Goal: Information Seeking & Learning: Learn about a topic

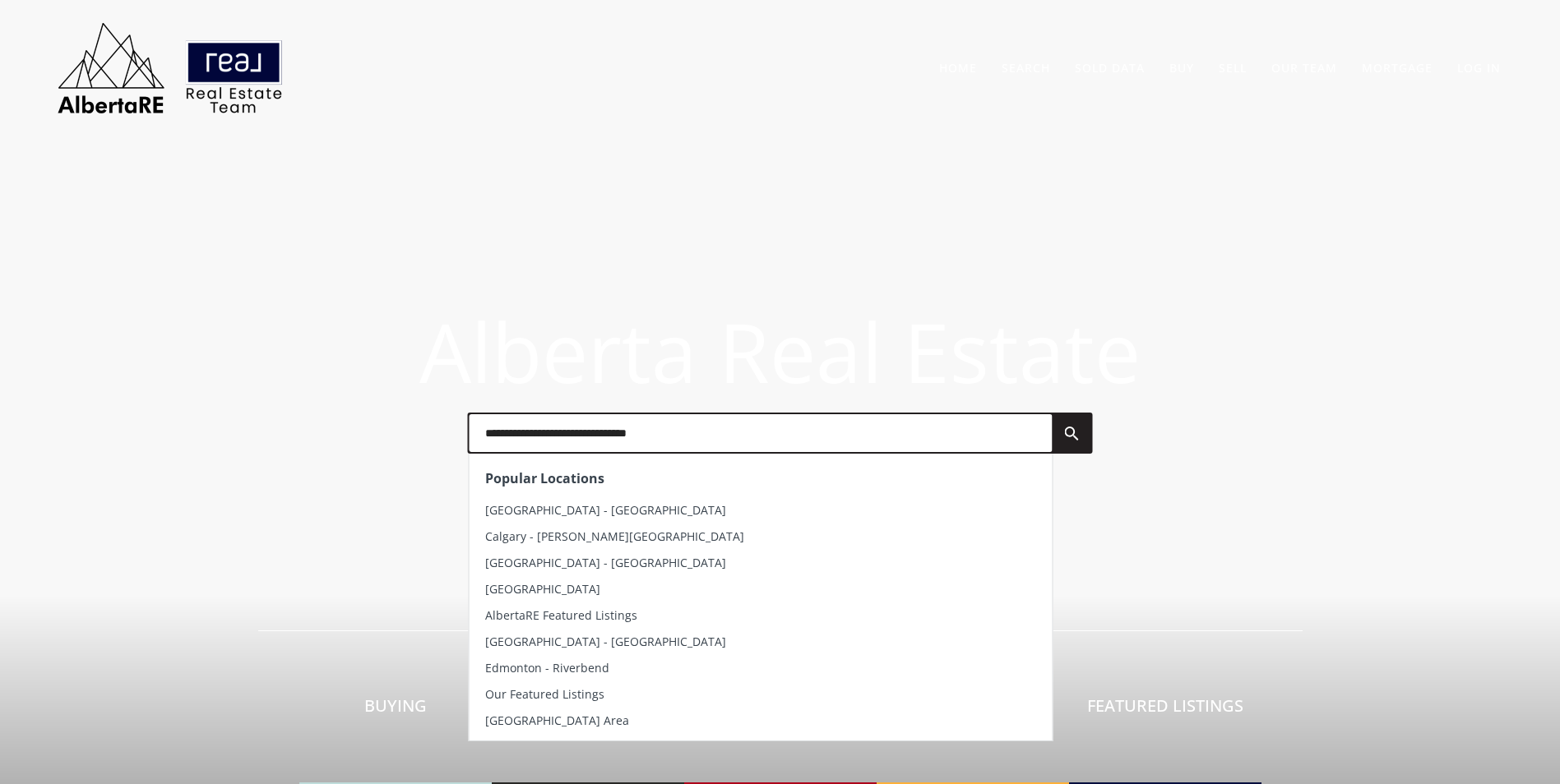
click at [618, 448] on input "text" at bounding box center [760, 433] width 583 height 38
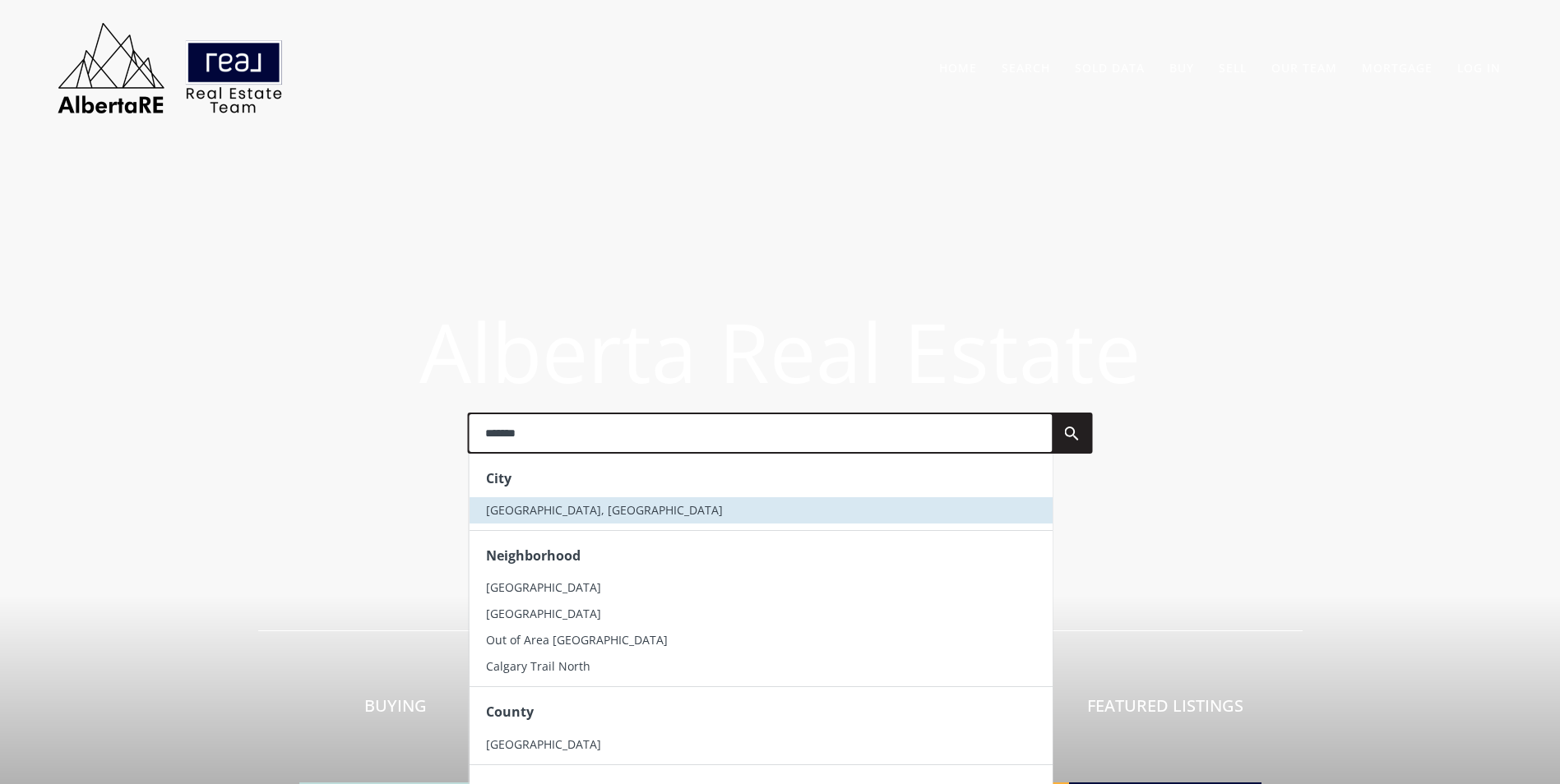
type input "*******"
click at [589, 514] on li "[GEOGRAPHIC_DATA], [GEOGRAPHIC_DATA]" at bounding box center [760, 510] width 583 height 26
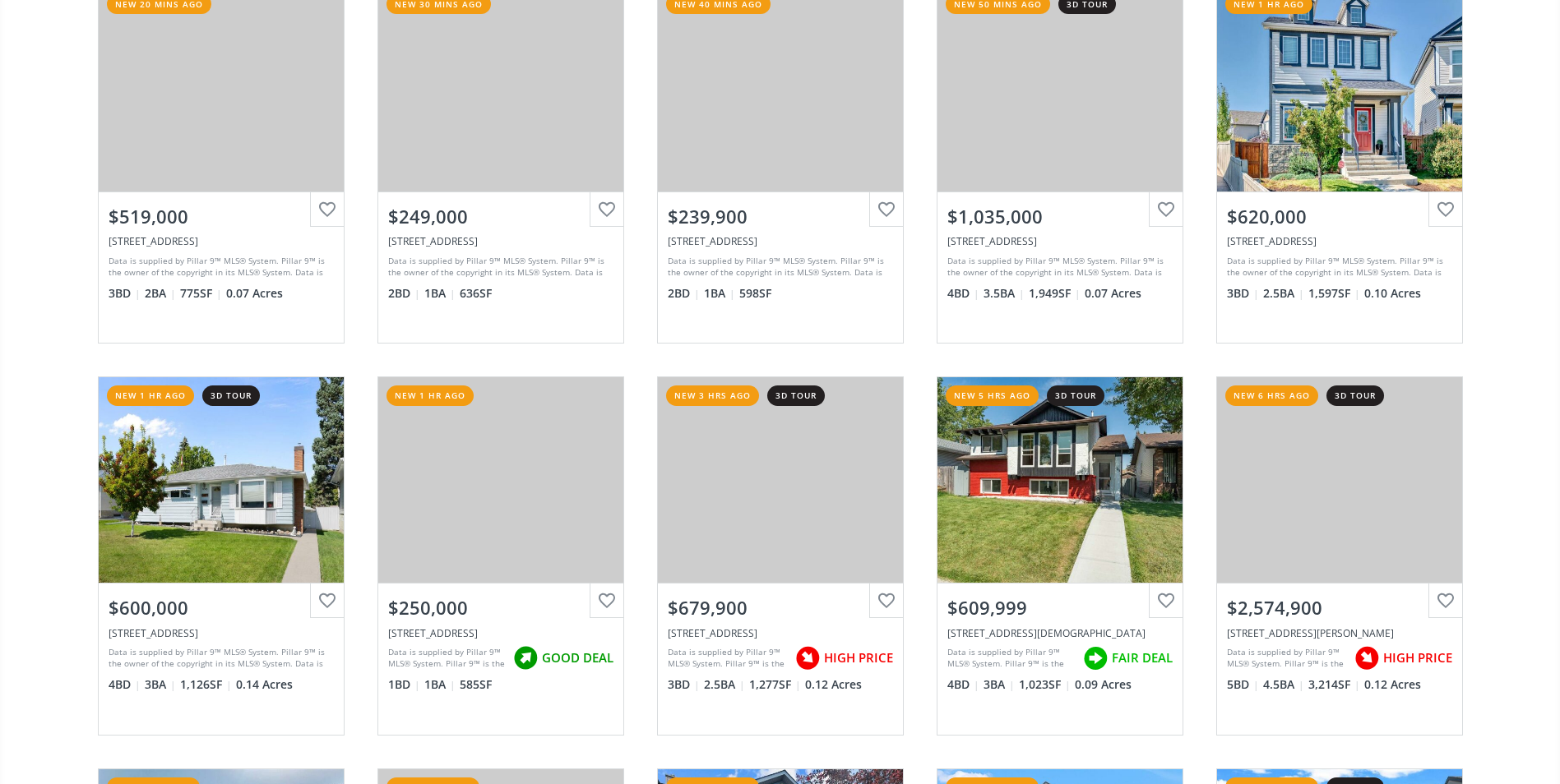
scroll to position [247, 0]
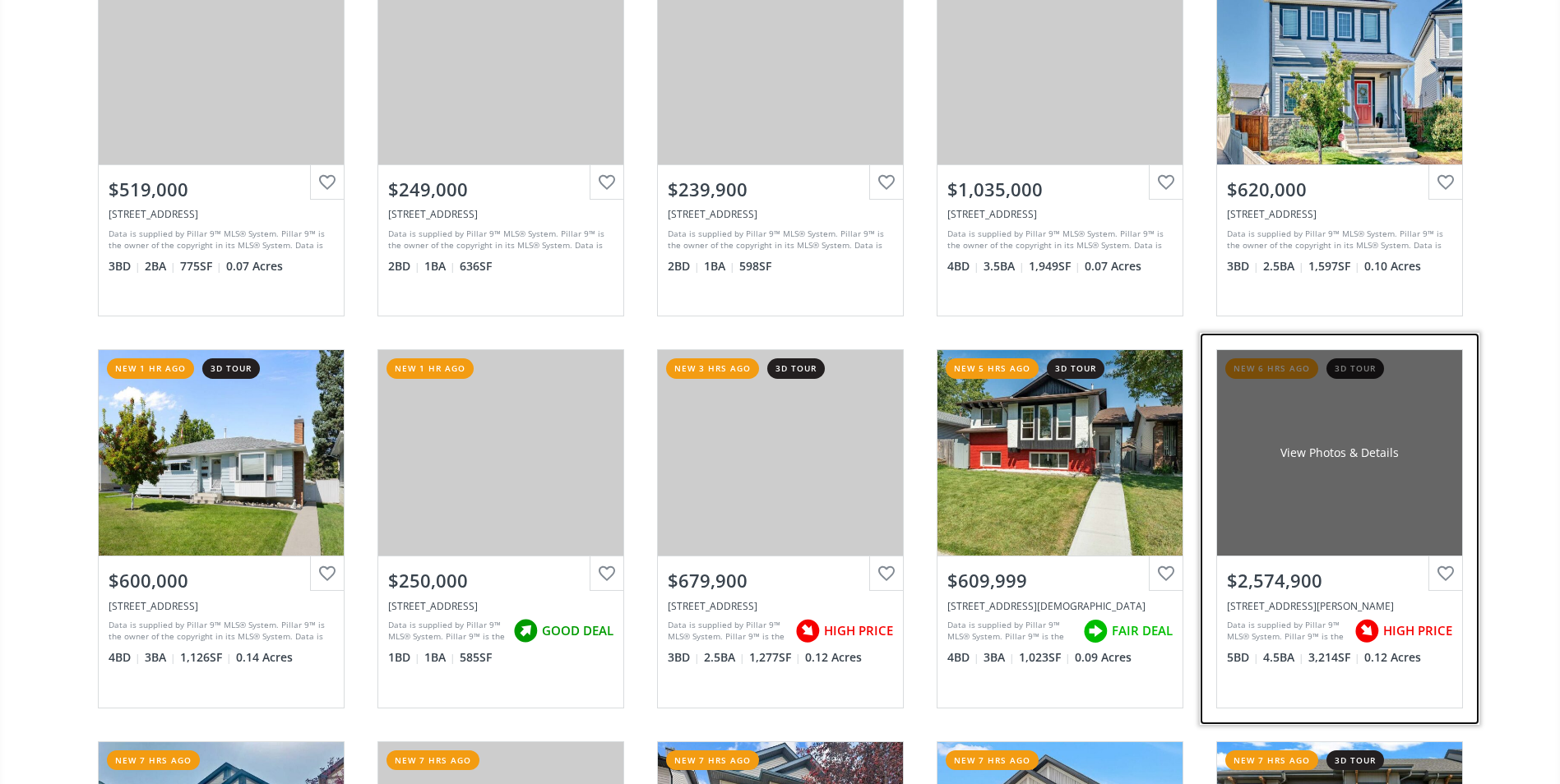
click at [1378, 449] on div "View Photos & Details" at bounding box center [1340, 453] width 119 height 16
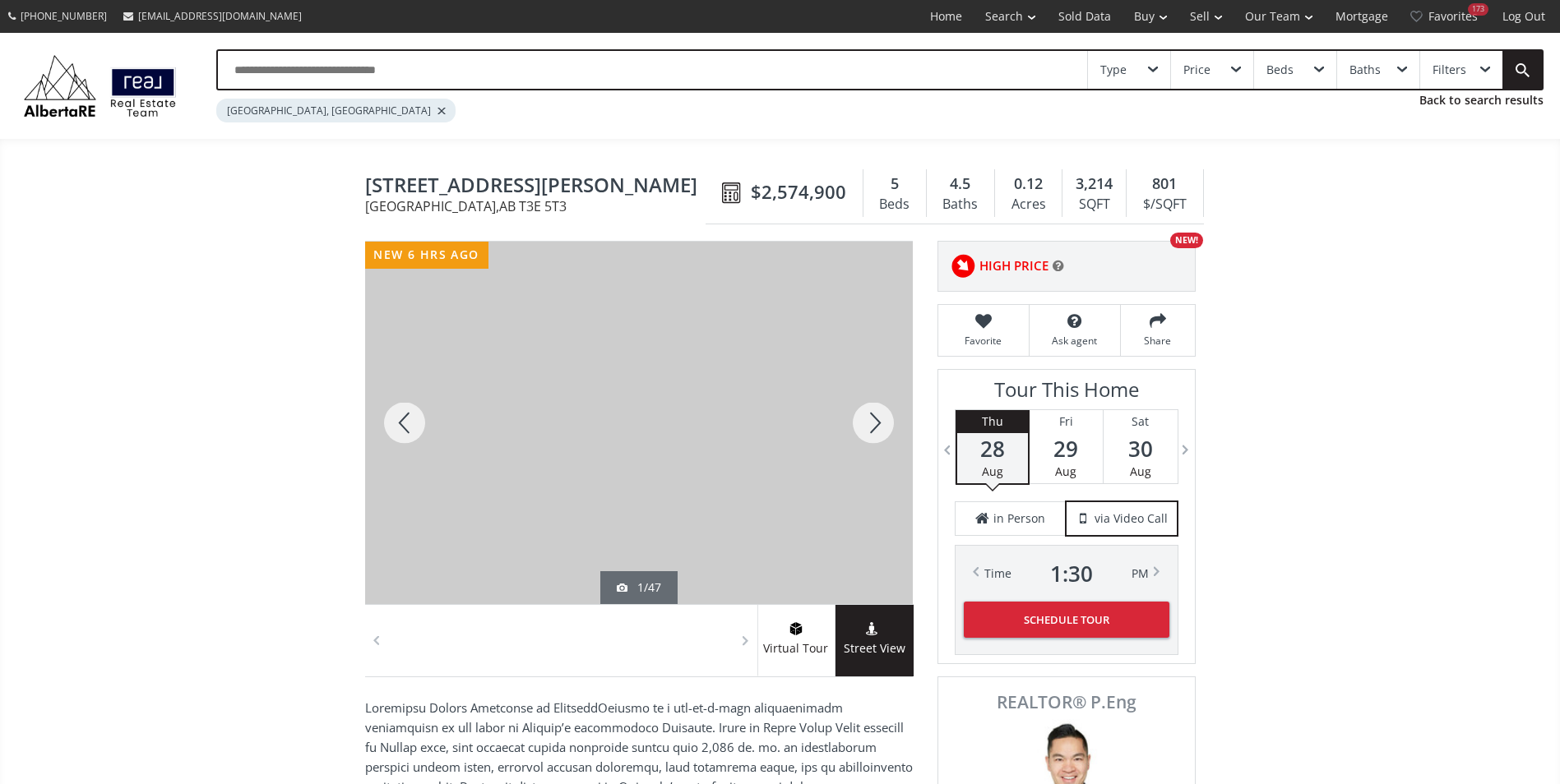
click at [869, 423] on div at bounding box center [873, 423] width 79 height 363
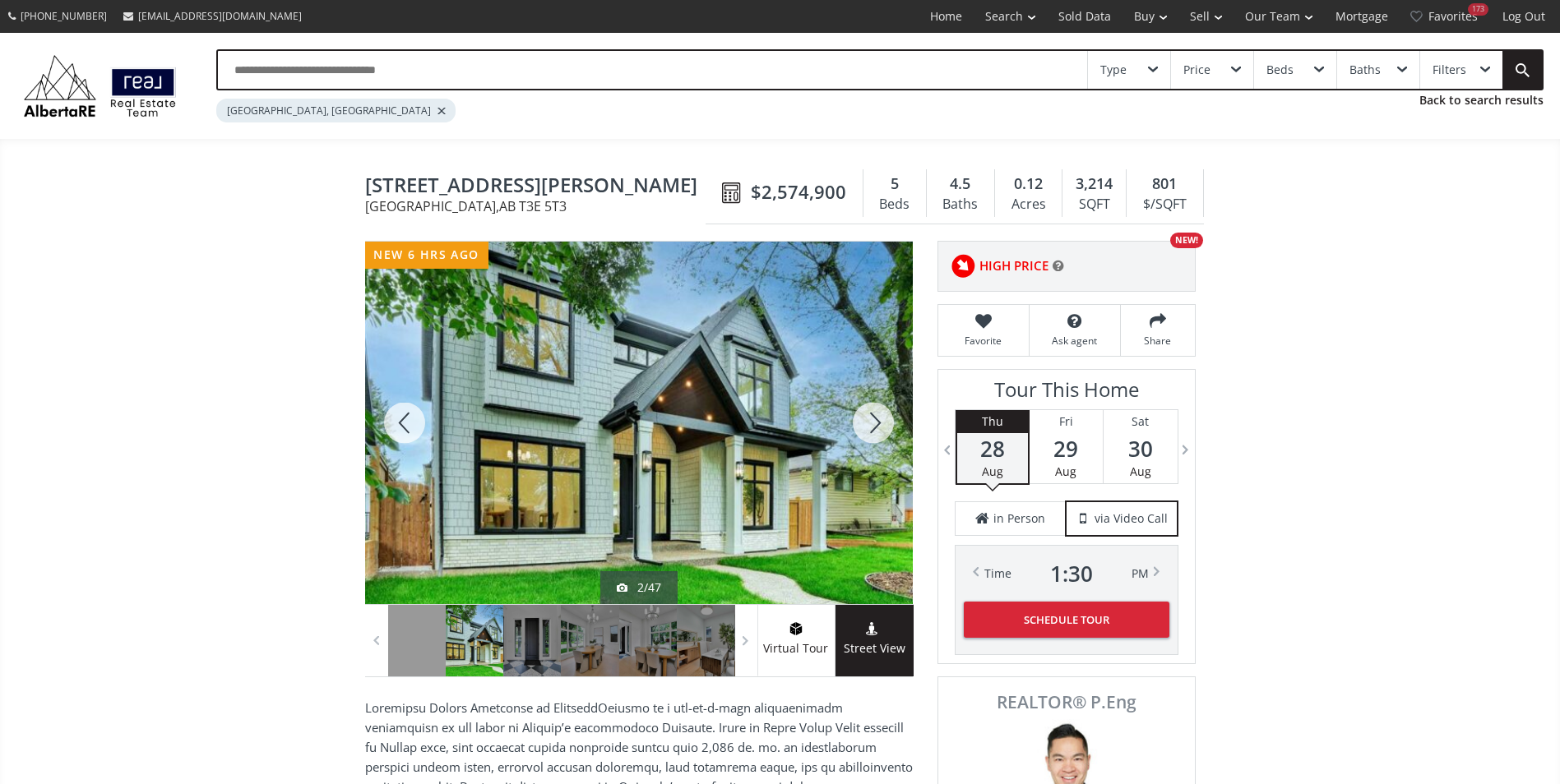
click at [869, 423] on div at bounding box center [873, 423] width 79 height 363
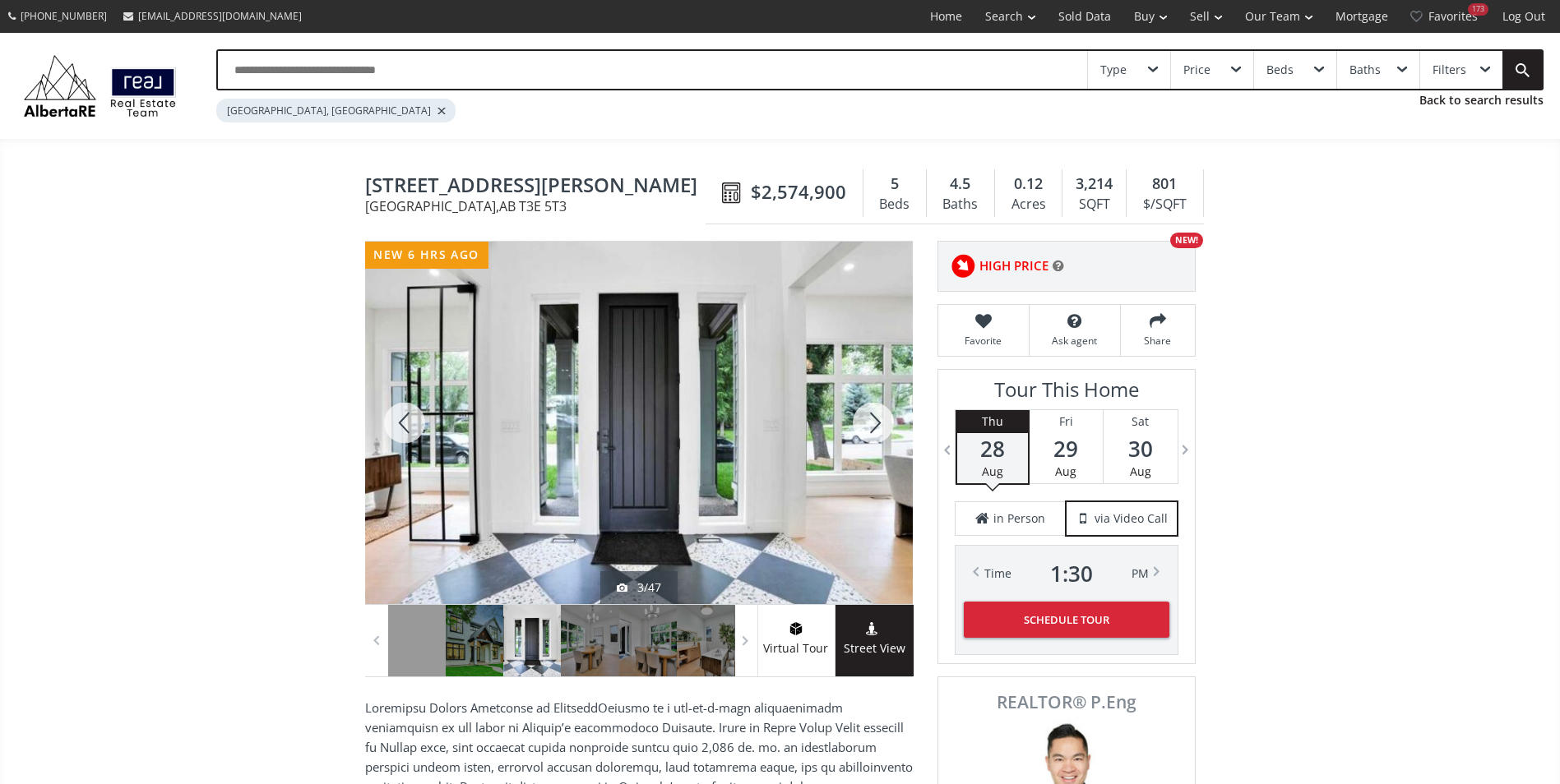
click at [869, 423] on div at bounding box center [873, 423] width 79 height 363
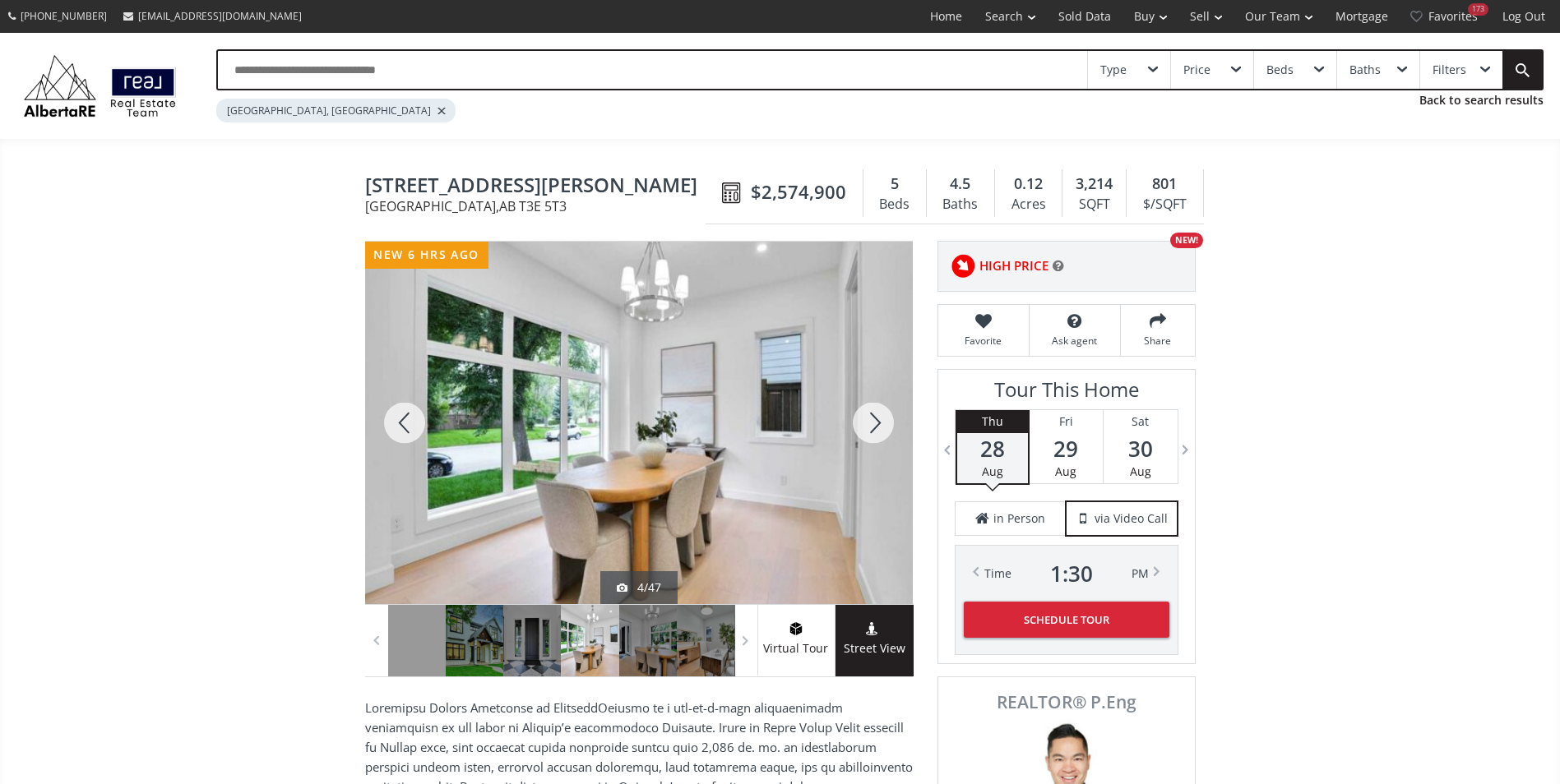
click at [399, 428] on div at bounding box center [404, 423] width 79 height 363
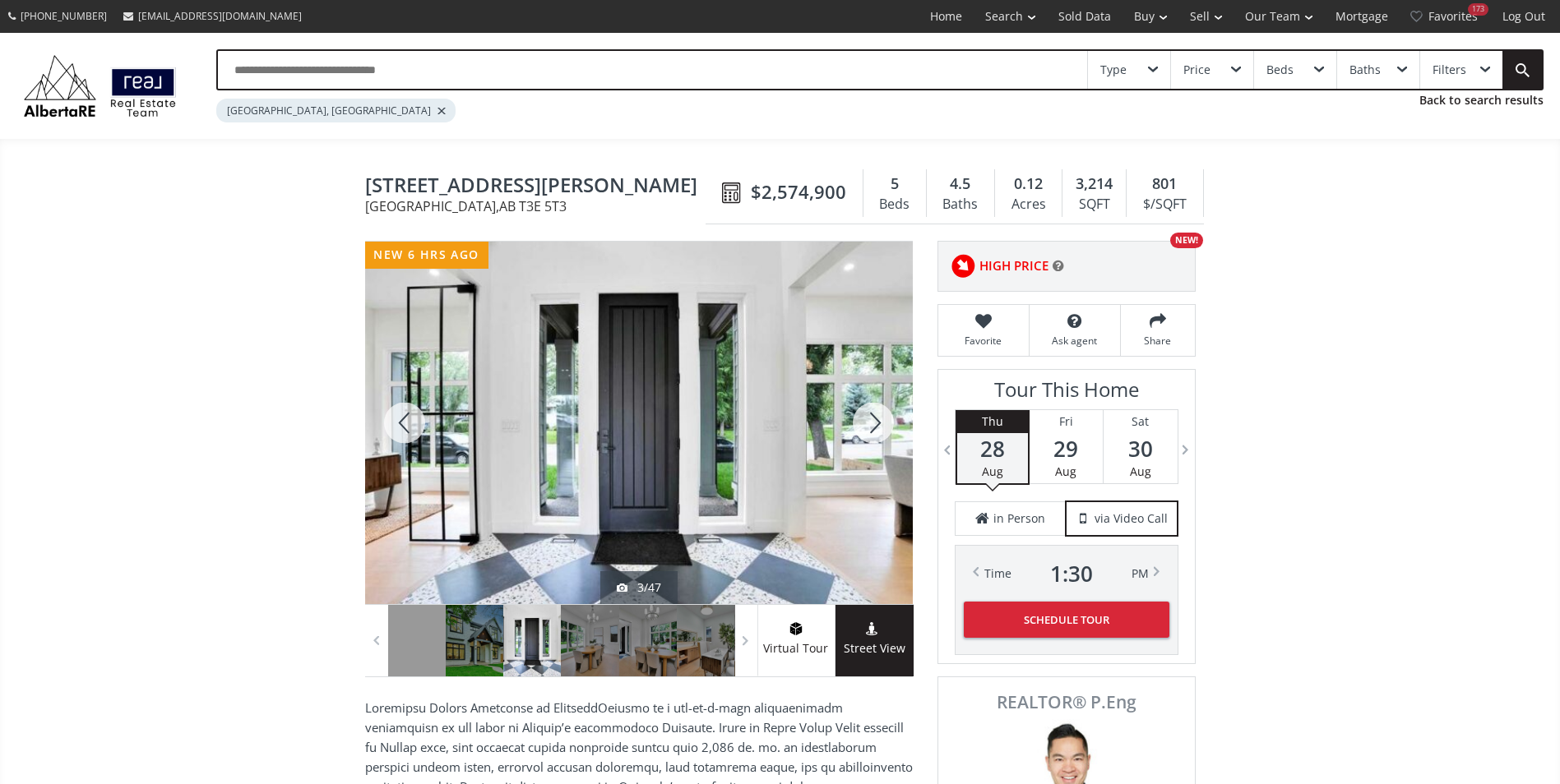
click at [903, 457] on div at bounding box center [873, 423] width 79 height 363
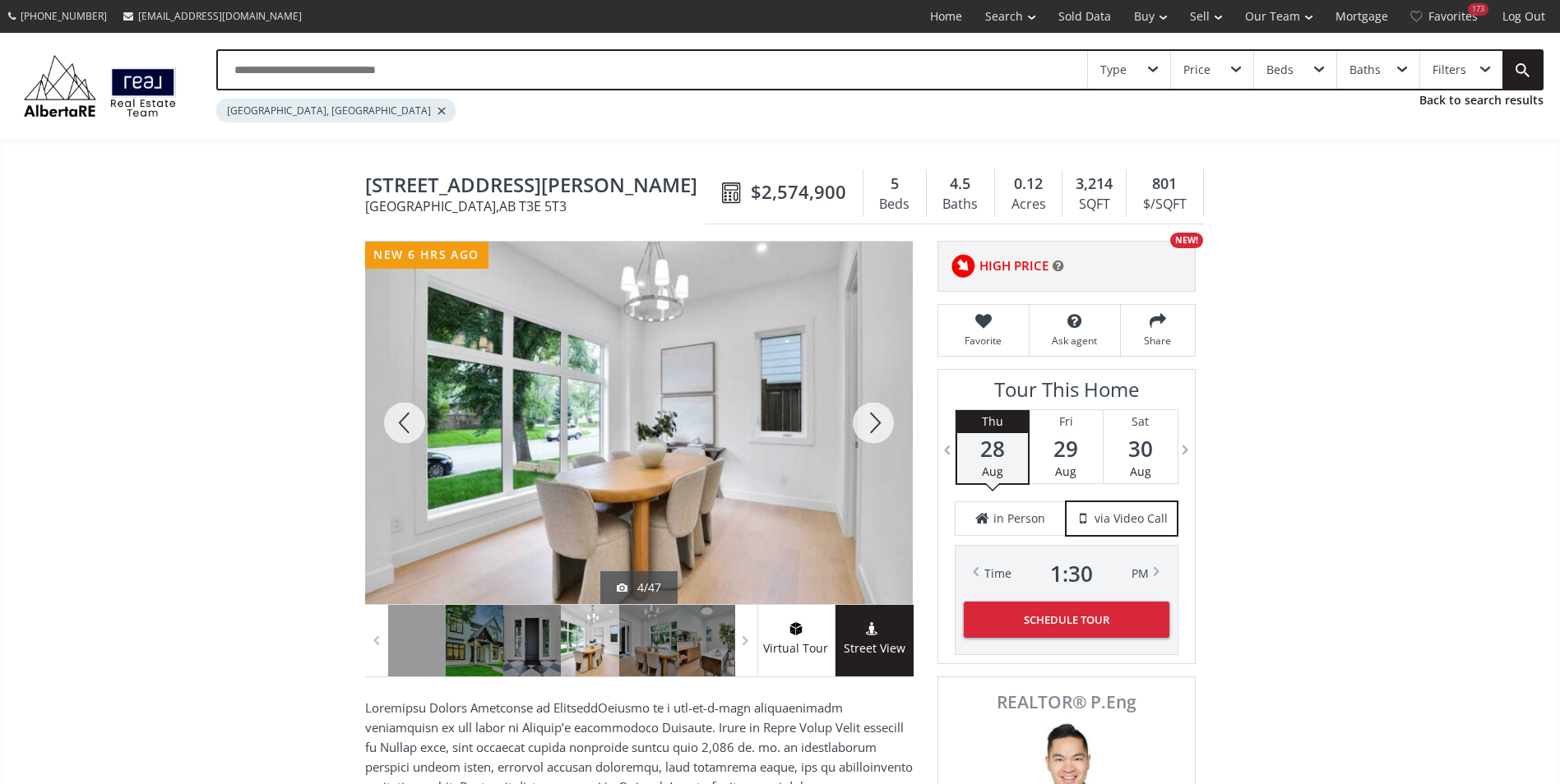
click at [885, 450] on div at bounding box center [873, 423] width 79 height 363
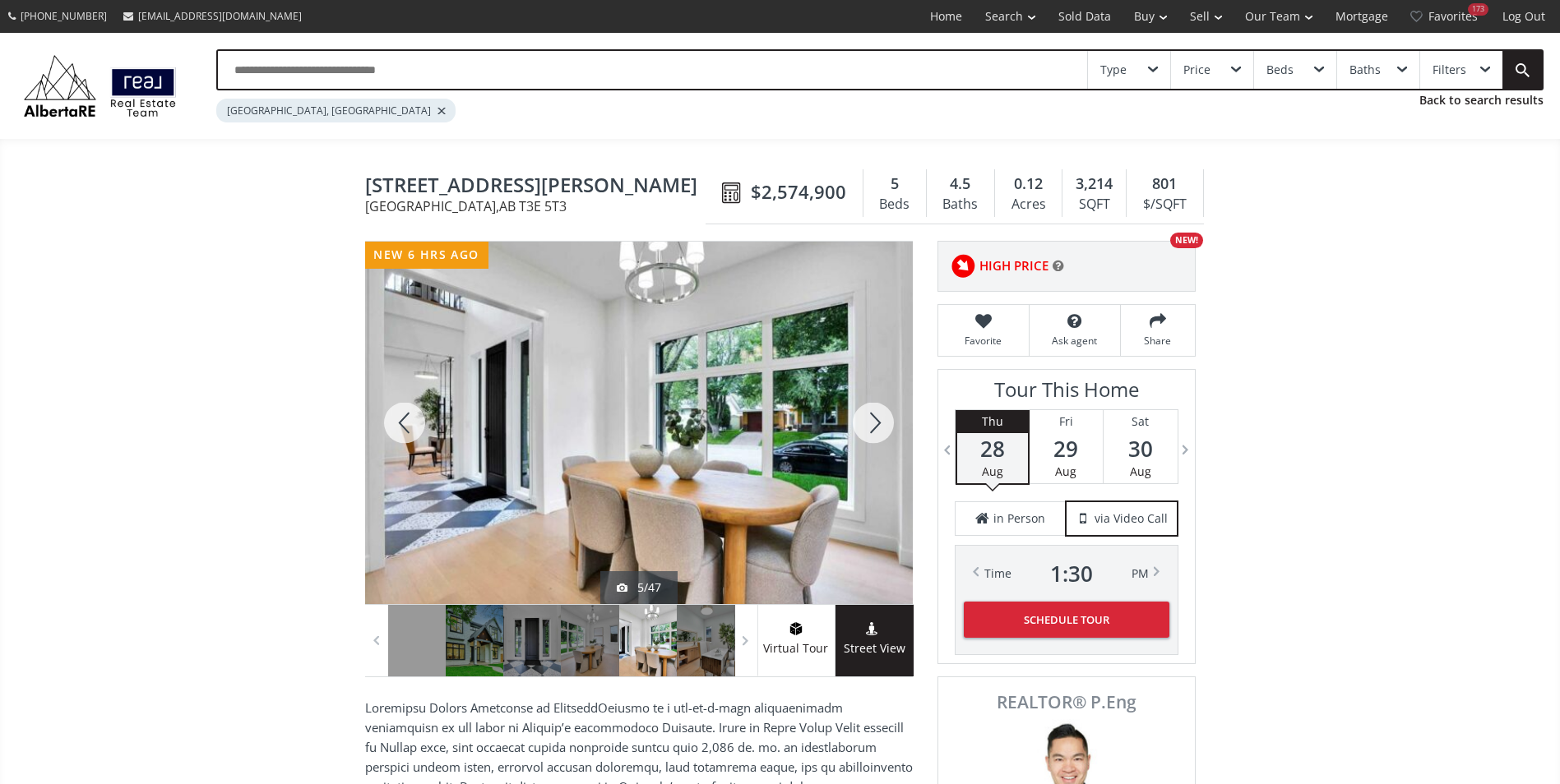
click at [874, 433] on div at bounding box center [873, 423] width 79 height 363
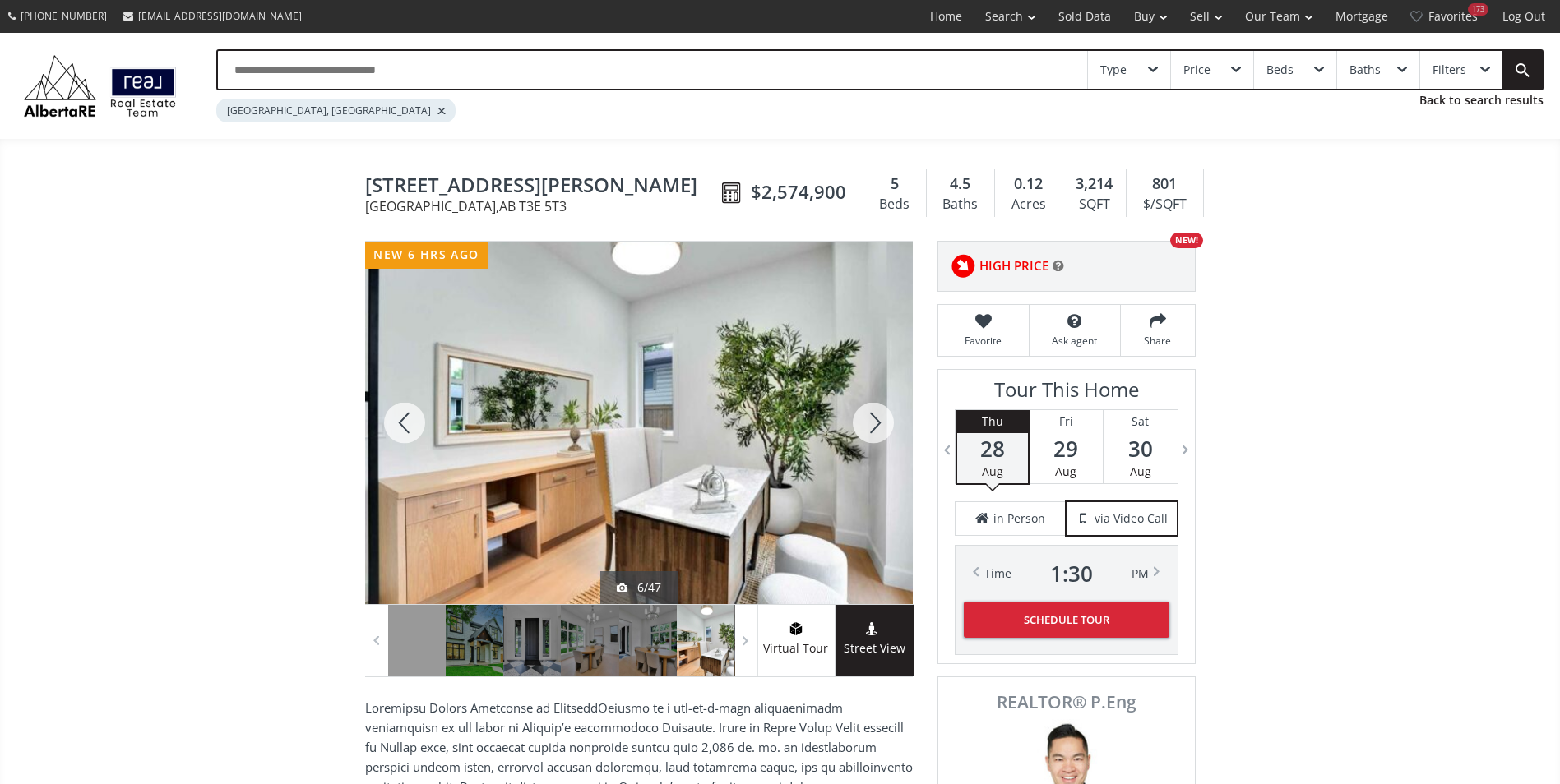
click at [874, 433] on div at bounding box center [873, 423] width 79 height 363
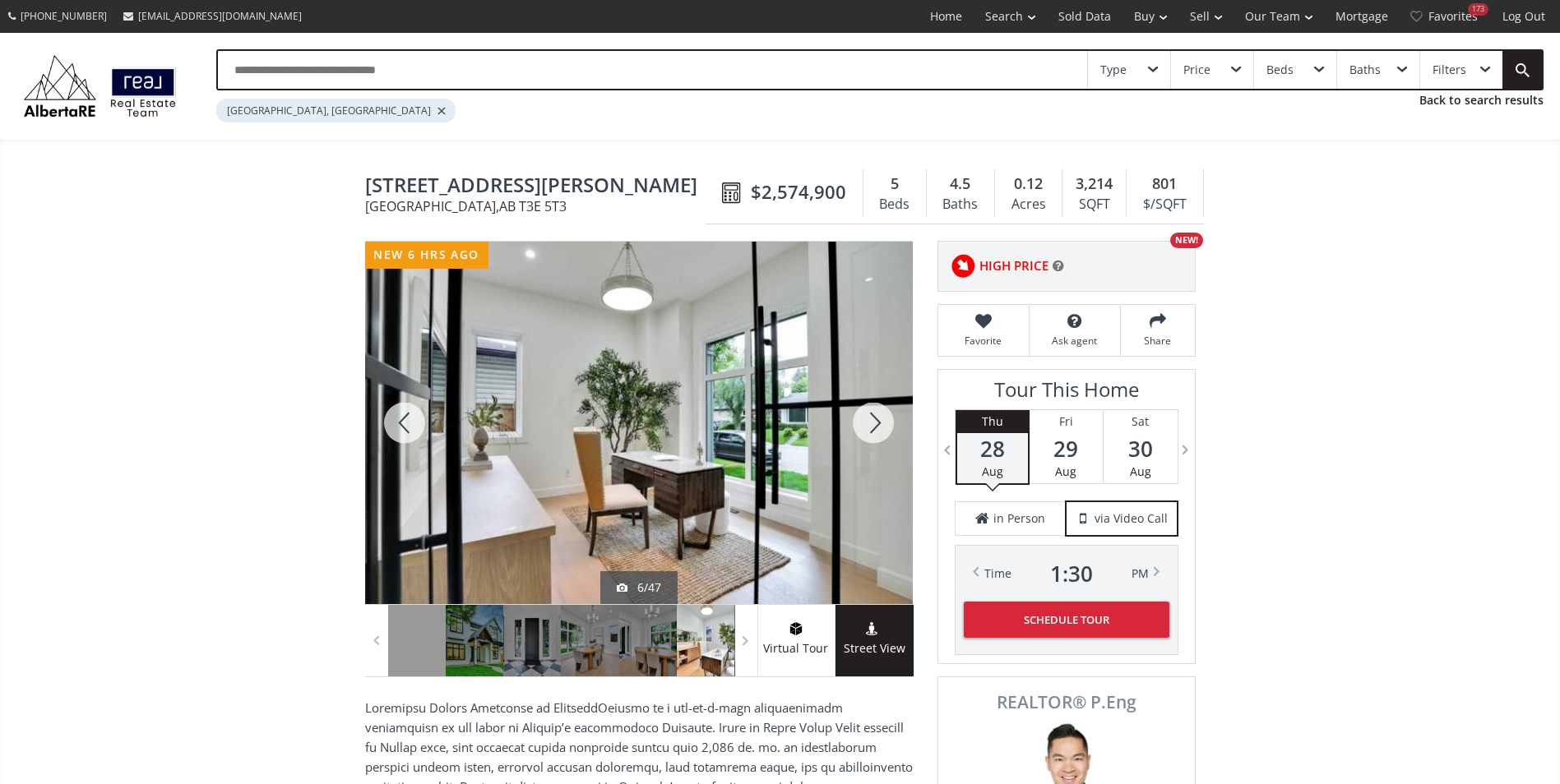
click at [874, 433] on div at bounding box center [873, 423] width 79 height 363
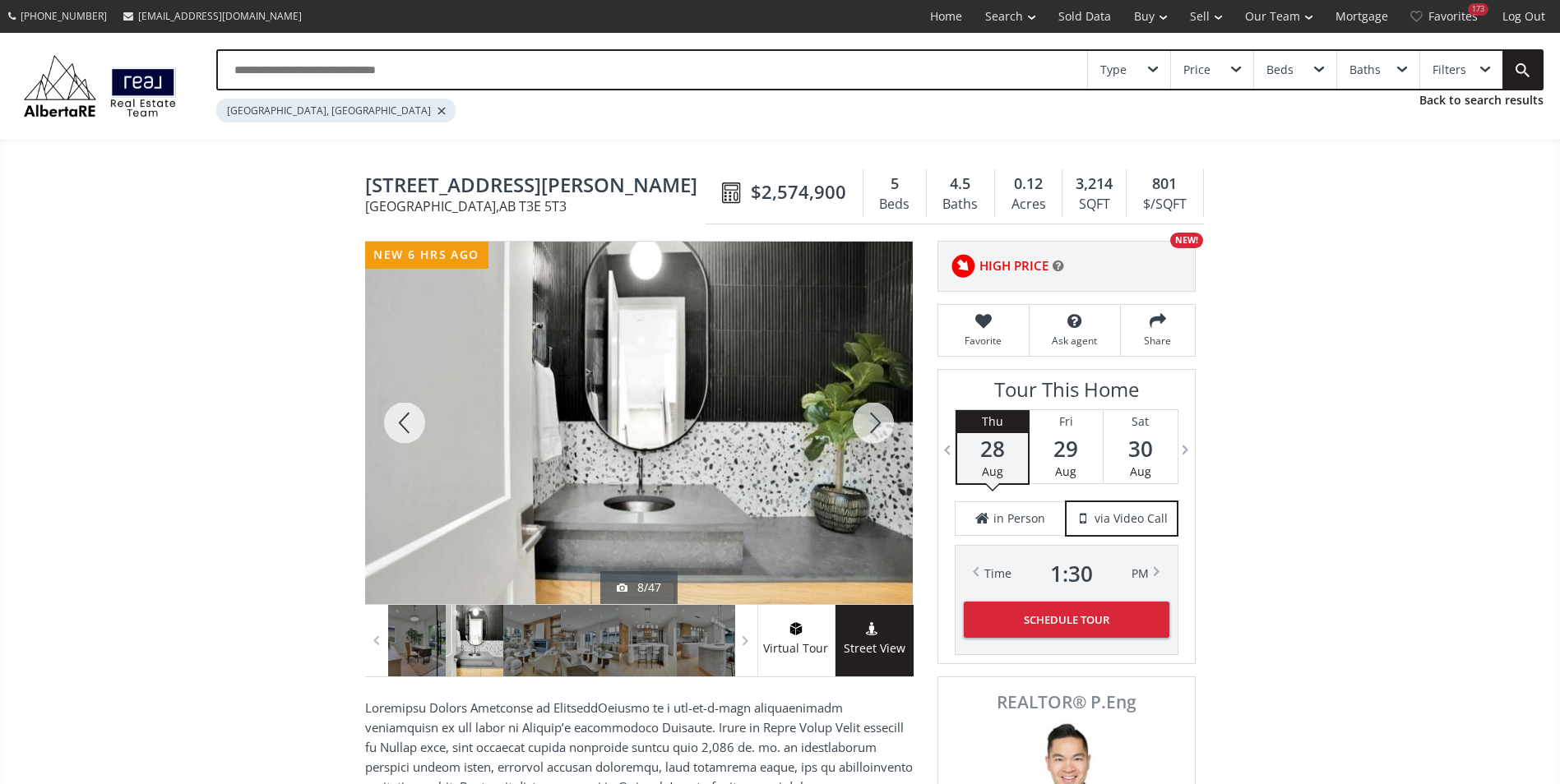
click at [874, 433] on div at bounding box center [873, 423] width 79 height 363
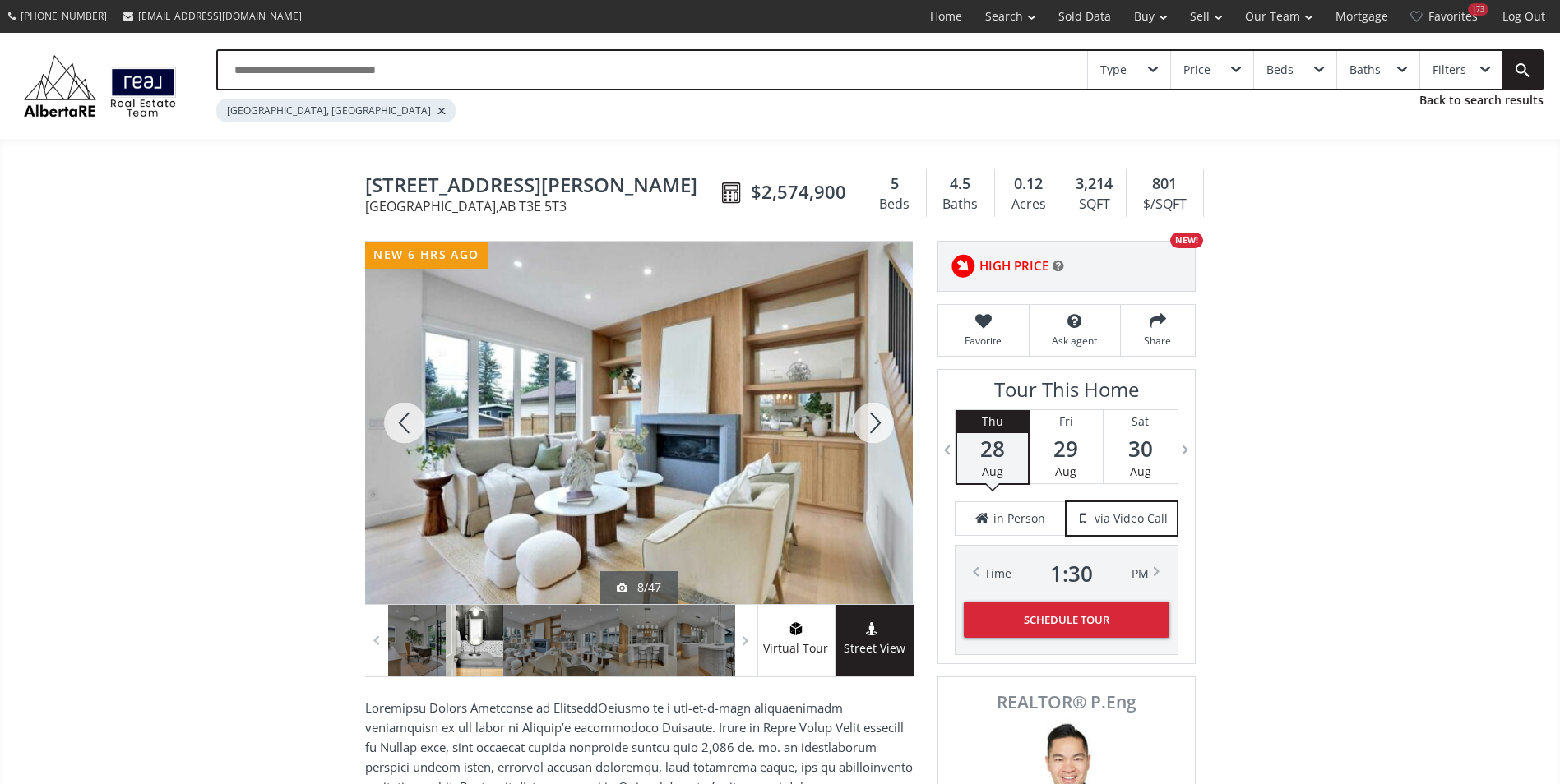
click at [874, 433] on div at bounding box center [873, 423] width 79 height 363
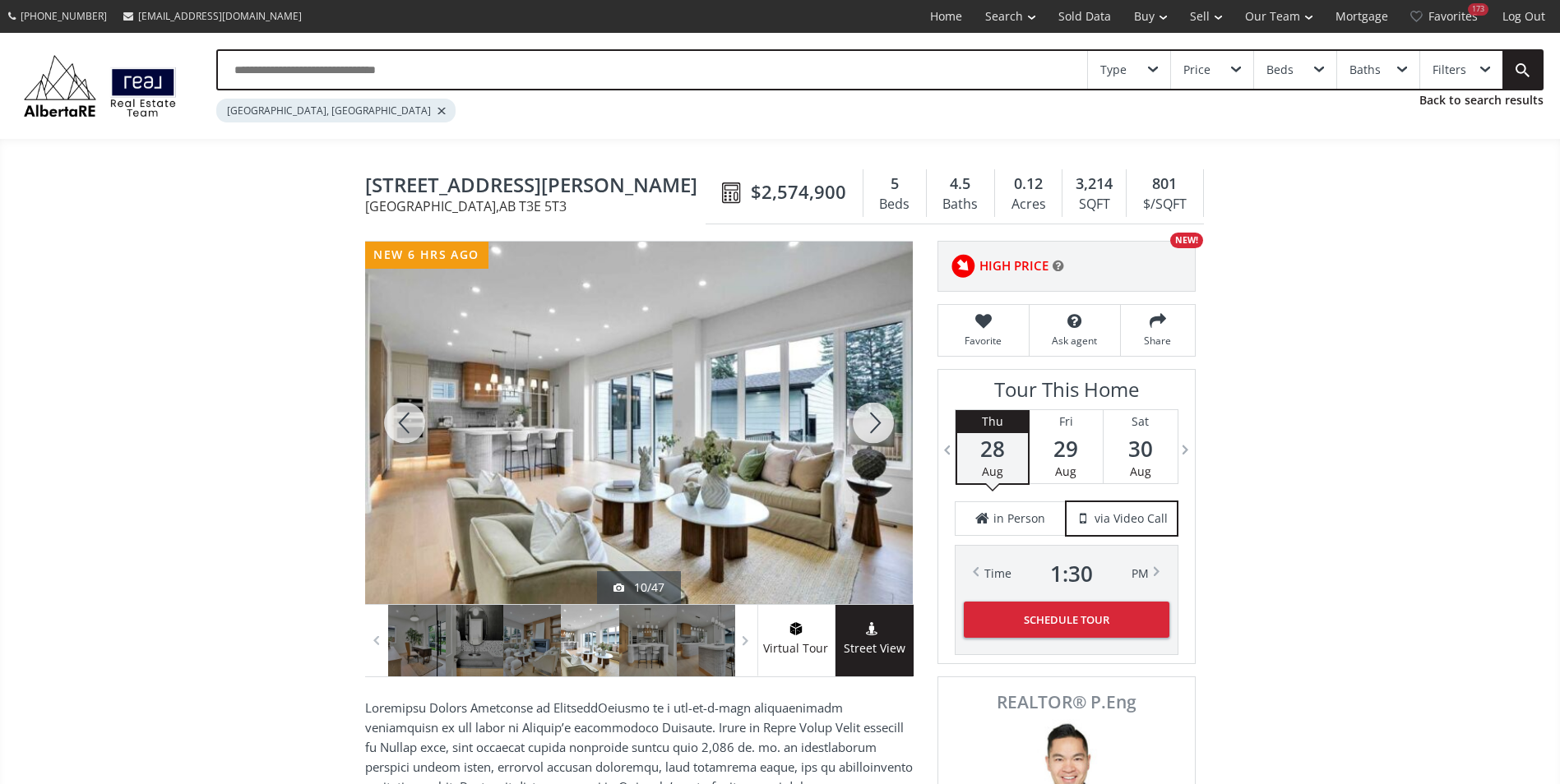
click at [409, 429] on div at bounding box center [404, 423] width 79 height 363
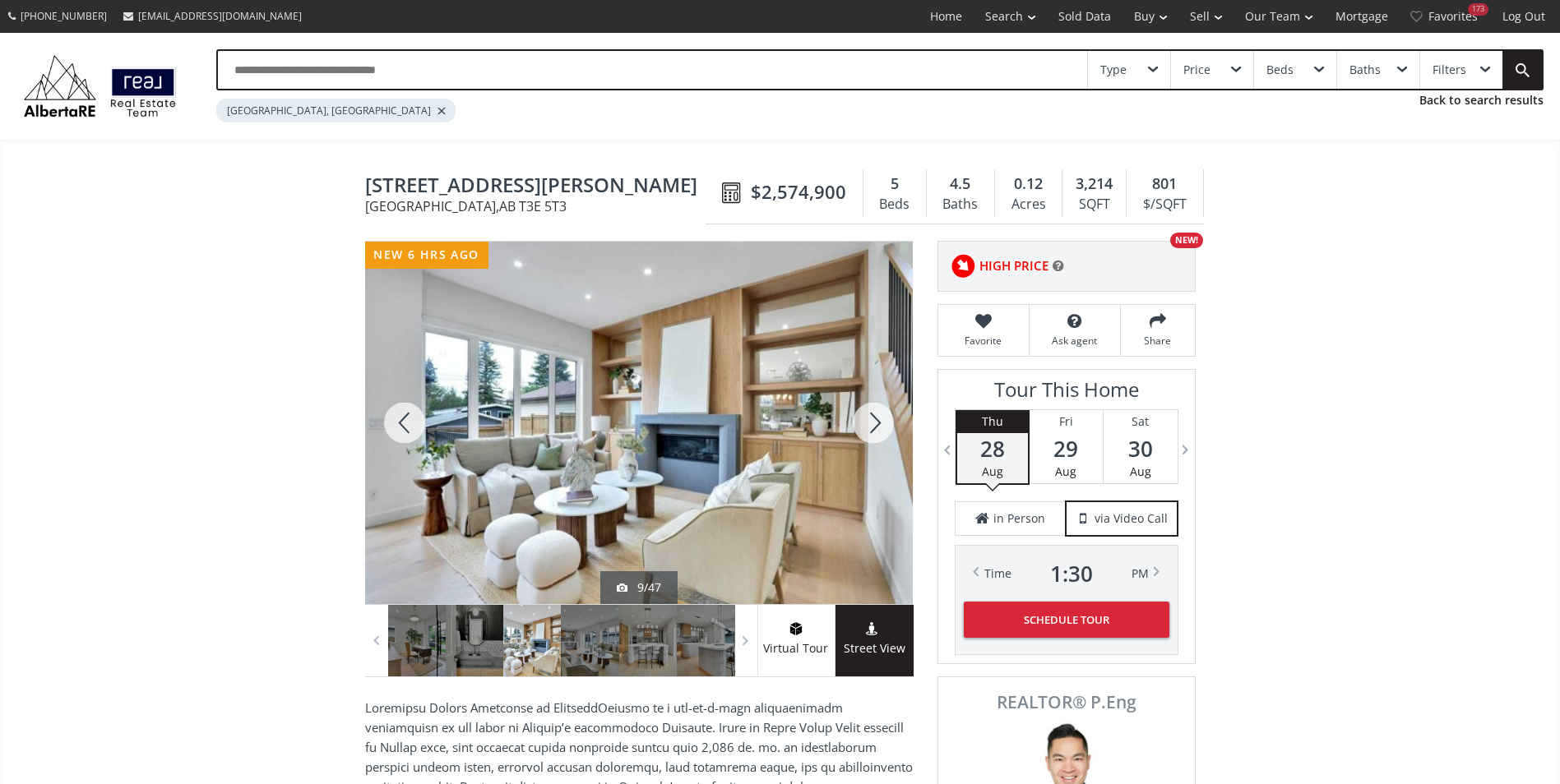
click at [856, 416] on div at bounding box center [873, 423] width 79 height 363
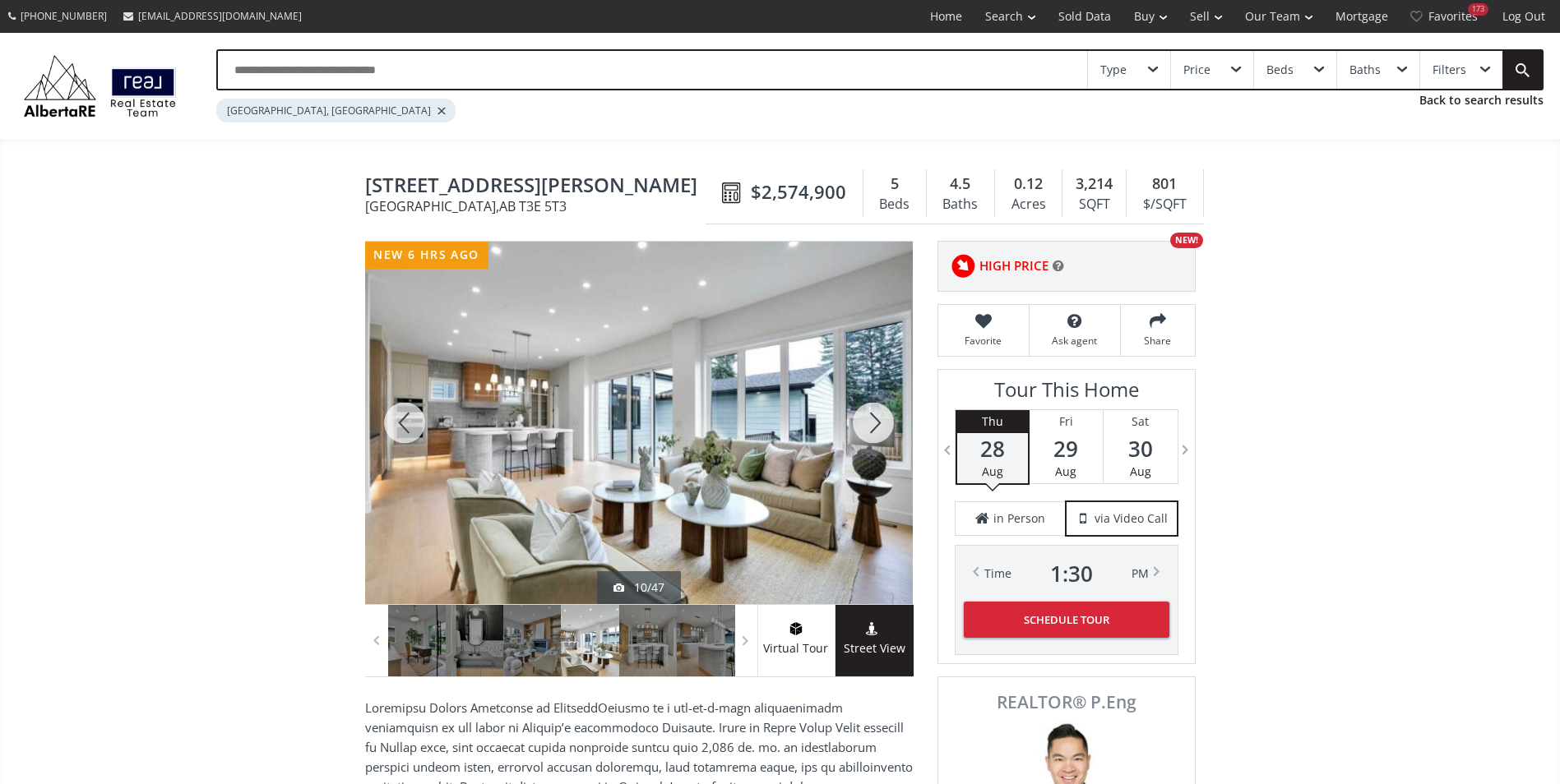
click at [856, 416] on div at bounding box center [873, 423] width 79 height 363
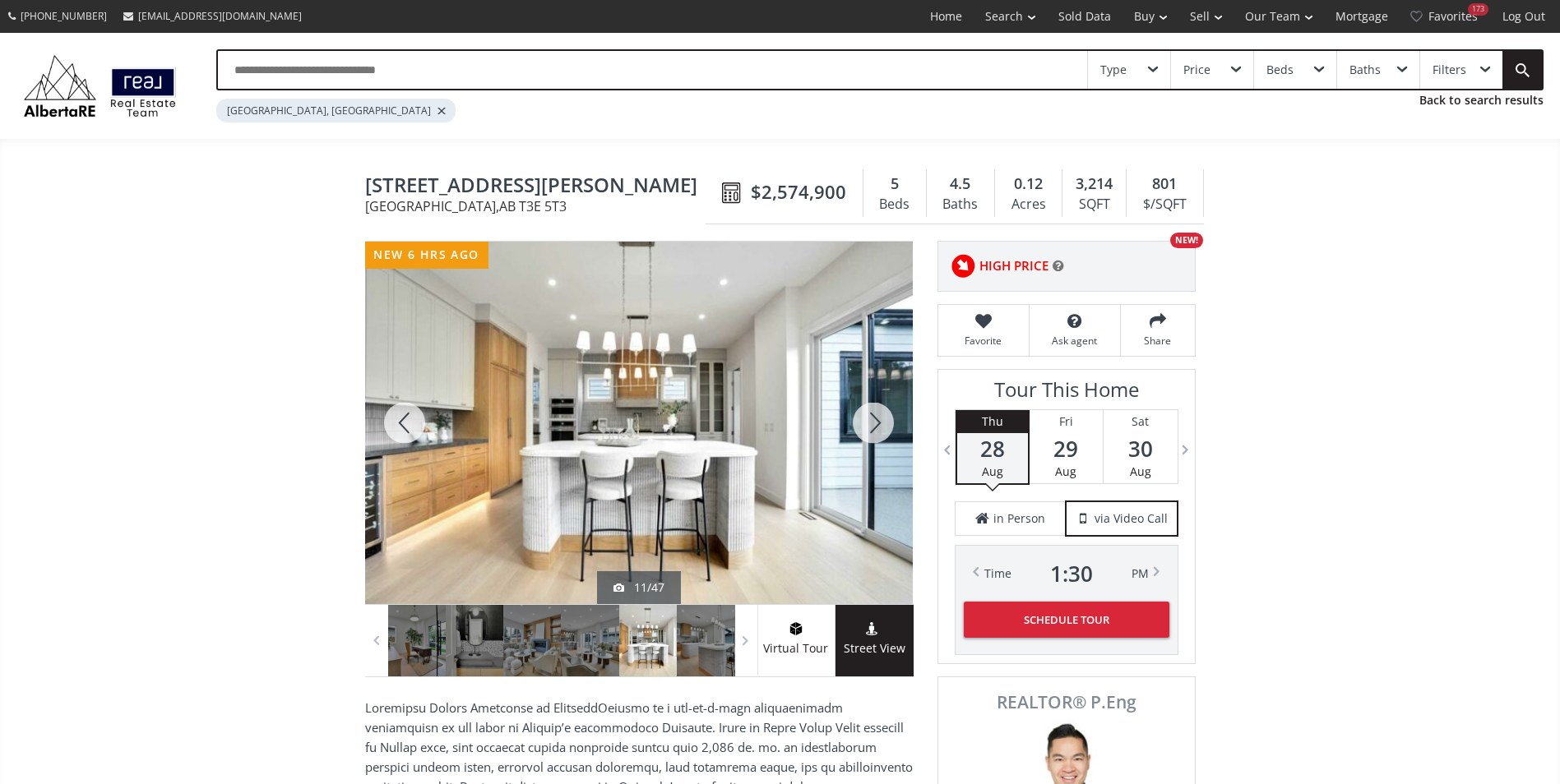
click at [856, 416] on div at bounding box center [873, 423] width 79 height 363
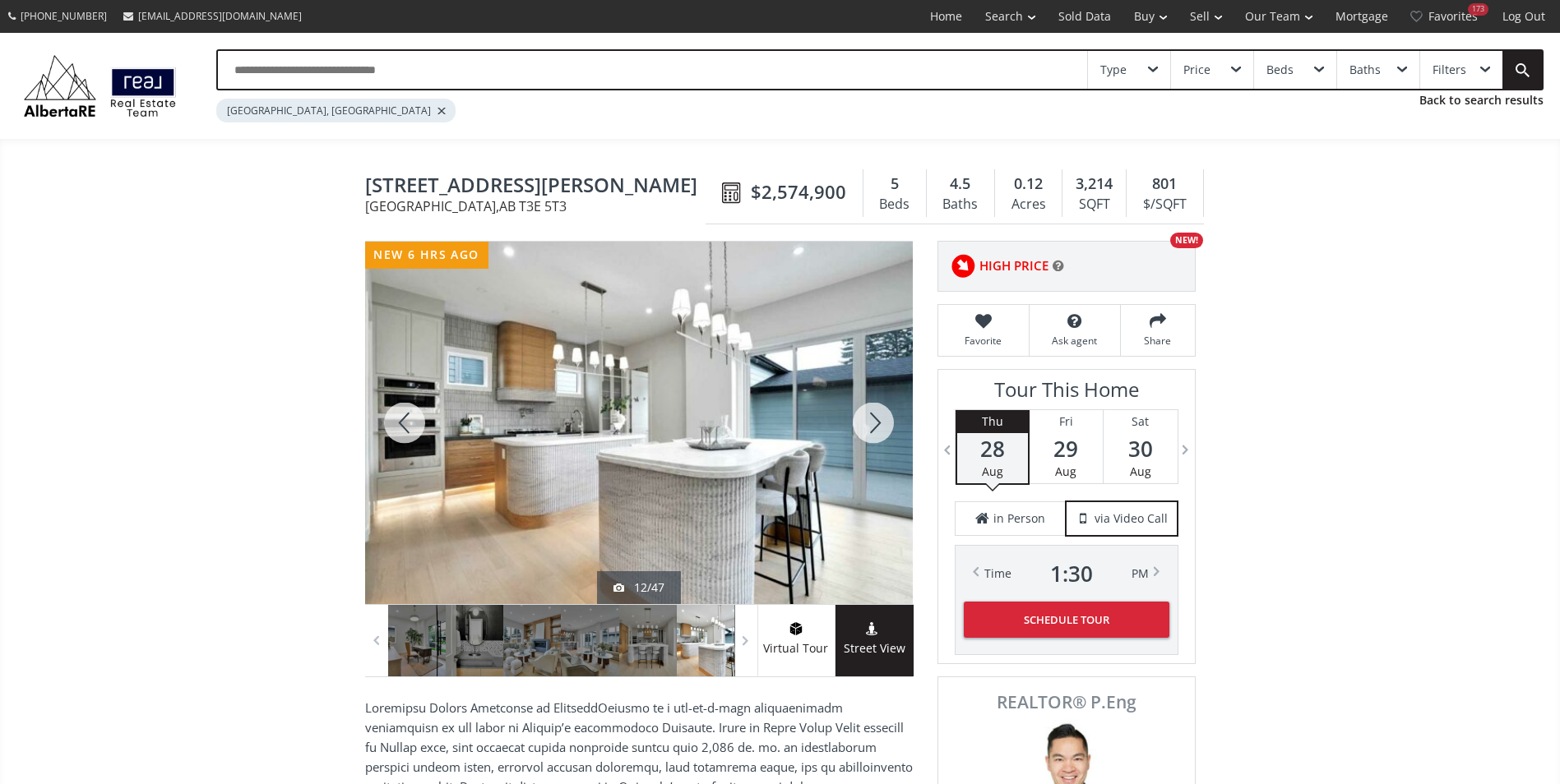
click at [856, 416] on div at bounding box center [873, 423] width 79 height 363
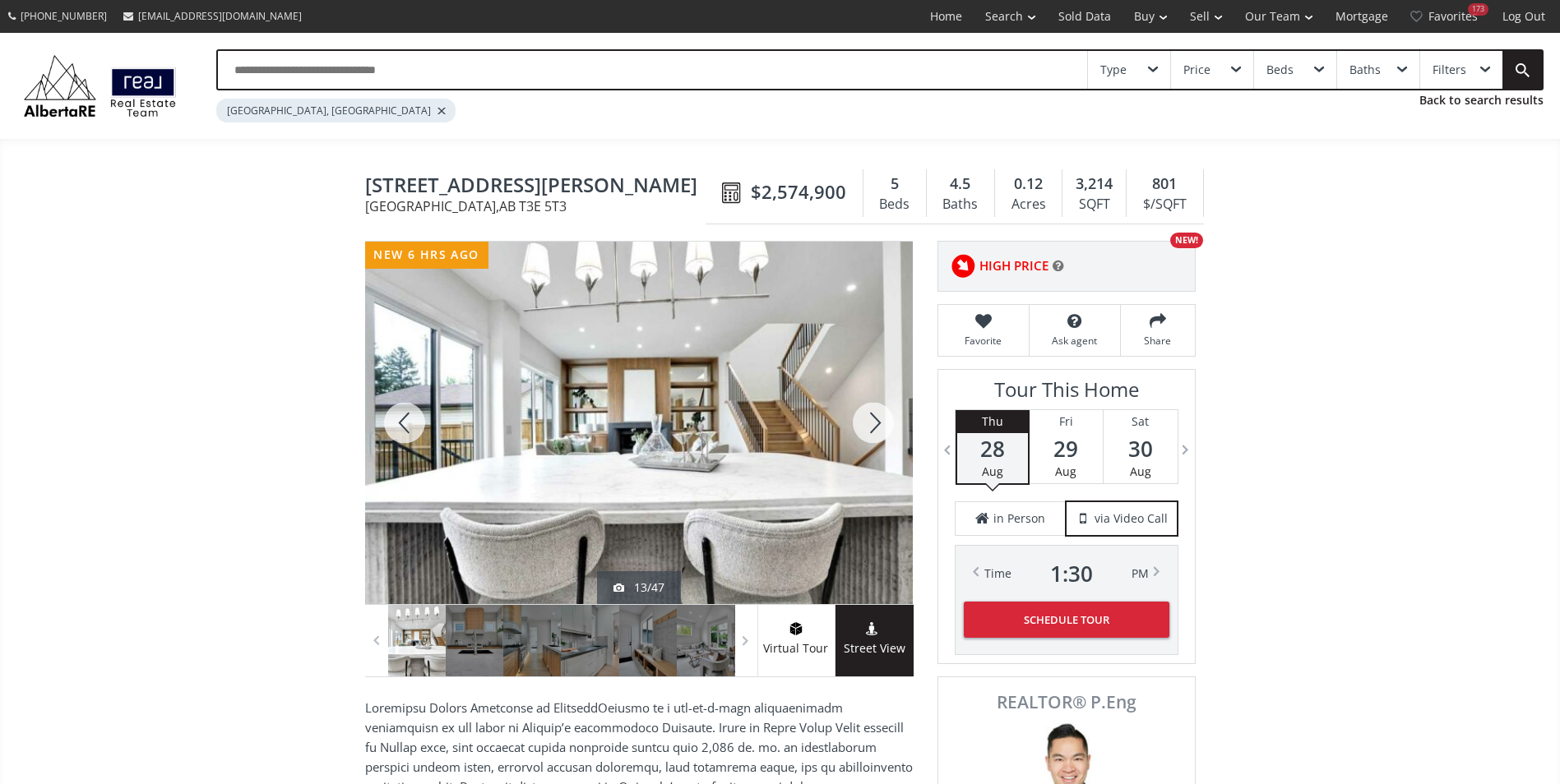
click at [856, 416] on div at bounding box center [873, 423] width 79 height 363
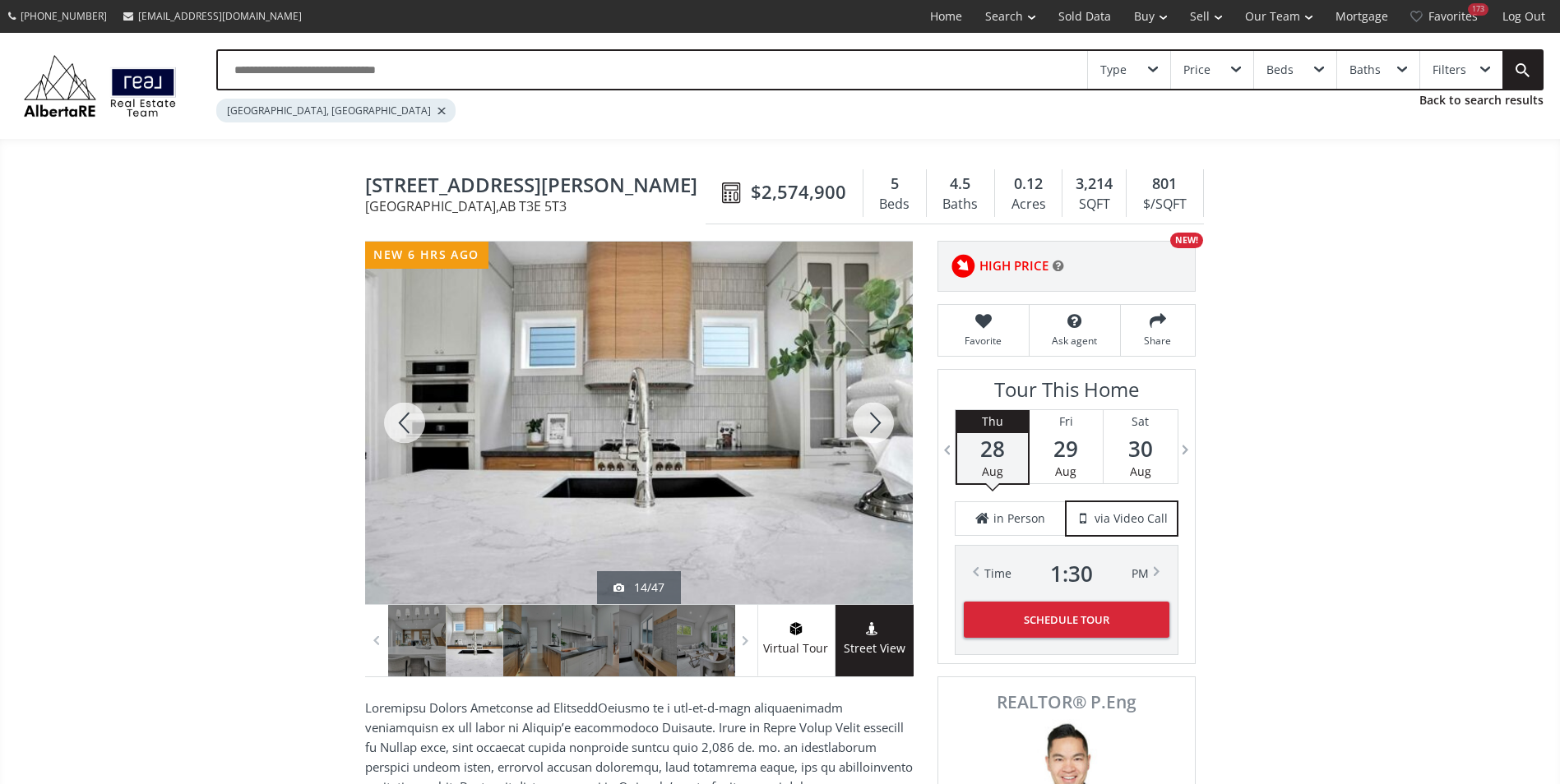
click at [856, 416] on div at bounding box center [873, 423] width 79 height 363
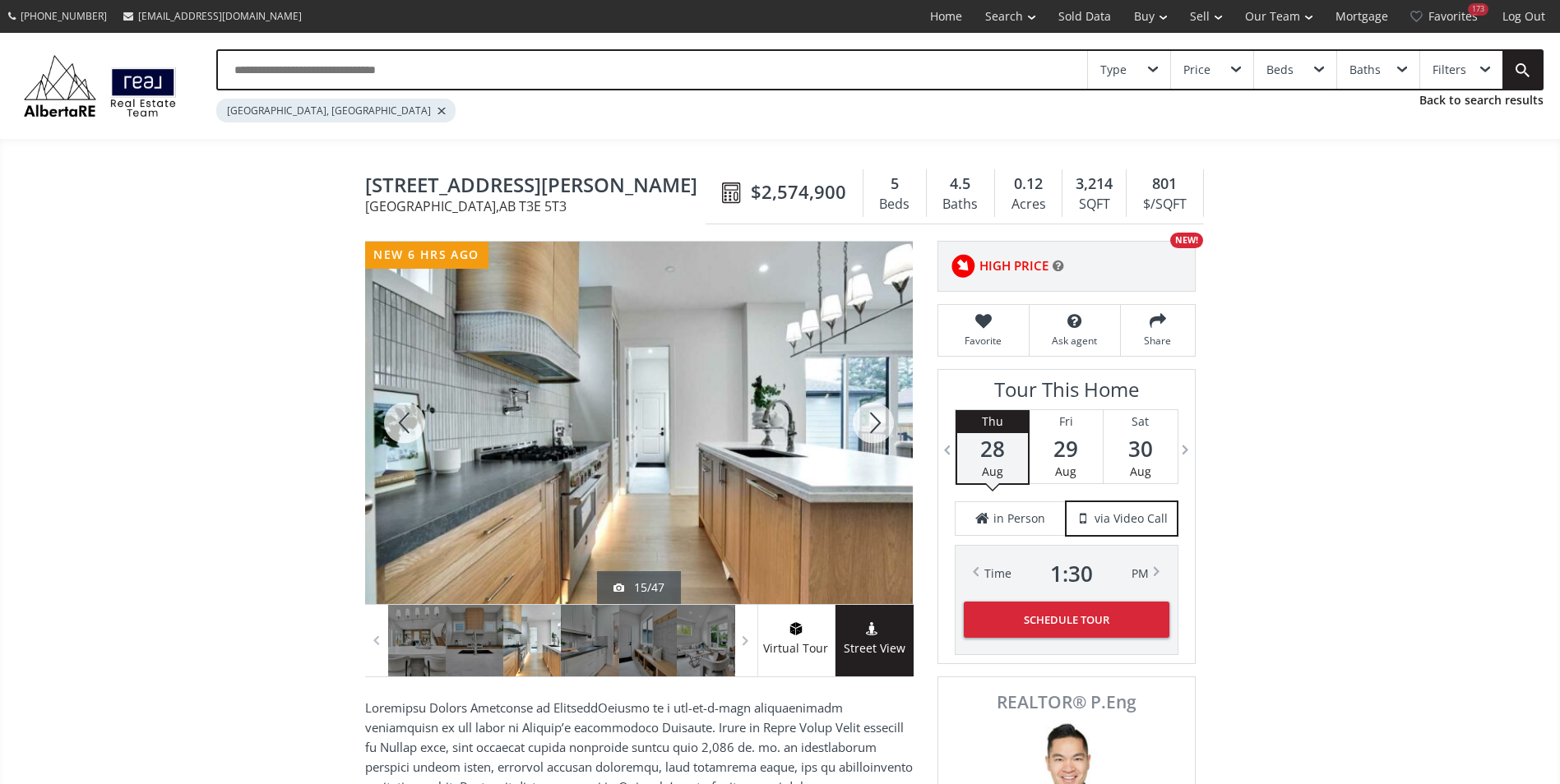
click at [856, 416] on div at bounding box center [873, 423] width 79 height 363
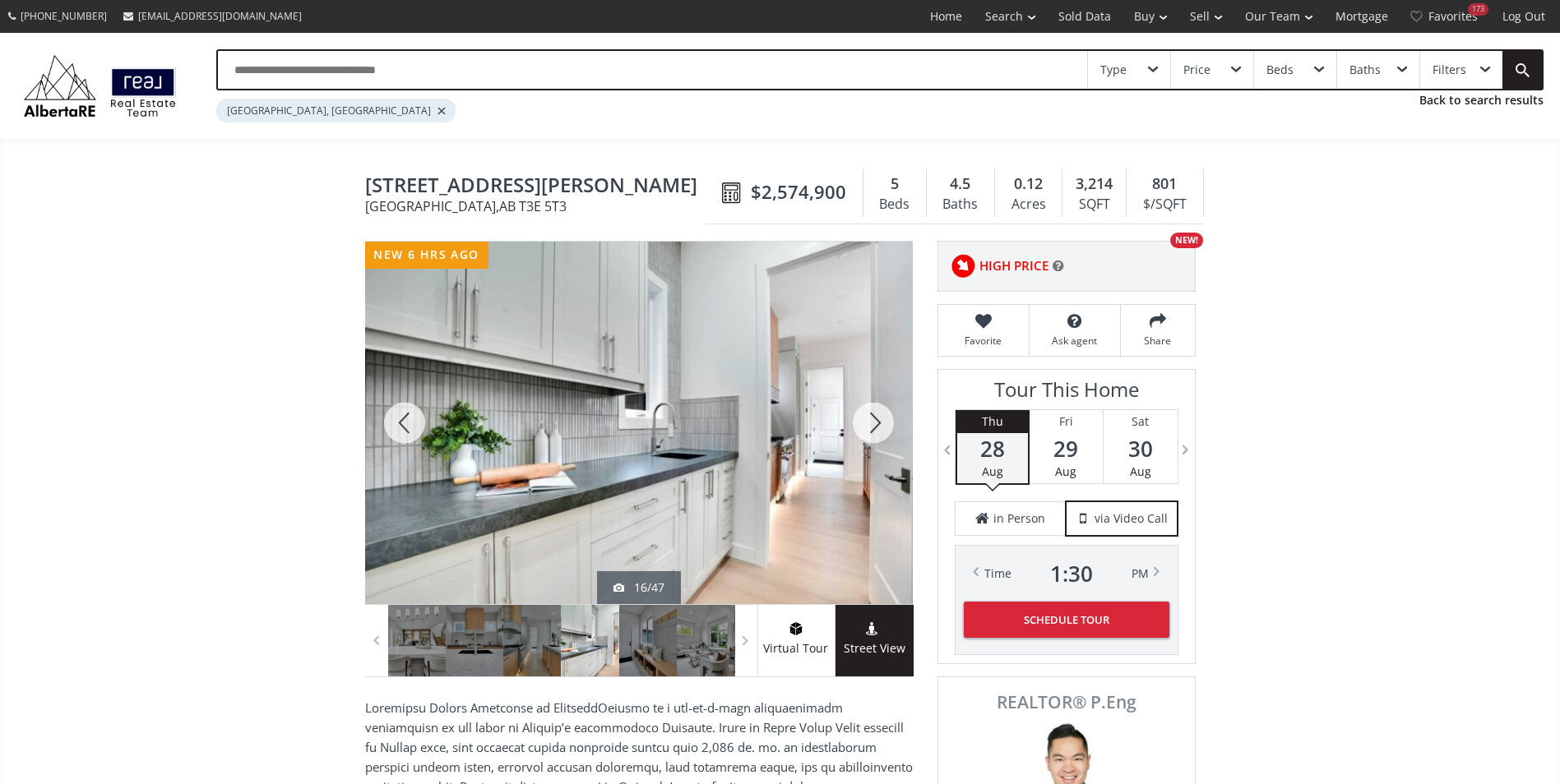
click at [856, 416] on div at bounding box center [873, 423] width 79 height 363
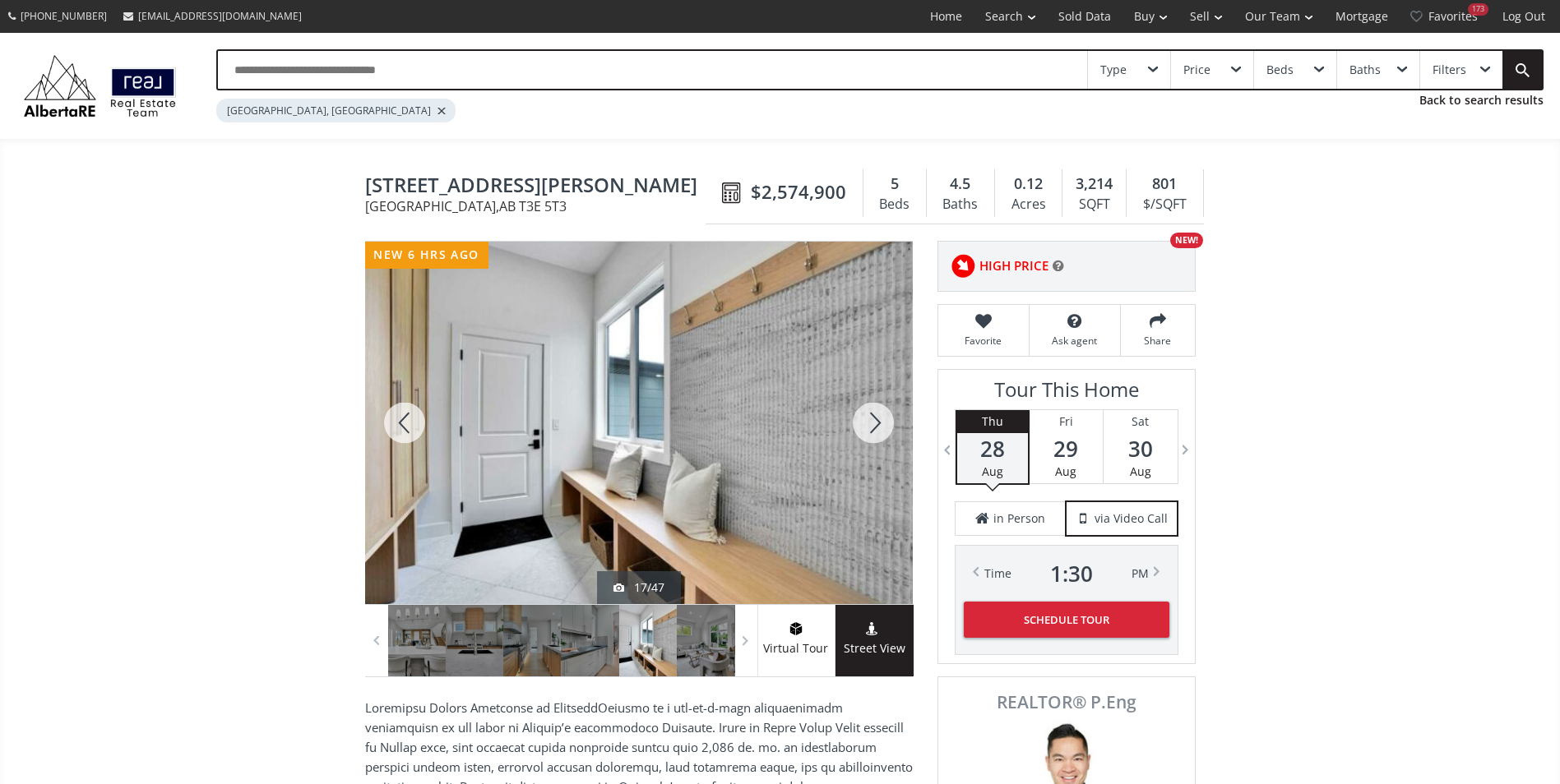
drag, startPoint x: 856, startPoint y: 416, endPoint x: 855, endPoint y: 475, distance: 59.0
click at [880, 473] on div at bounding box center [873, 423] width 79 height 363
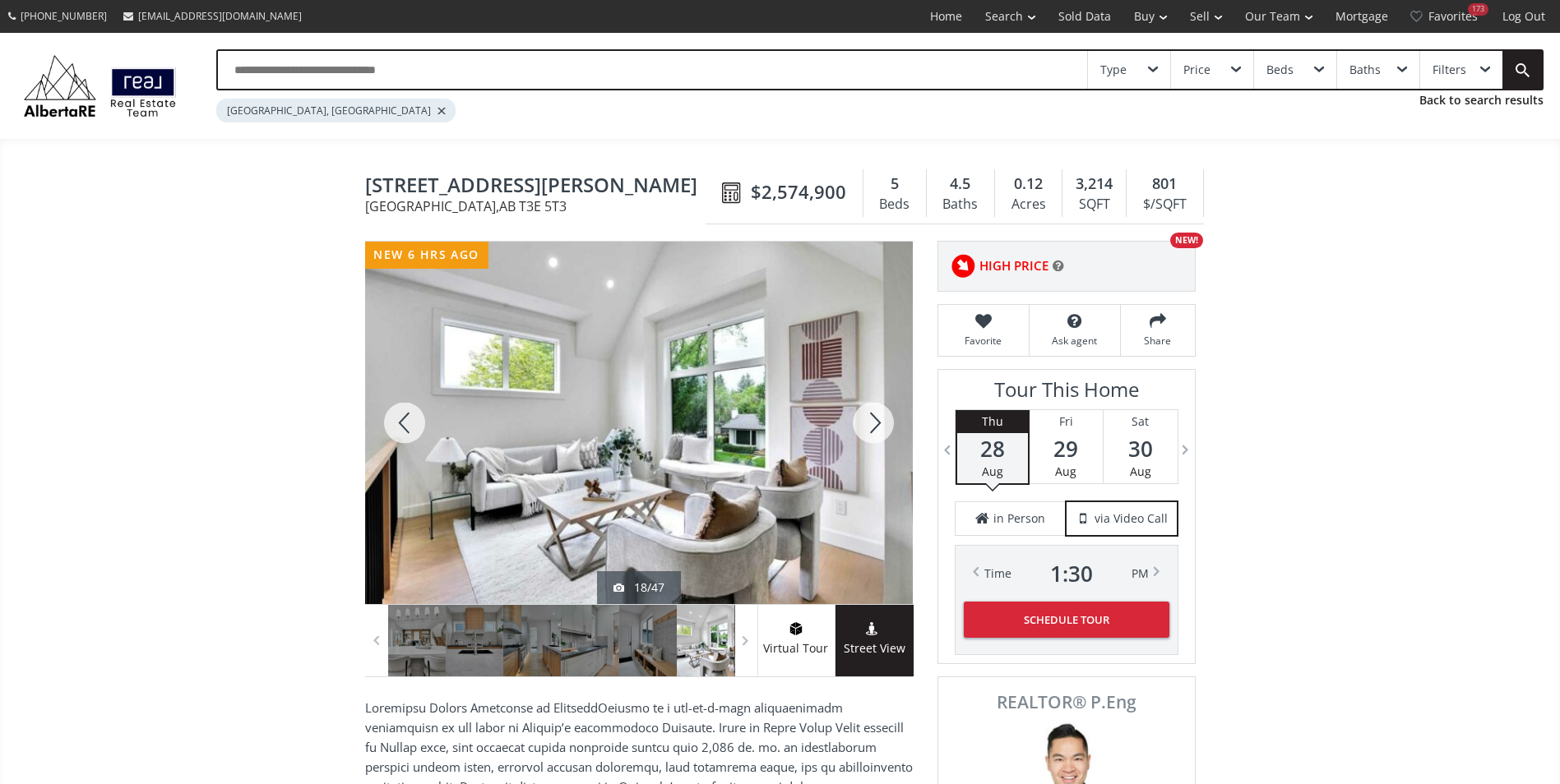
click at [407, 420] on div at bounding box center [404, 423] width 79 height 363
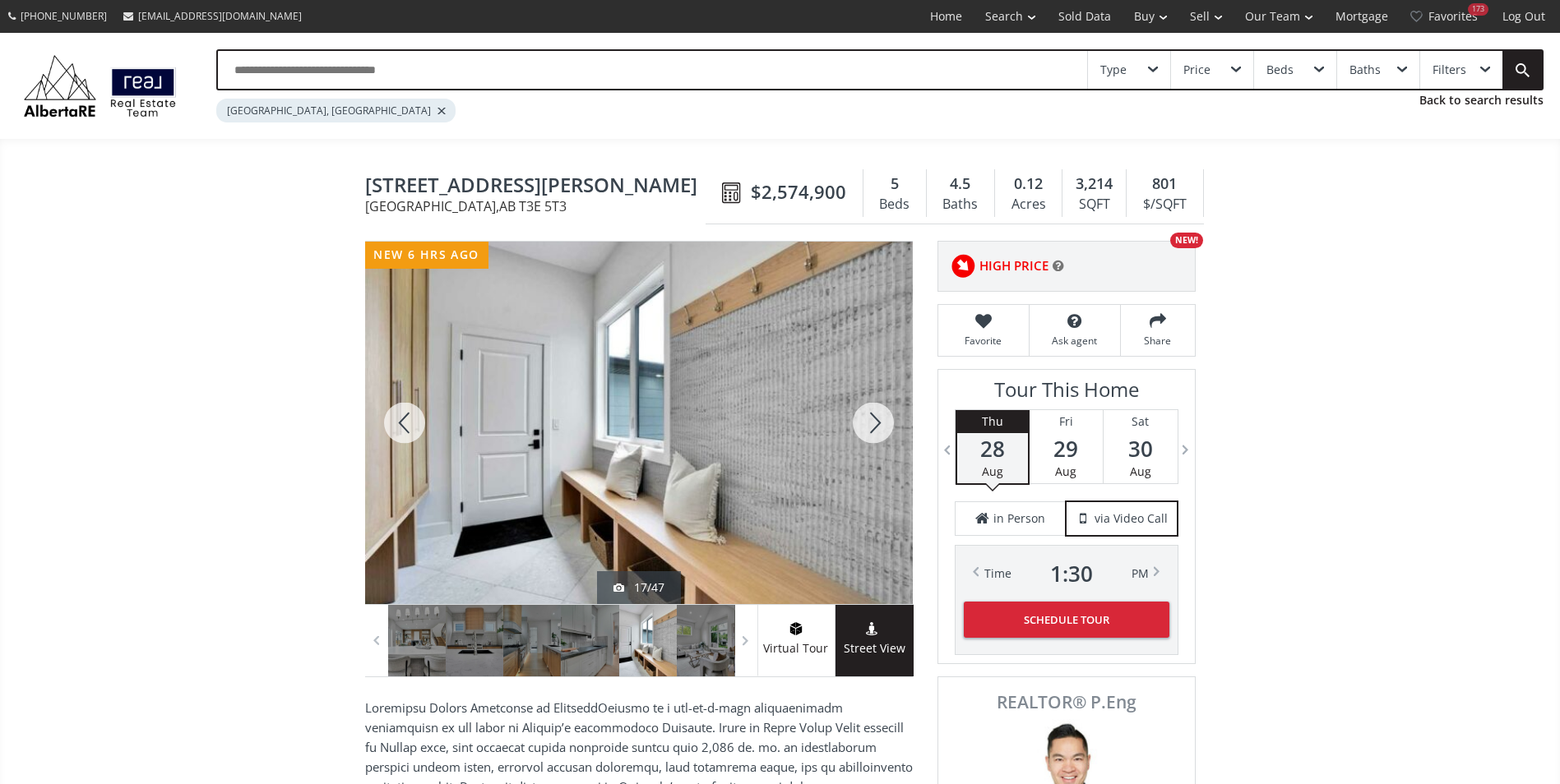
click at [407, 420] on div at bounding box center [404, 423] width 79 height 363
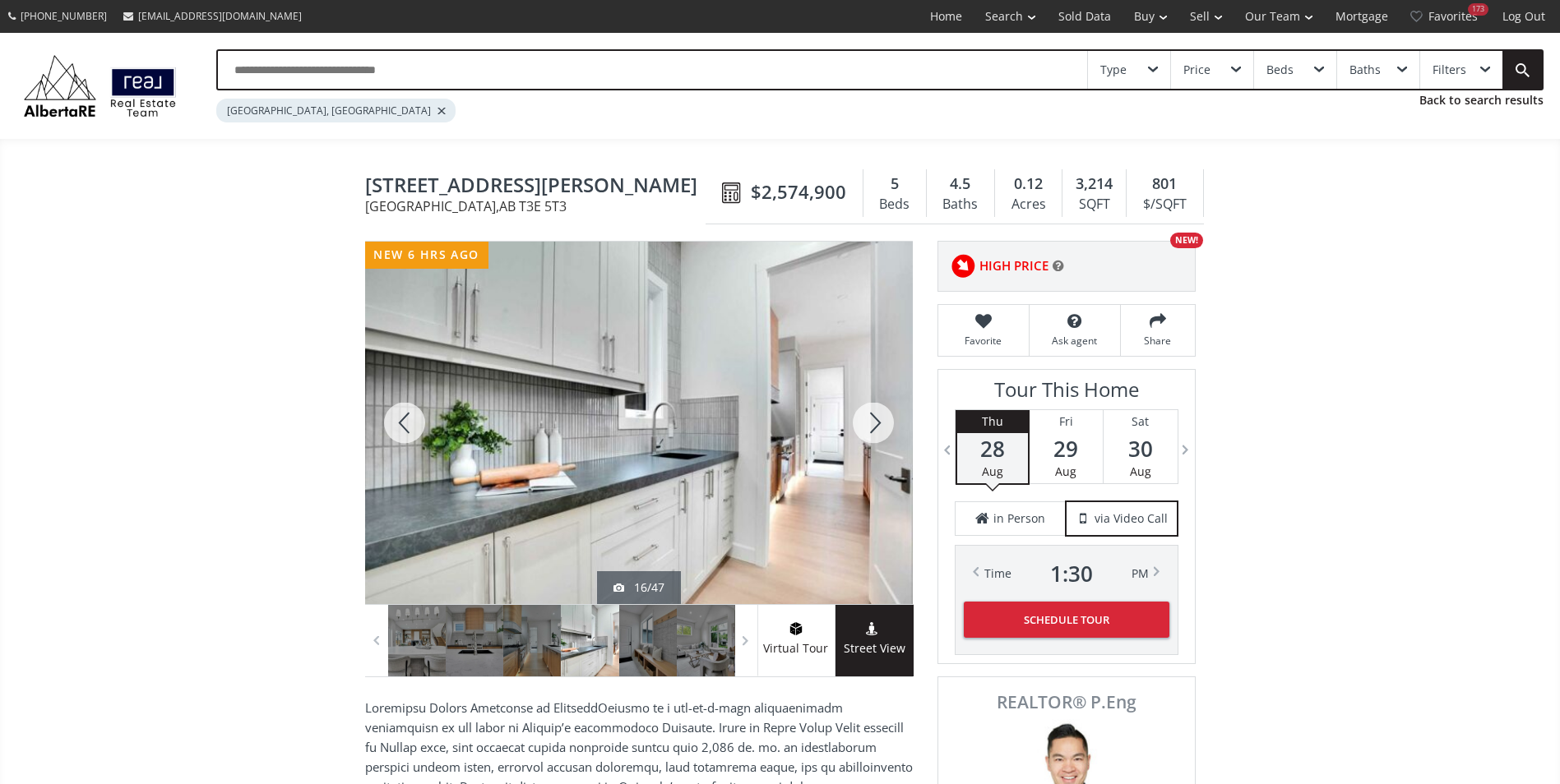
click at [407, 420] on div at bounding box center [404, 423] width 79 height 363
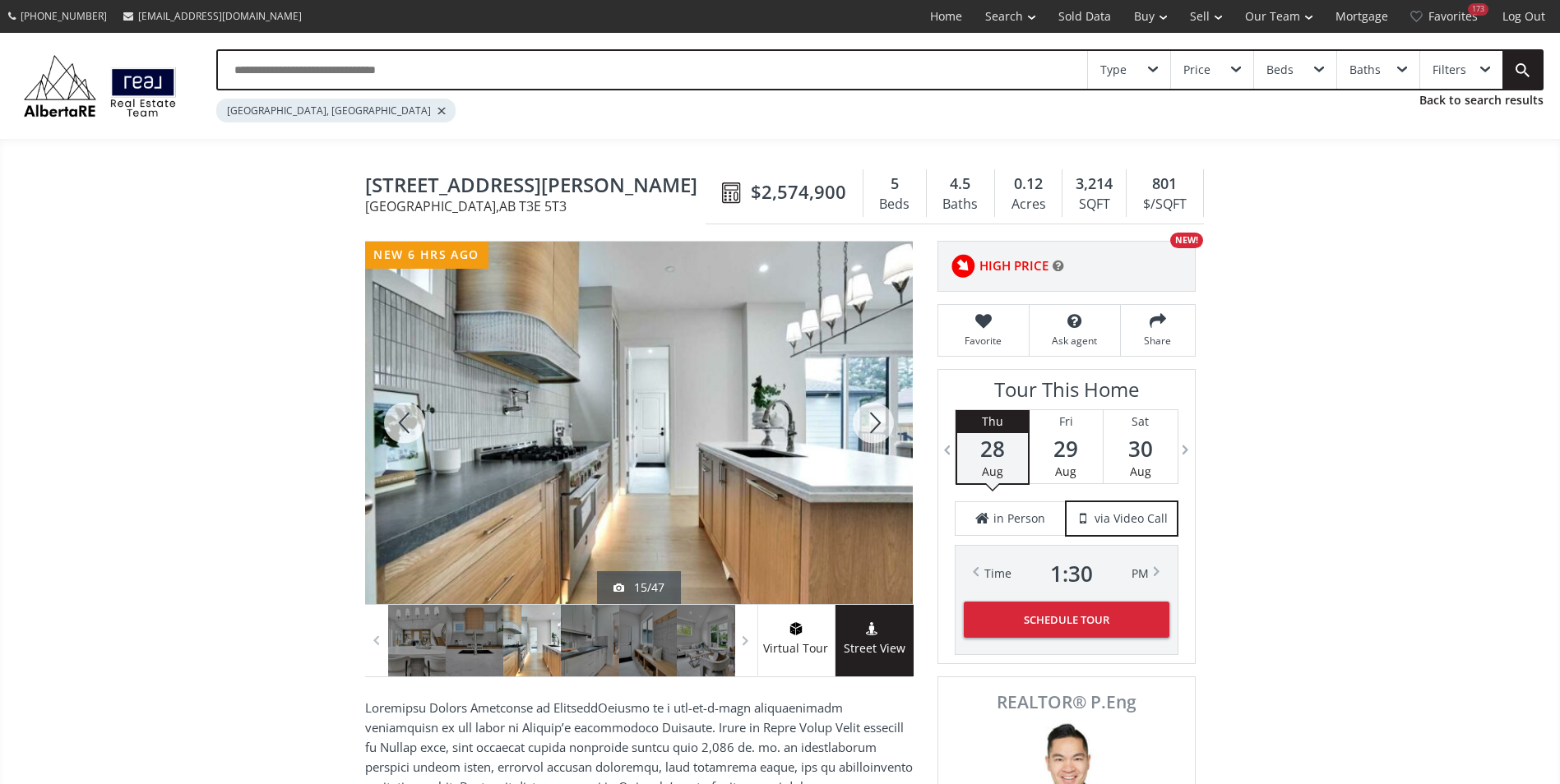
click at [886, 417] on div at bounding box center [873, 423] width 79 height 363
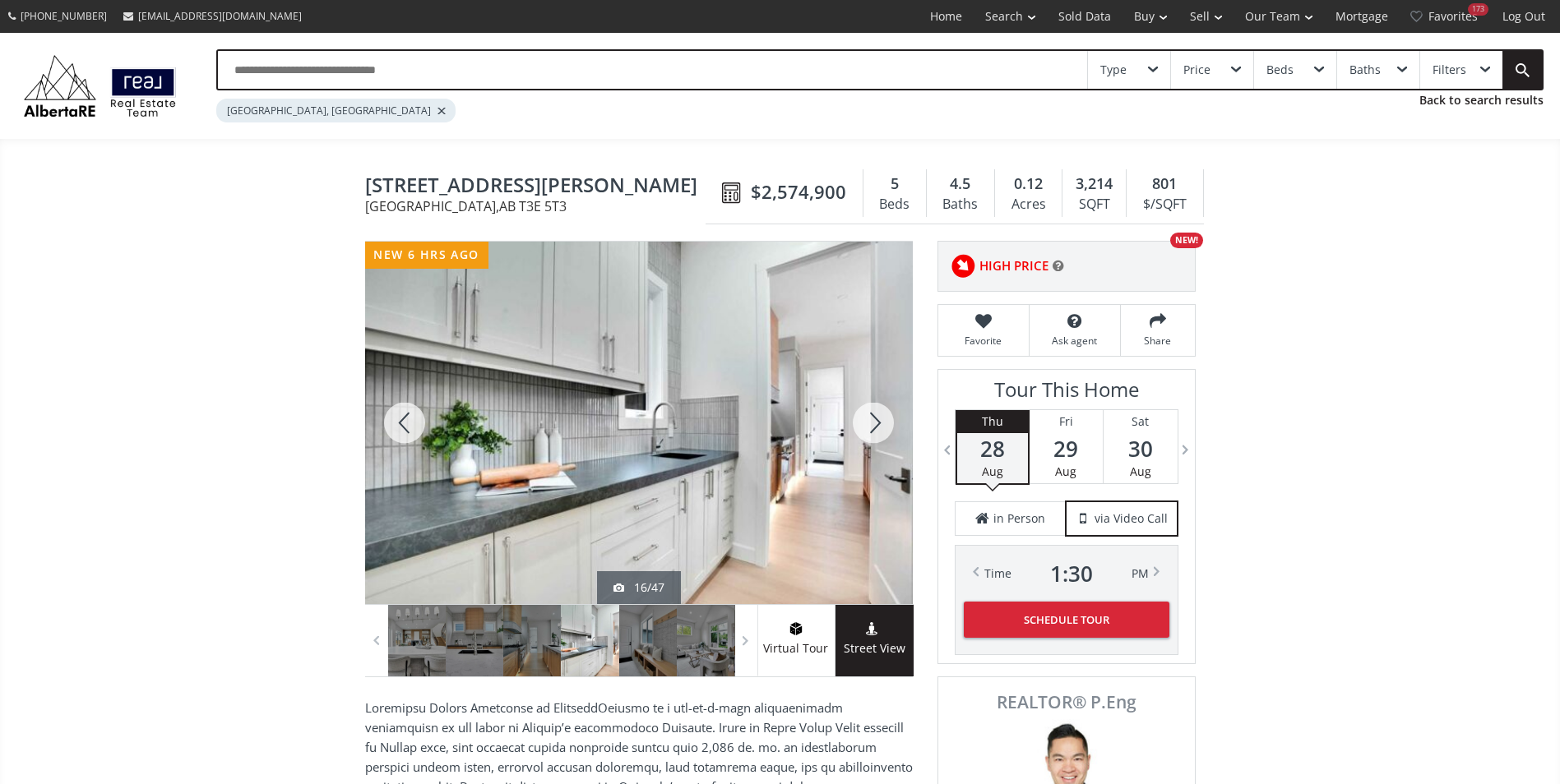
click at [886, 417] on div at bounding box center [873, 423] width 79 height 363
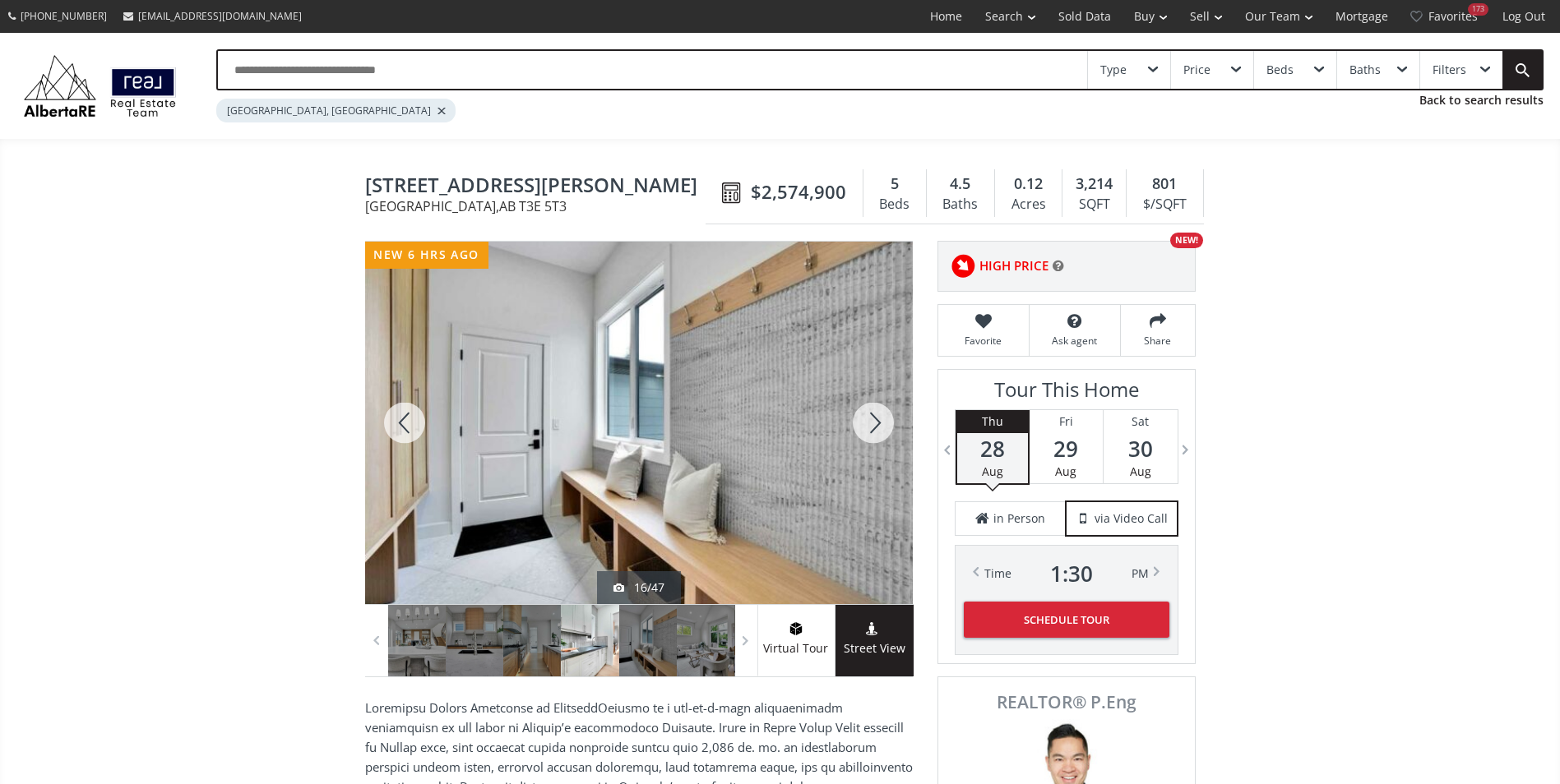
click at [886, 417] on div at bounding box center [873, 423] width 79 height 363
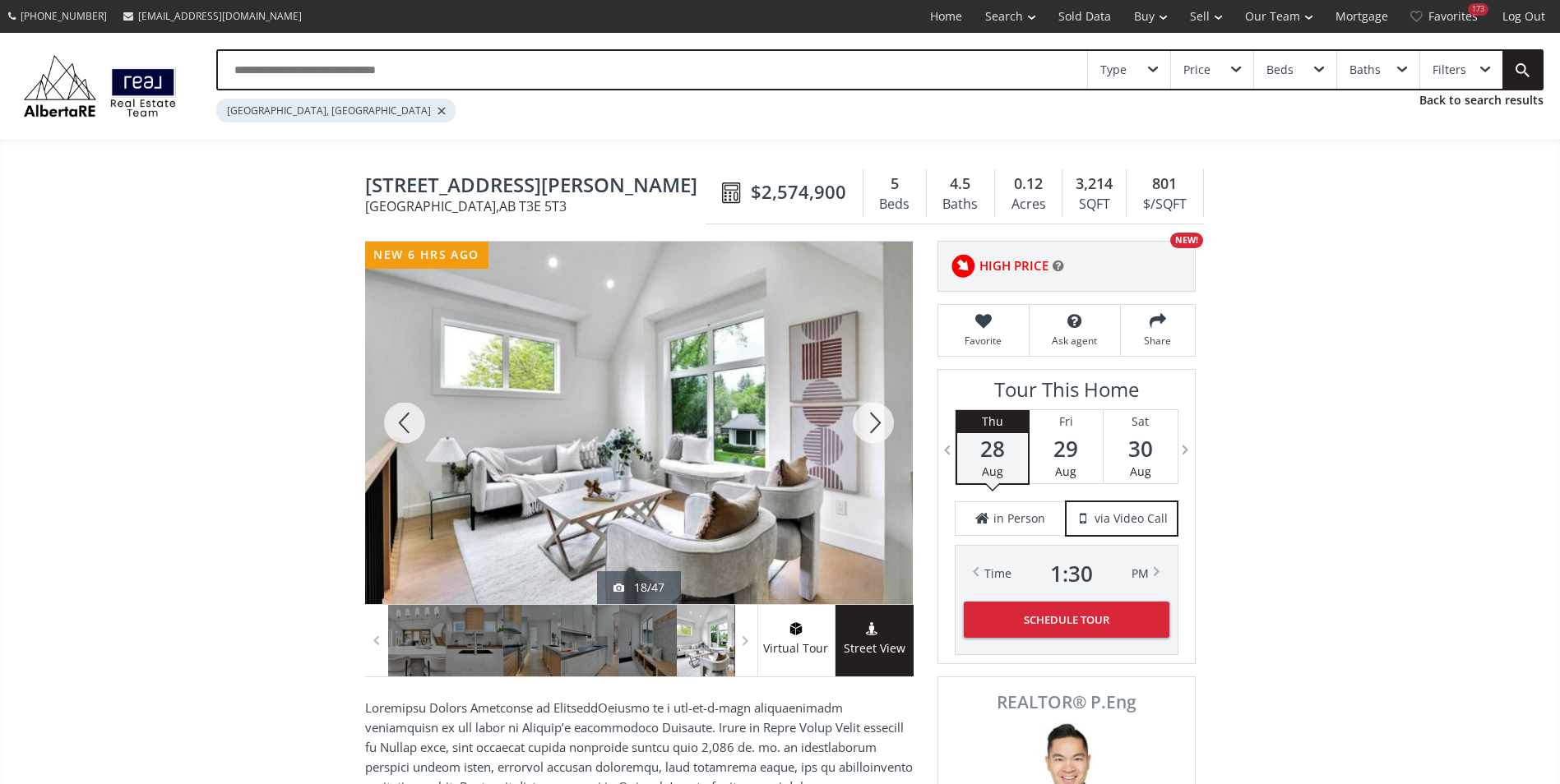
click at [886, 417] on div at bounding box center [873, 423] width 79 height 363
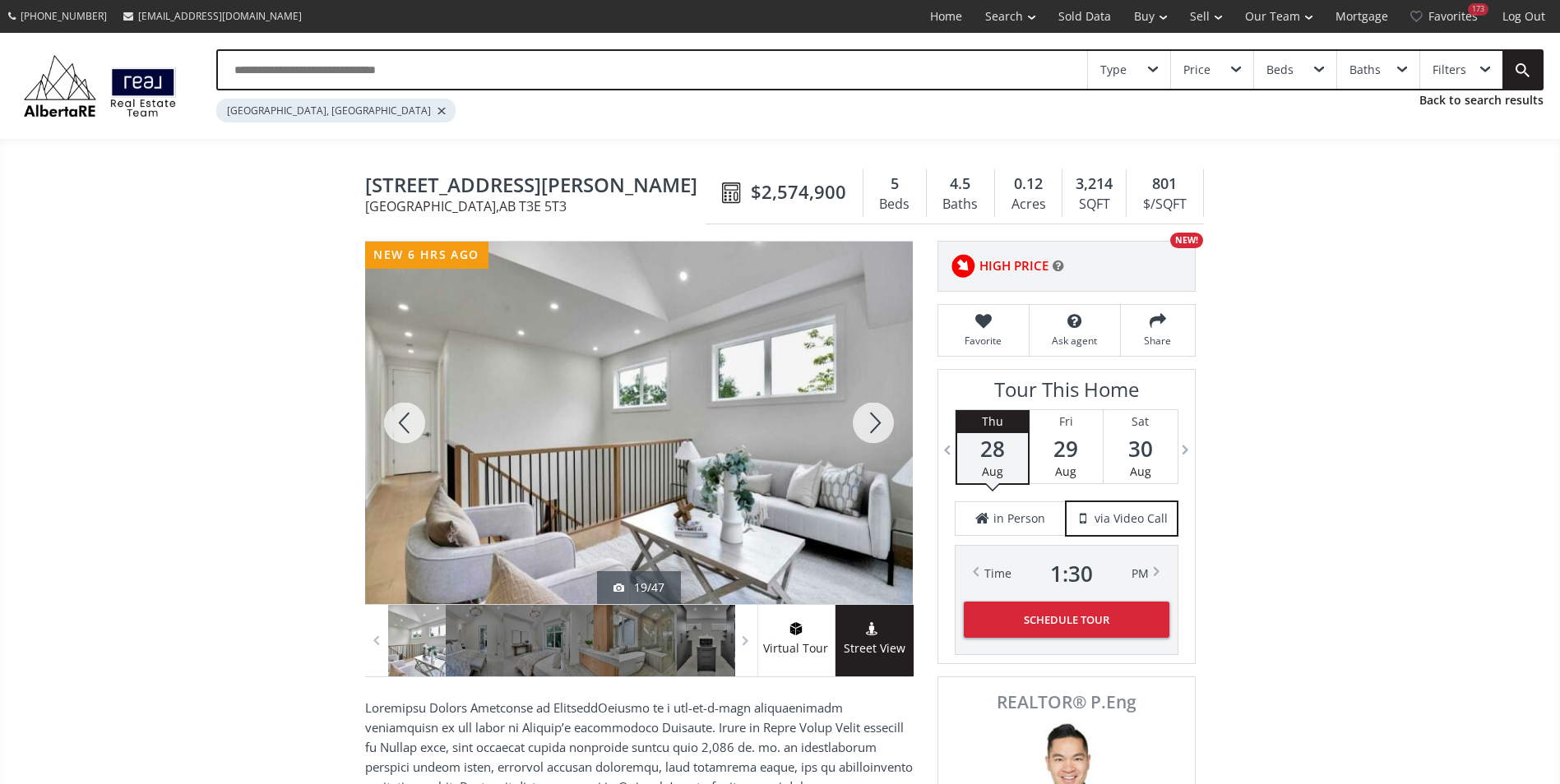
click at [886, 417] on div at bounding box center [873, 423] width 79 height 363
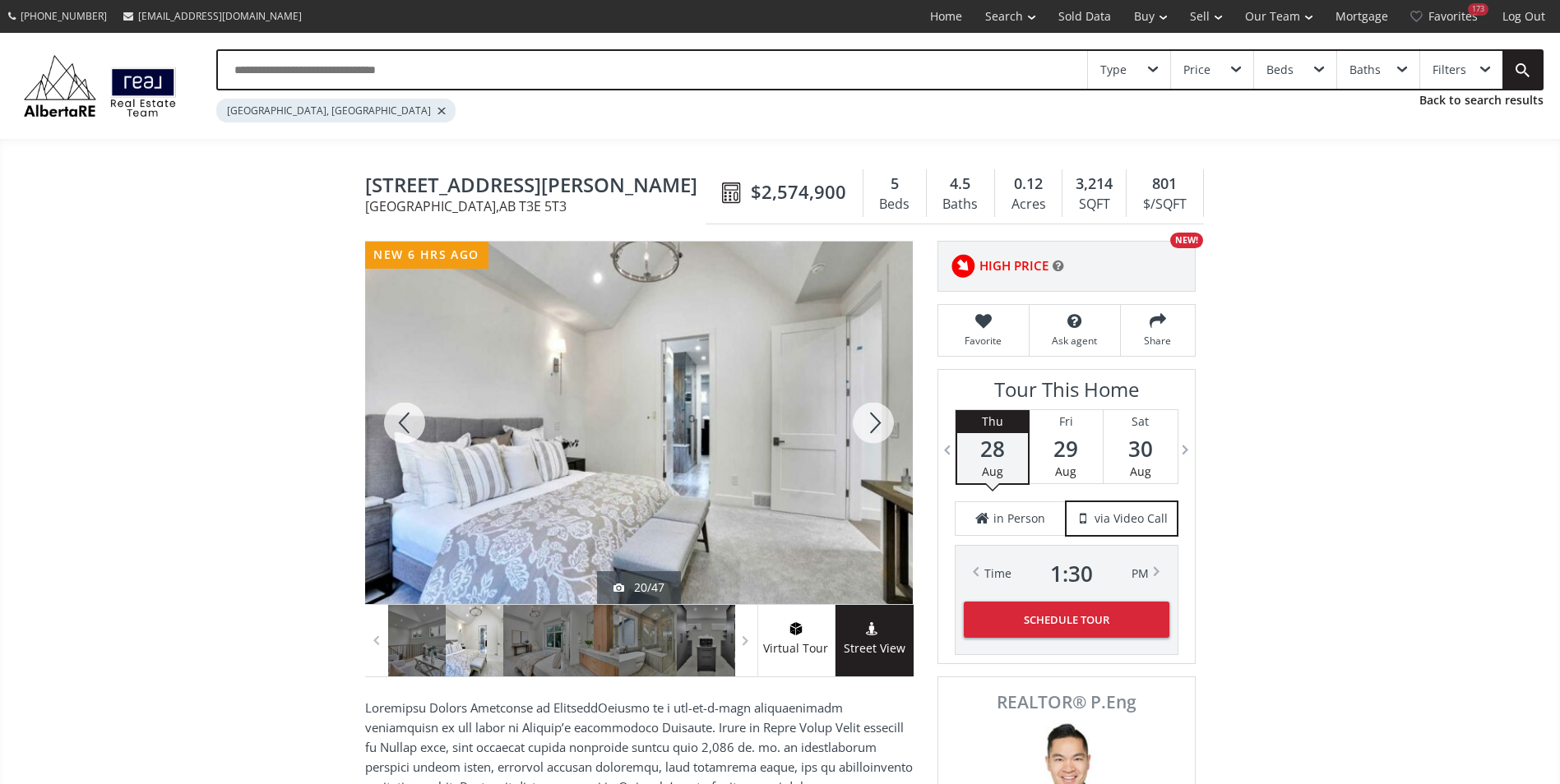
click at [886, 417] on div at bounding box center [873, 423] width 79 height 363
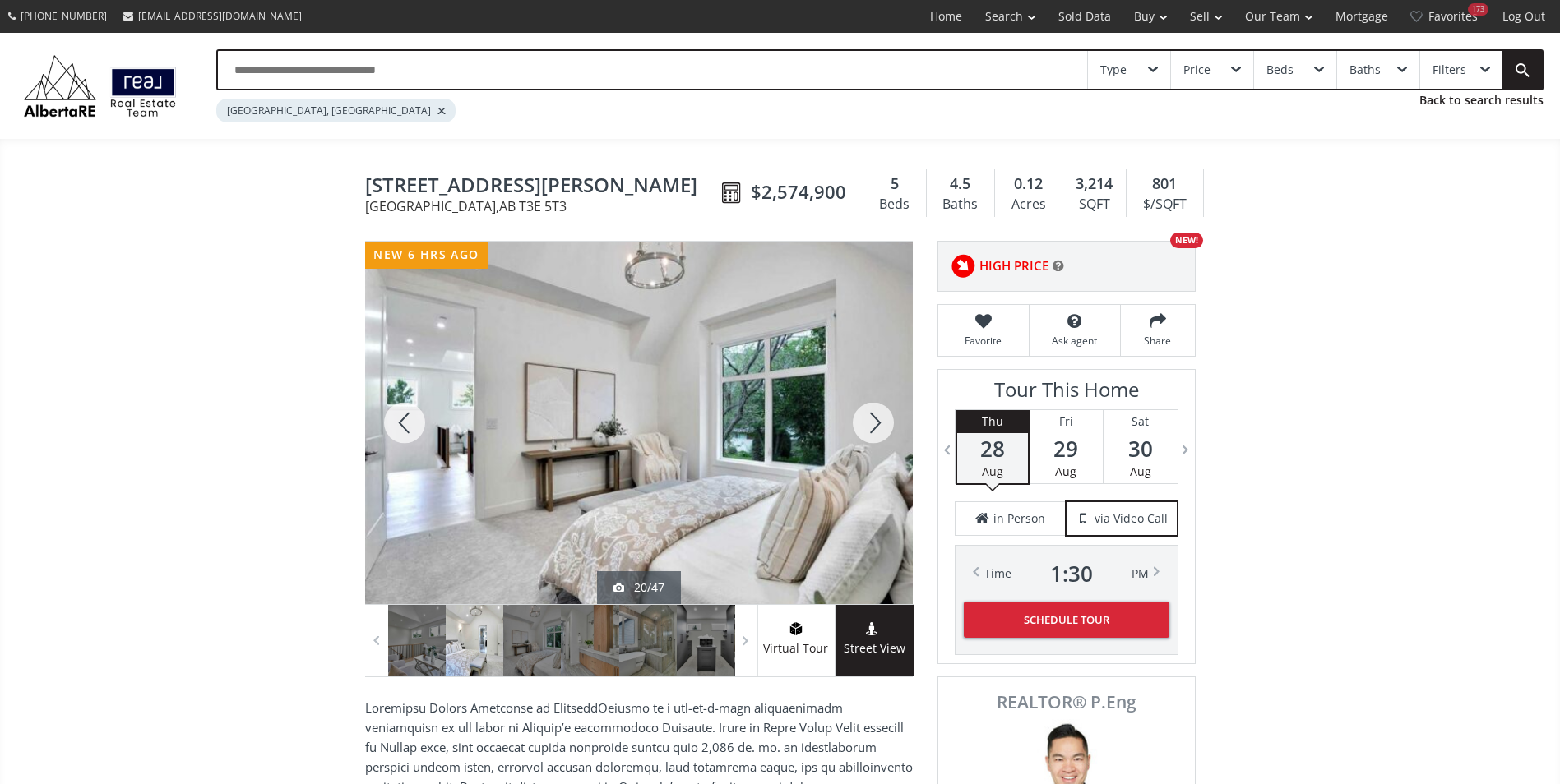
click at [886, 417] on div at bounding box center [873, 423] width 79 height 363
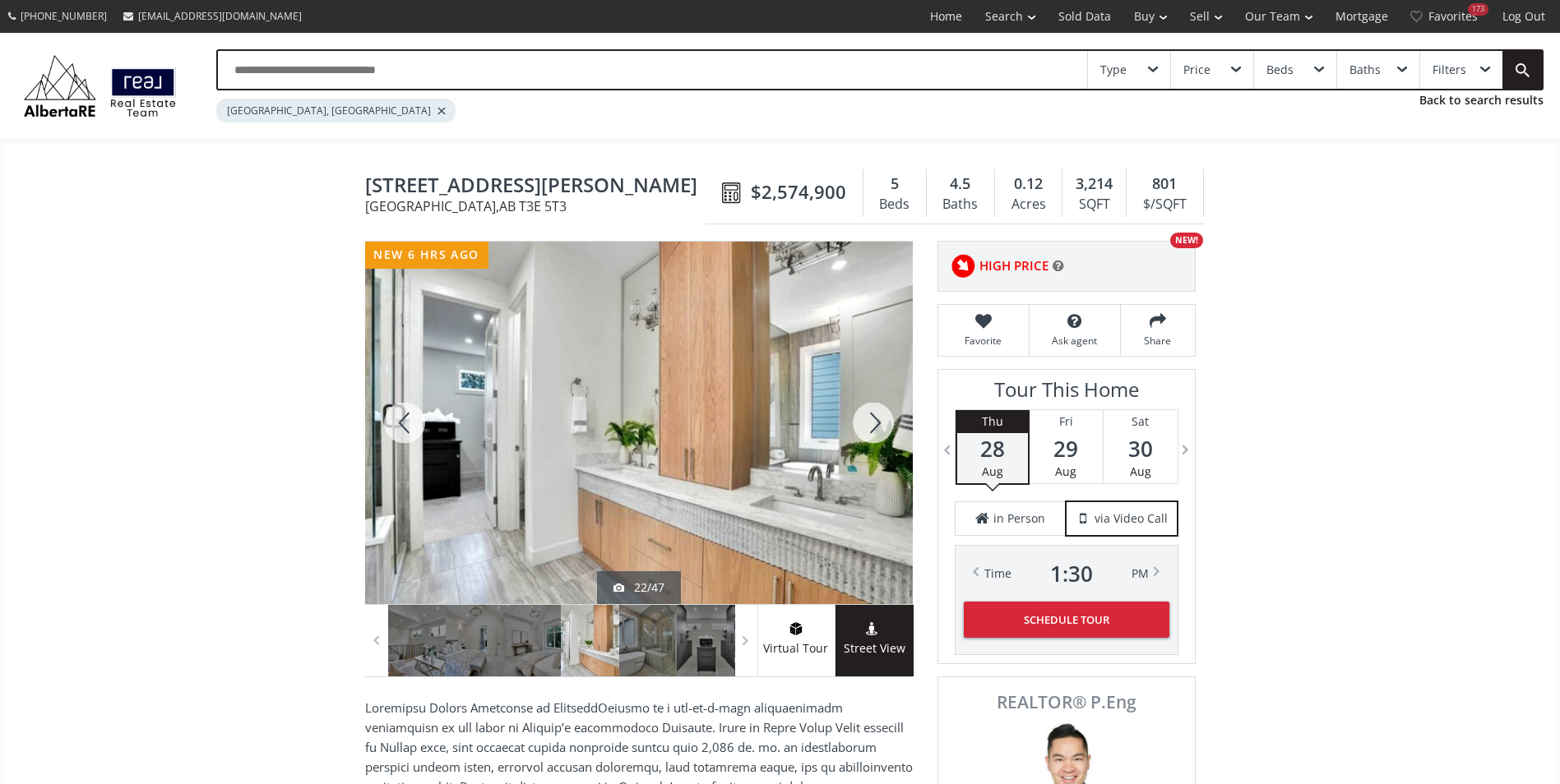
click at [886, 417] on div at bounding box center [873, 423] width 79 height 363
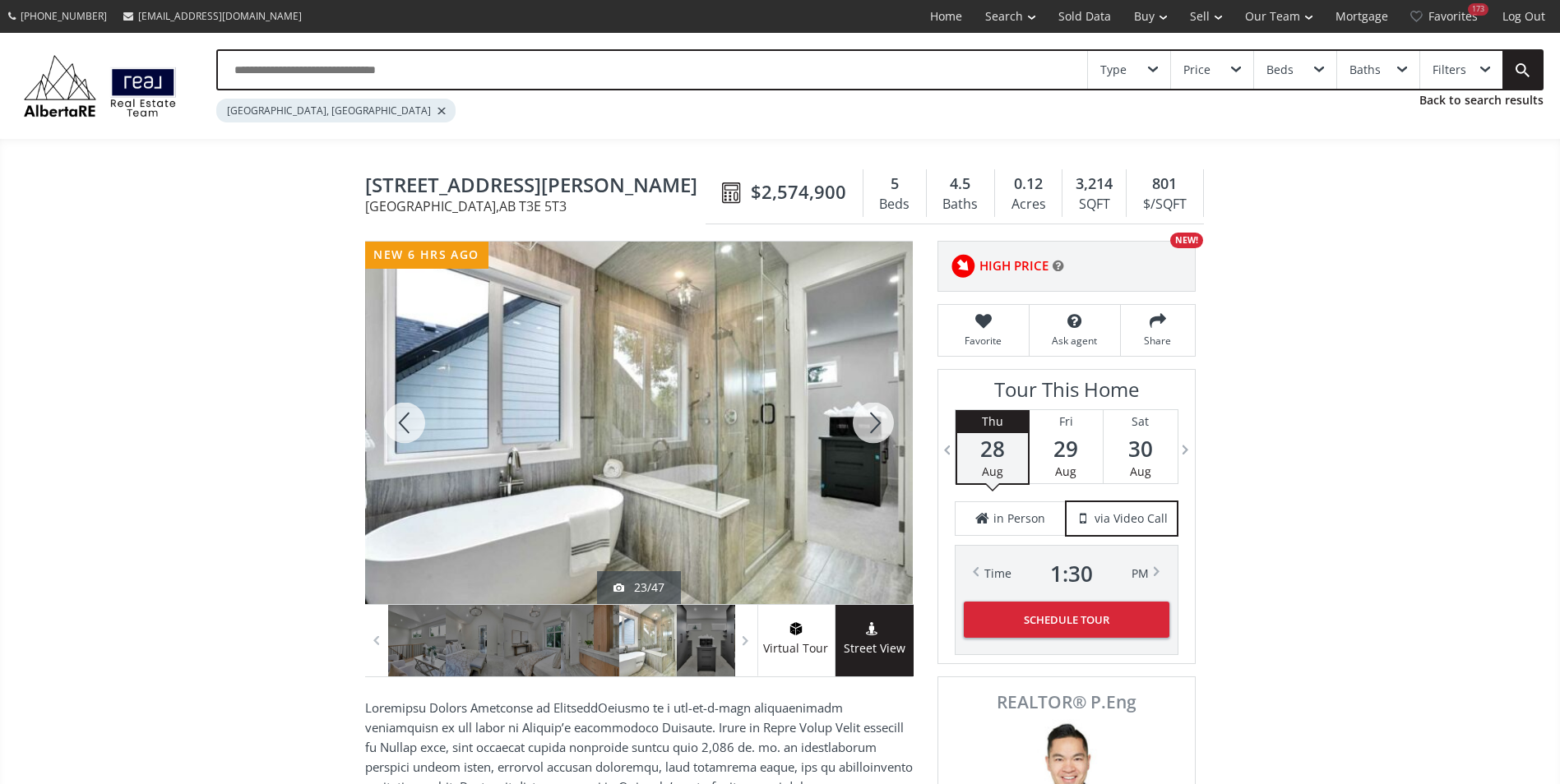
click at [886, 417] on div at bounding box center [873, 423] width 79 height 363
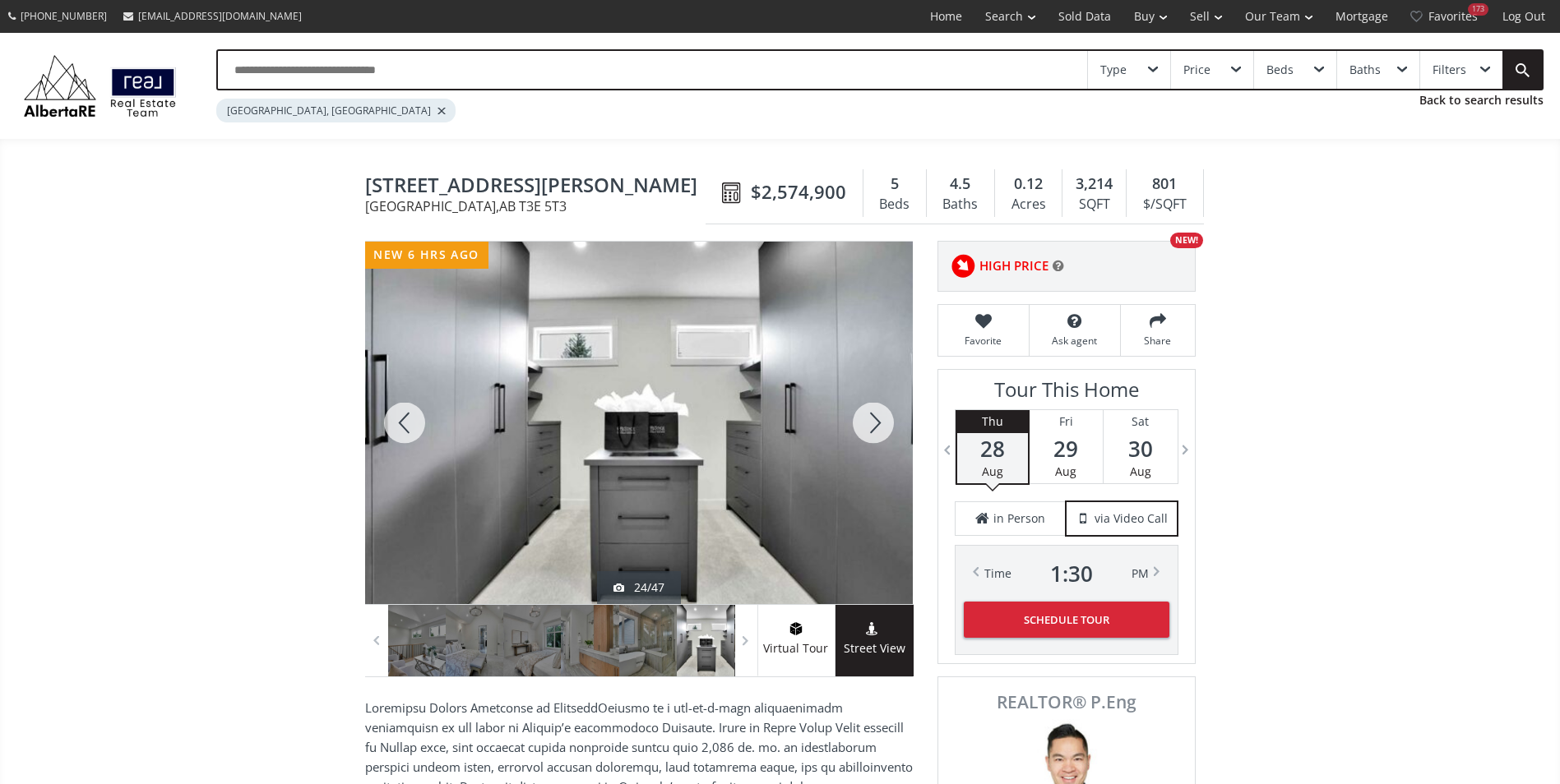
click at [886, 417] on div at bounding box center [873, 423] width 79 height 363
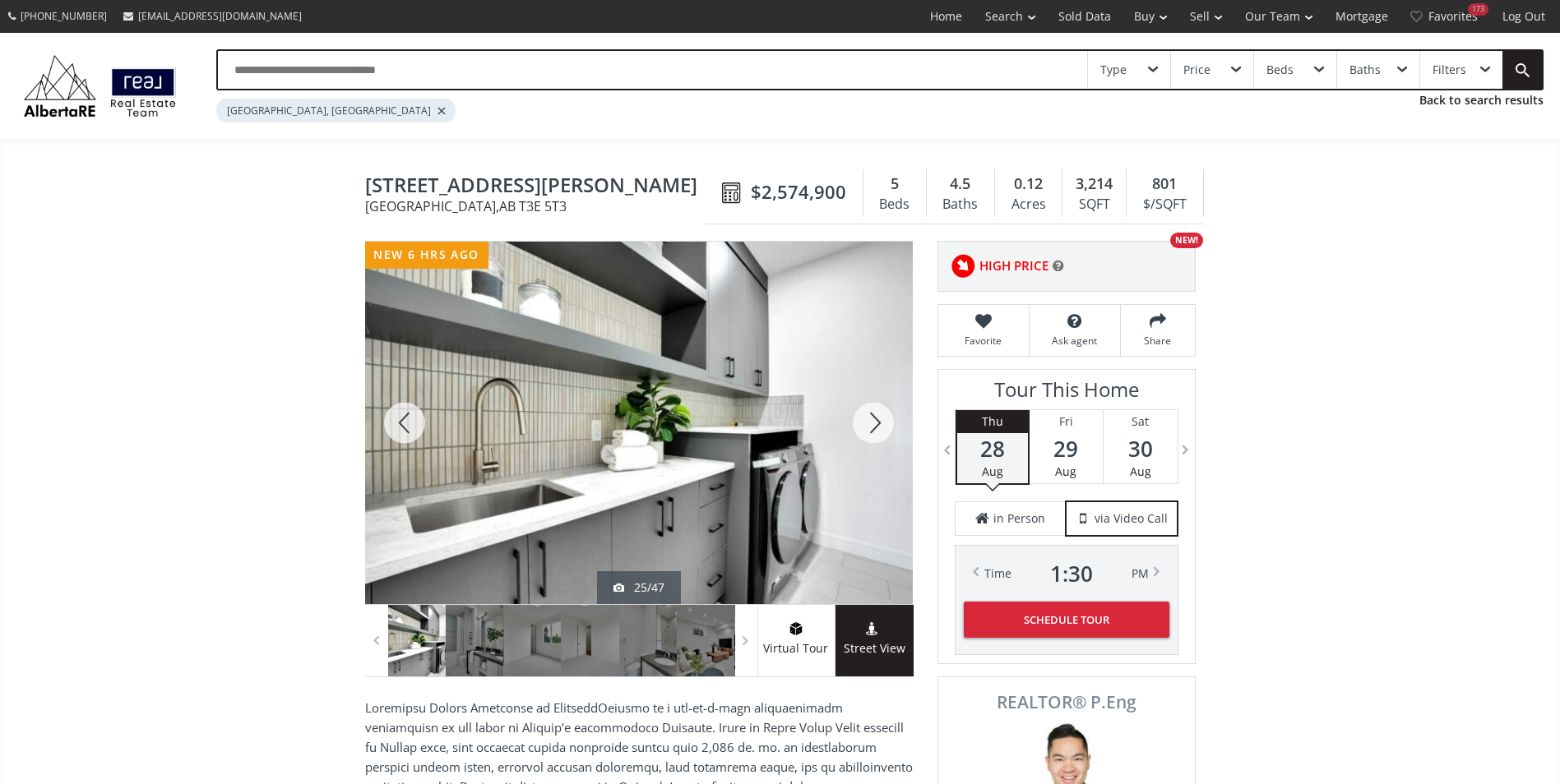
click at [886, 417] on div at bounding box center [873, 423] width 79 height 363
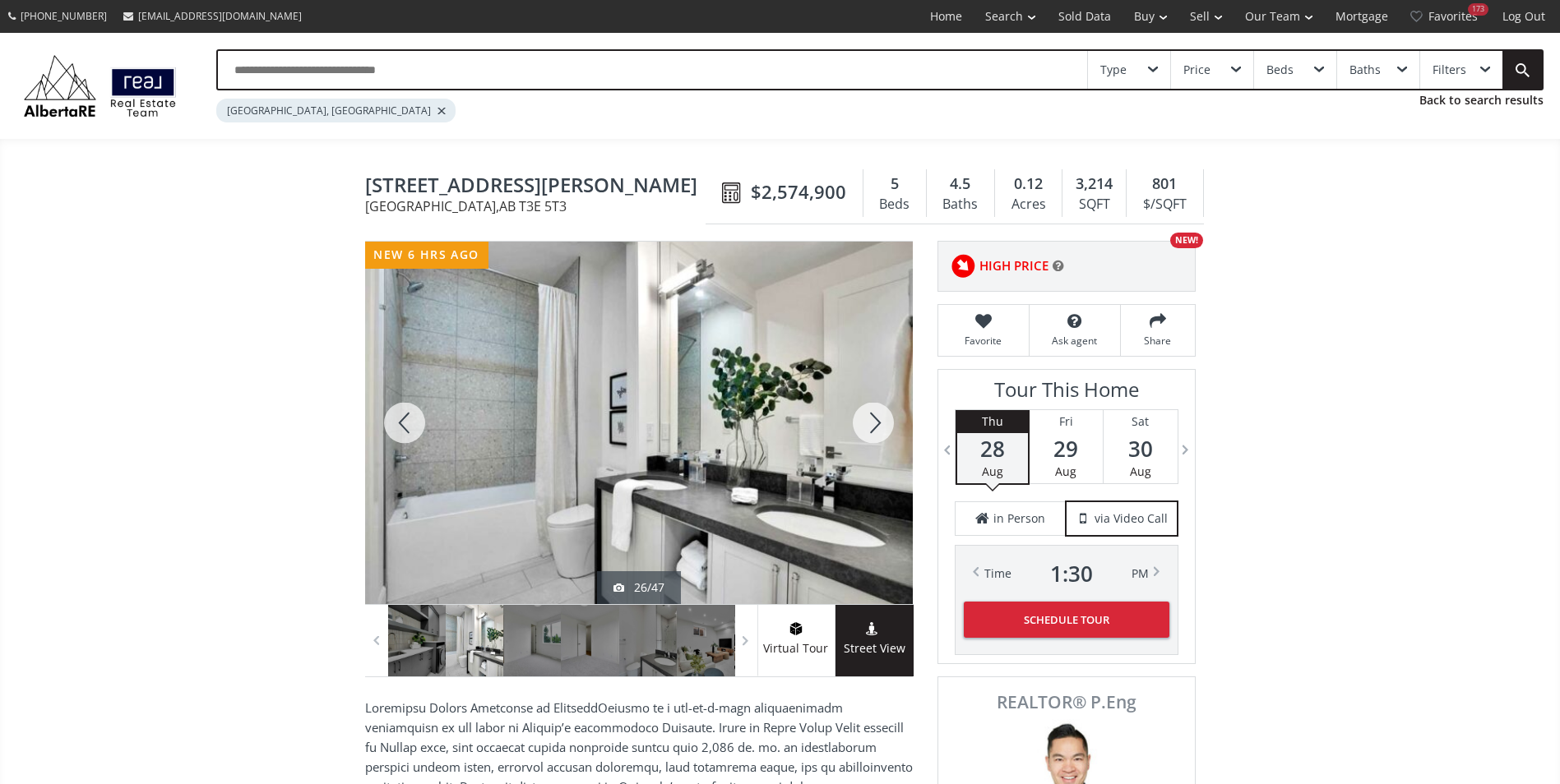
click at [886, 417] on div at bounding box center [873, 423] width 79 height 363
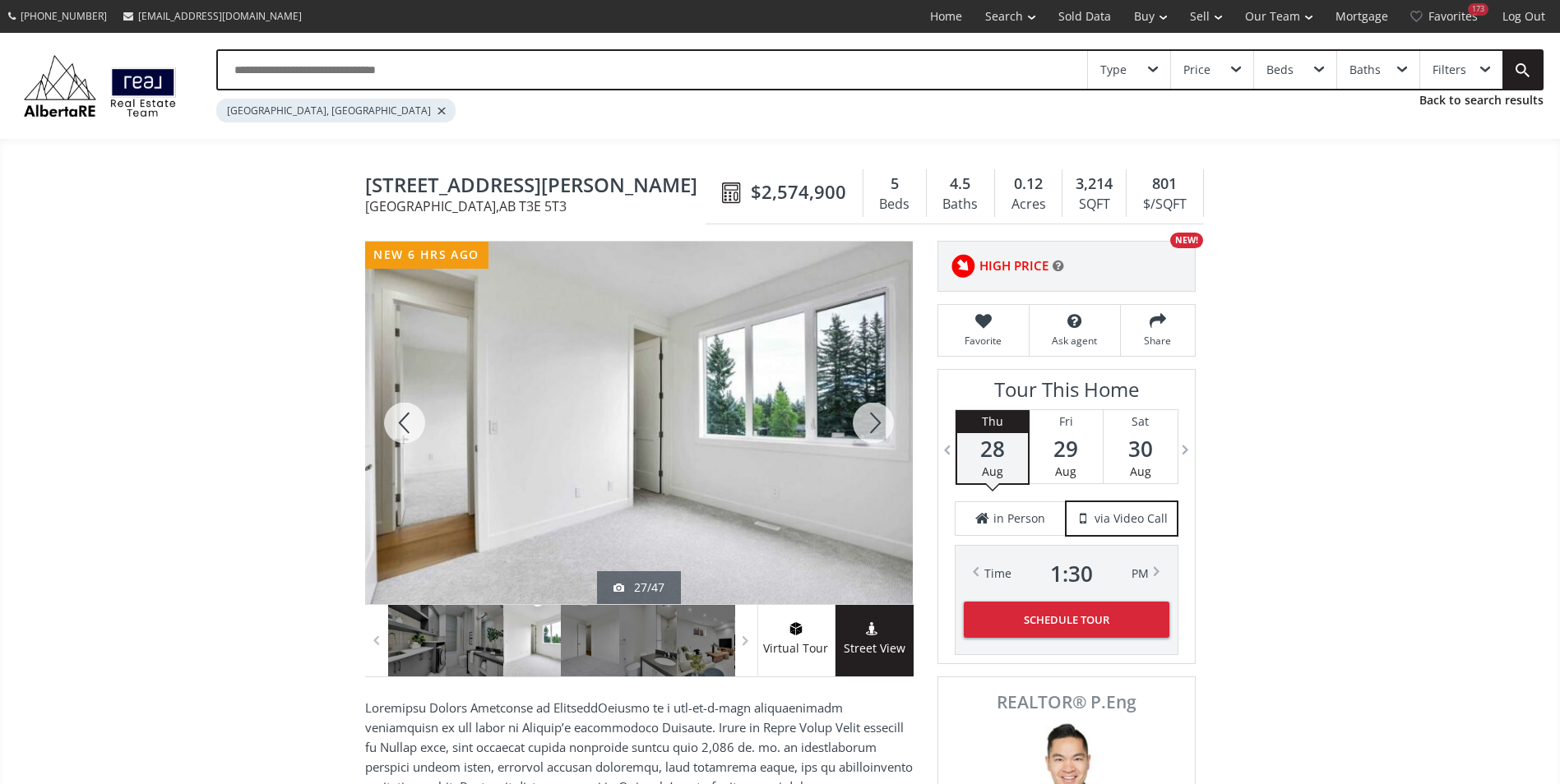
click at [886, 417] on div at bounding box center [873, 423] width 79 height 363
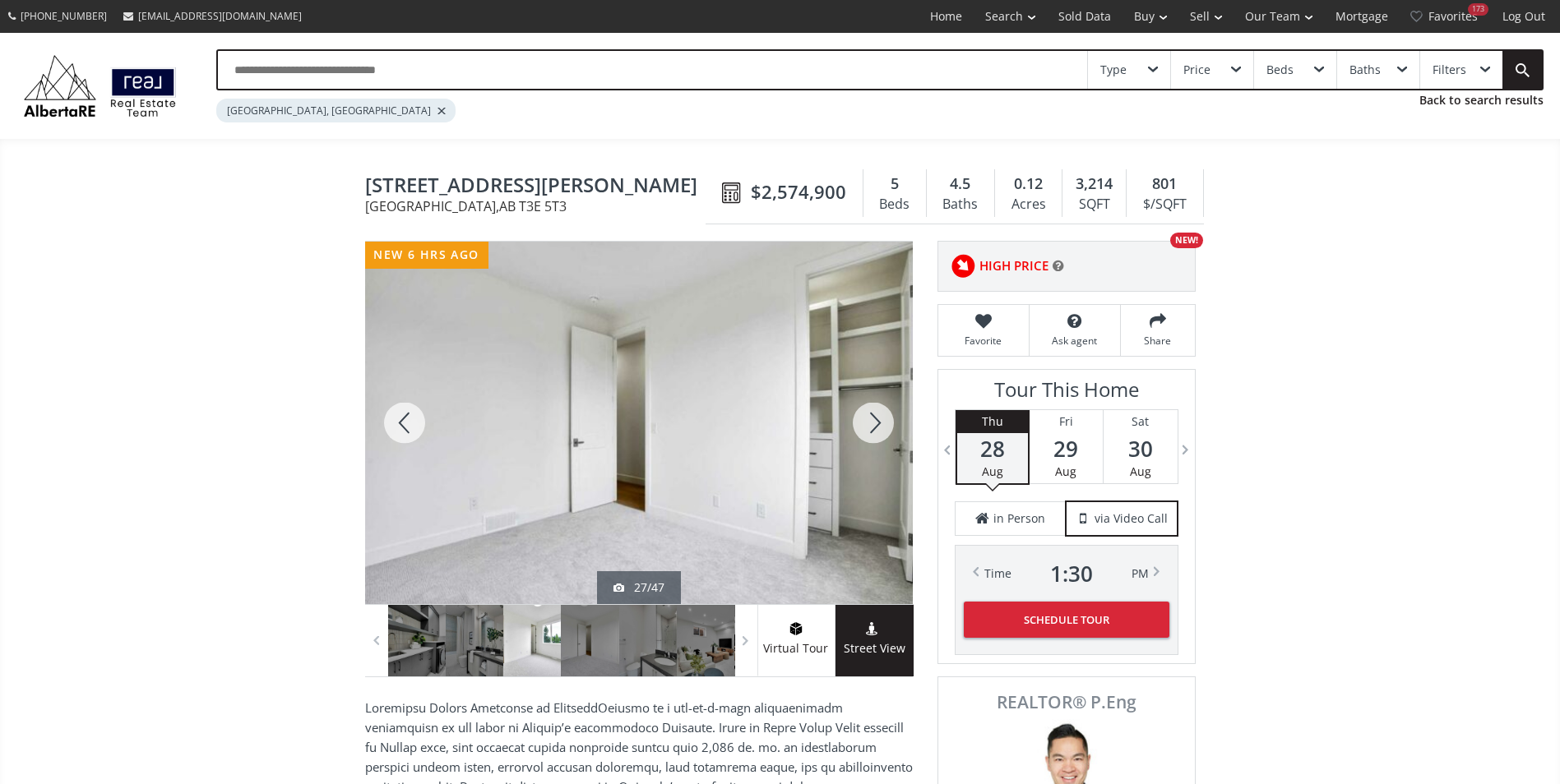
click at [886, 417] on div at bounding box center [873, 423] width 79 height 363
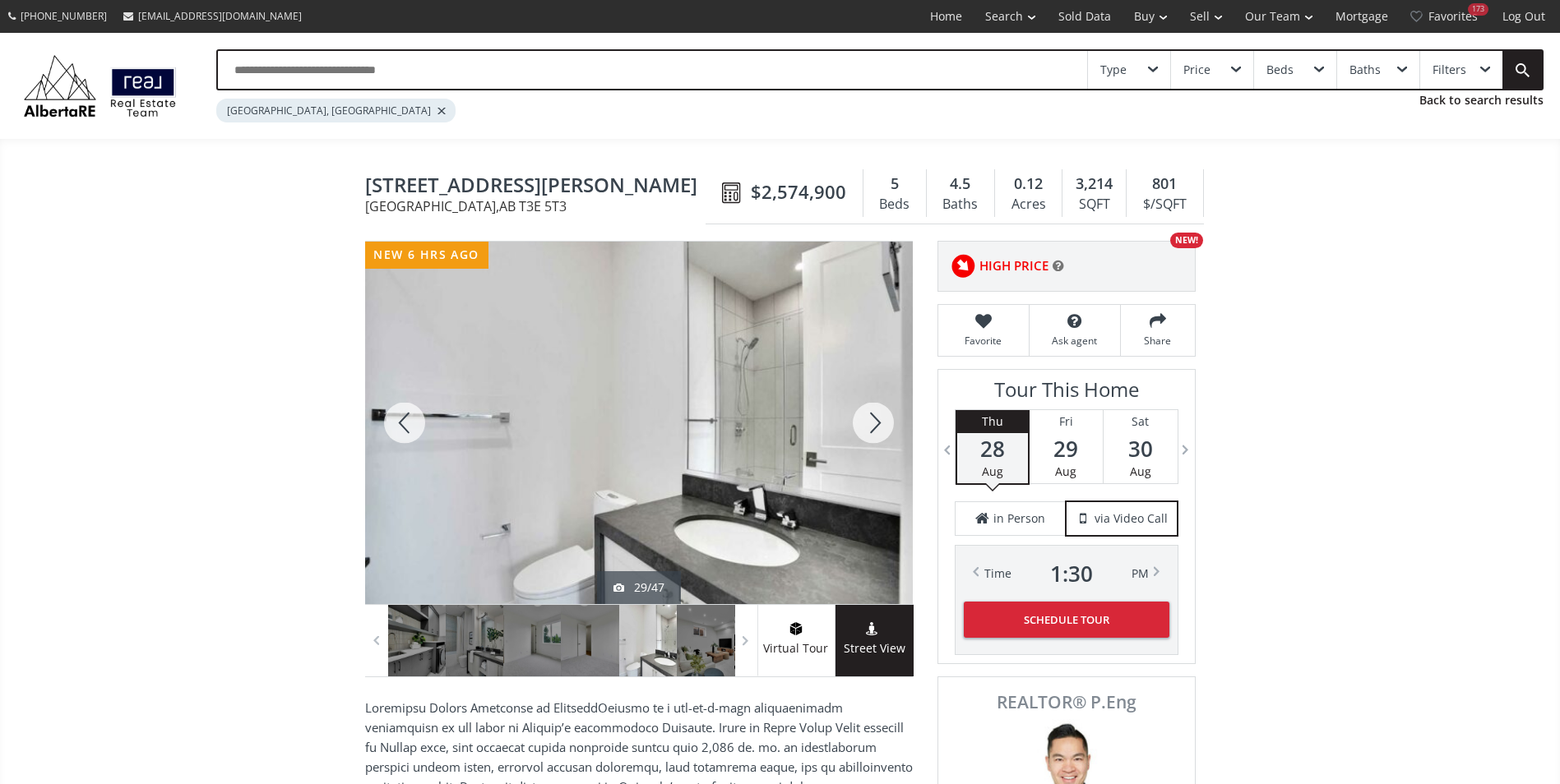
click at [886, 417] on div at bounding box center [873, 423] width 79 height 363
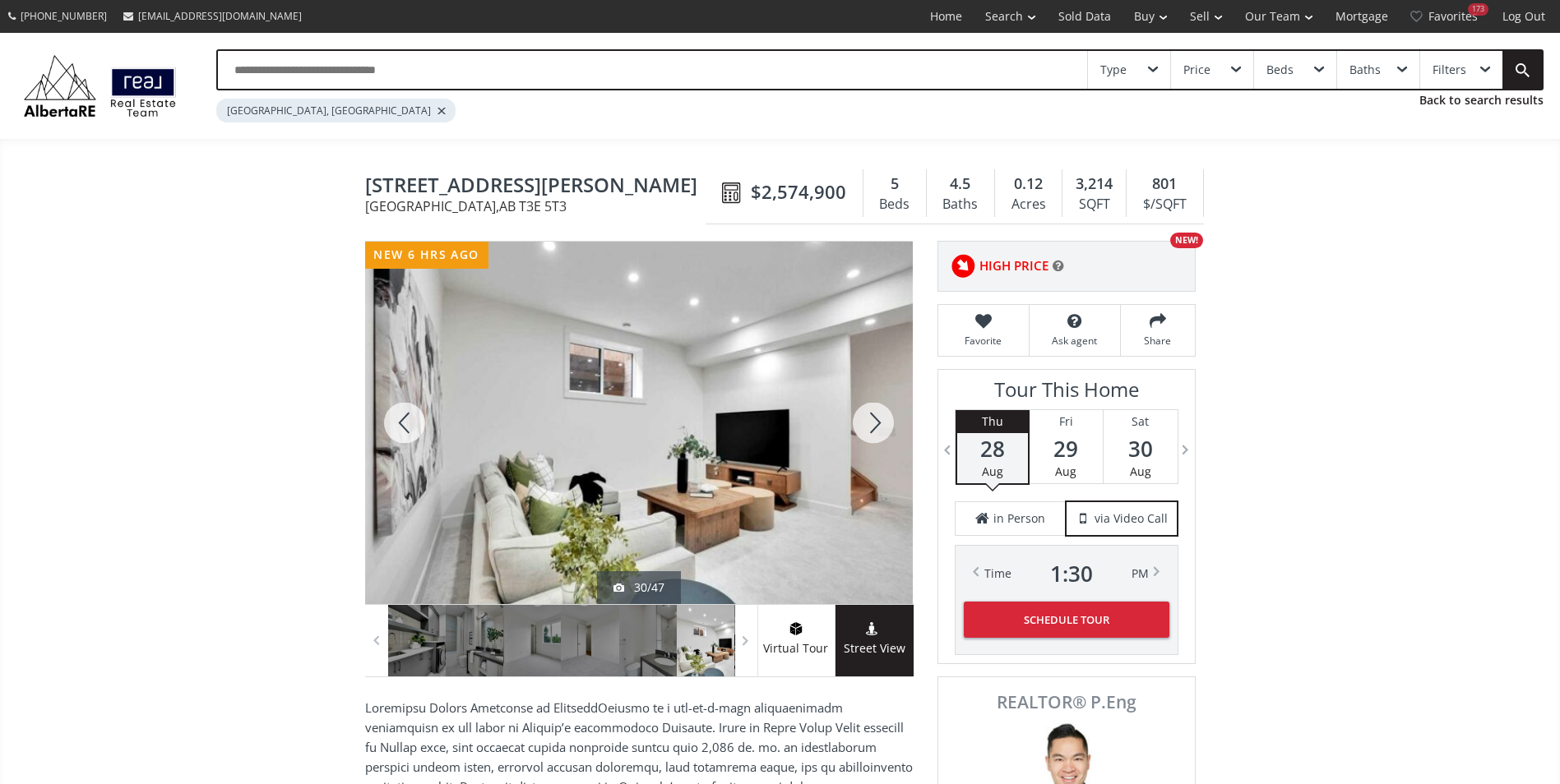
click at [886, 417] on div at bounding box center [873, 423] width 79 height 363
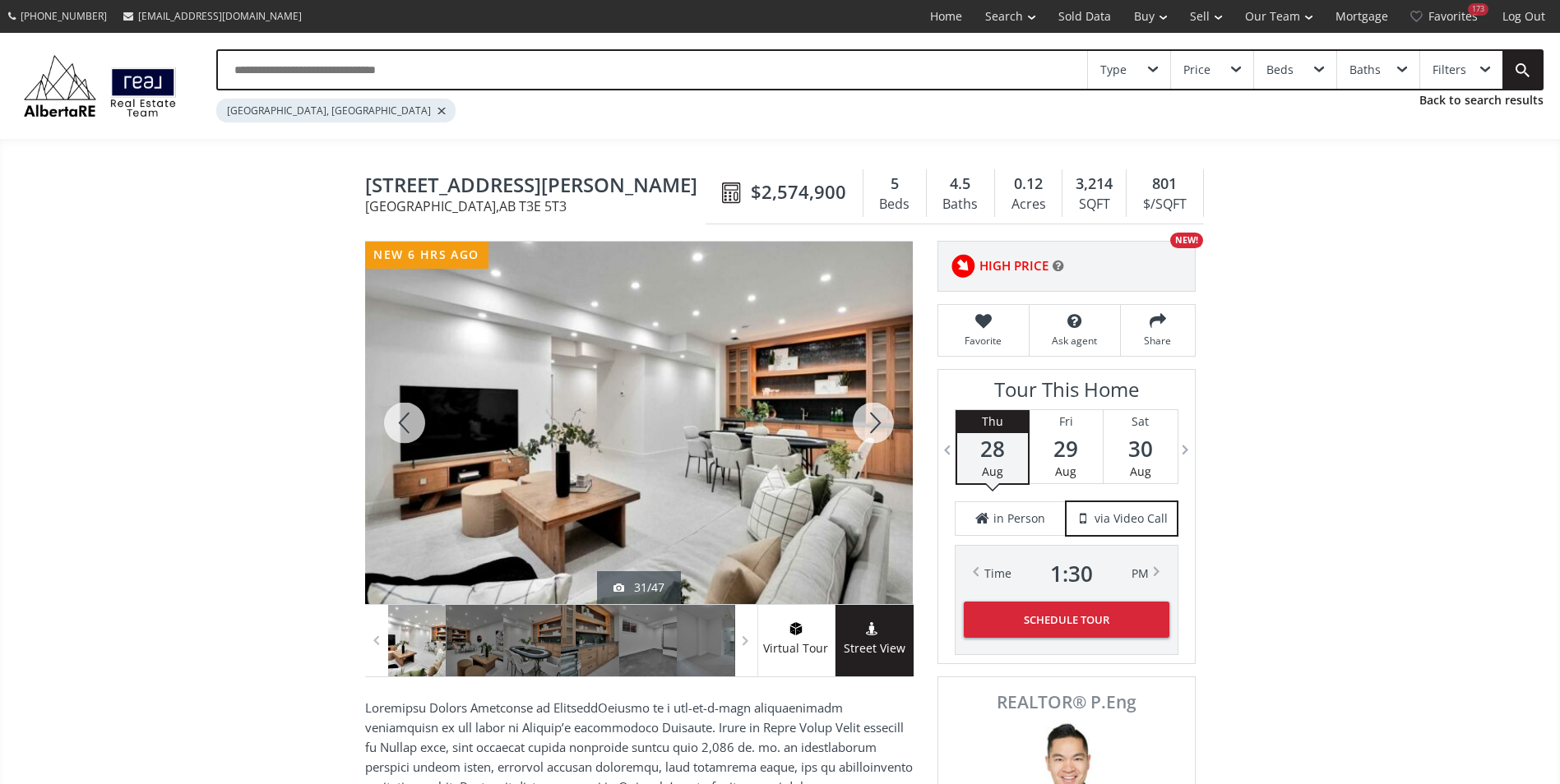
click at [886, 417] on div at bounding box center [873, 423] width 79 height 363
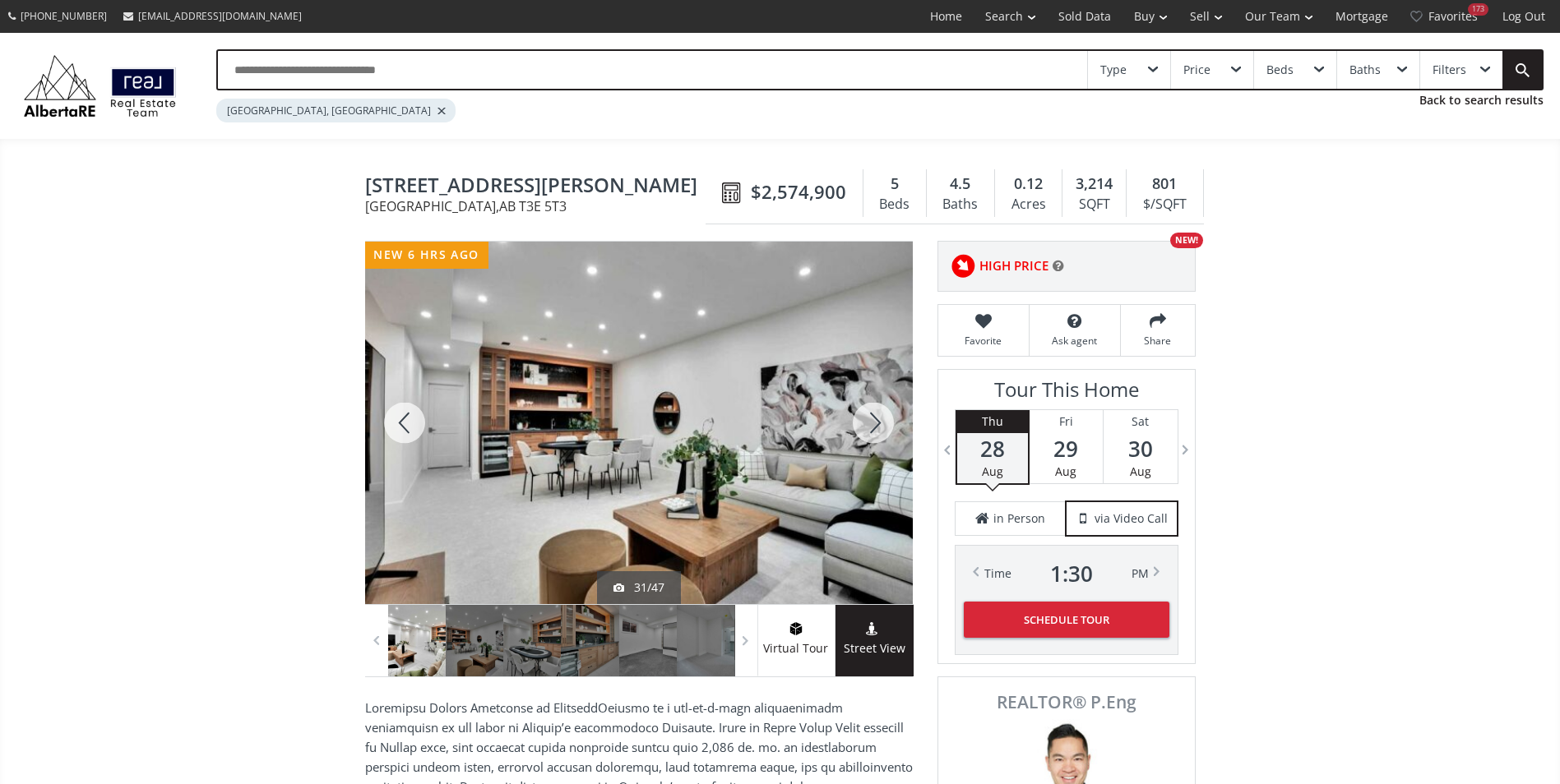
click at [886, 417] on div at bounding box center [873, 423] width 79 height 363
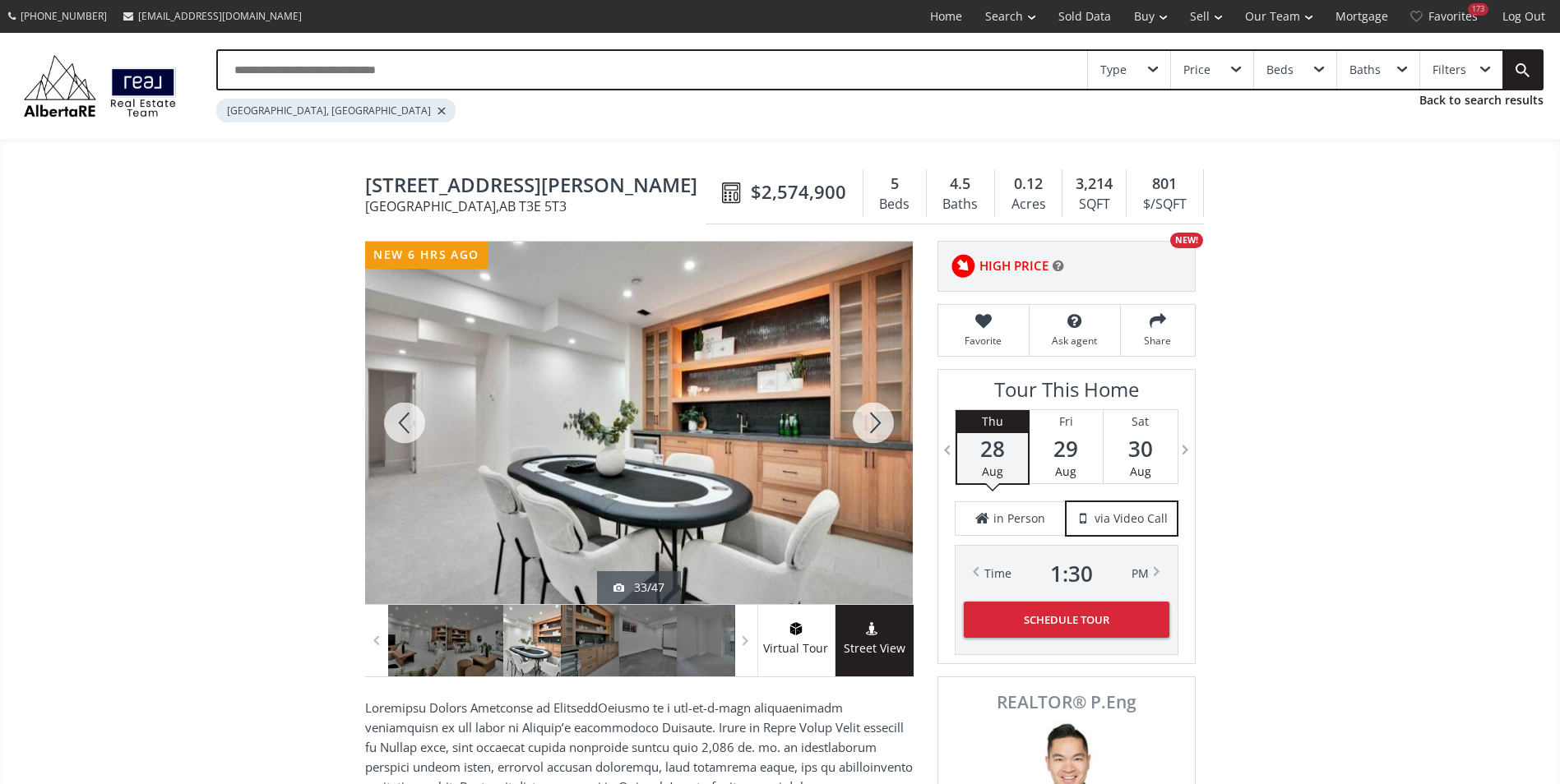
click at [886, 417] on div at bounding box center [873, 423] width 79 height 363
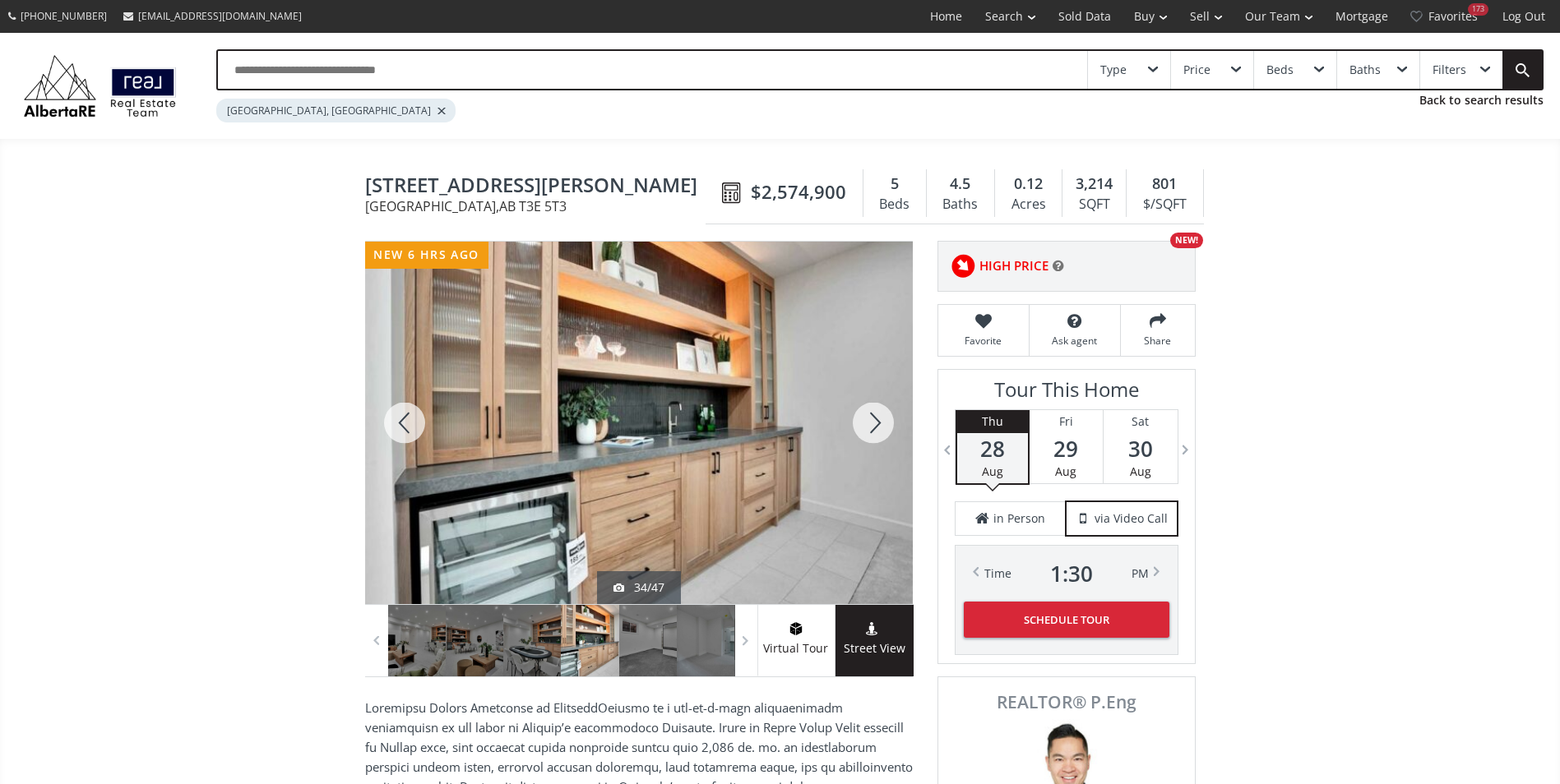
click at [886, 417] on div at bounding box center [873, 423] width 79 height 363
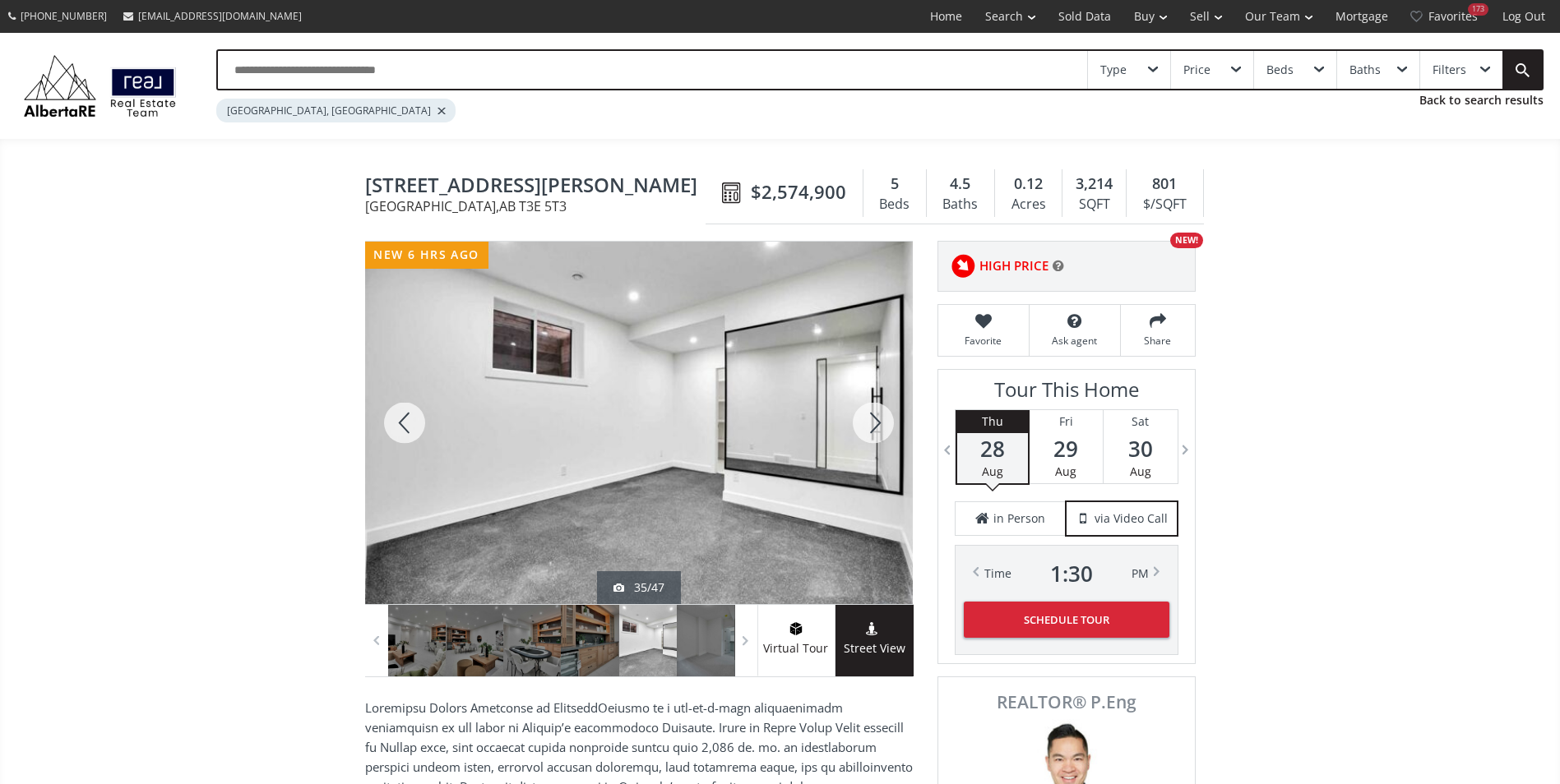
click at [886, 417] on div at bounding box center [873, 423] width 79 height 363
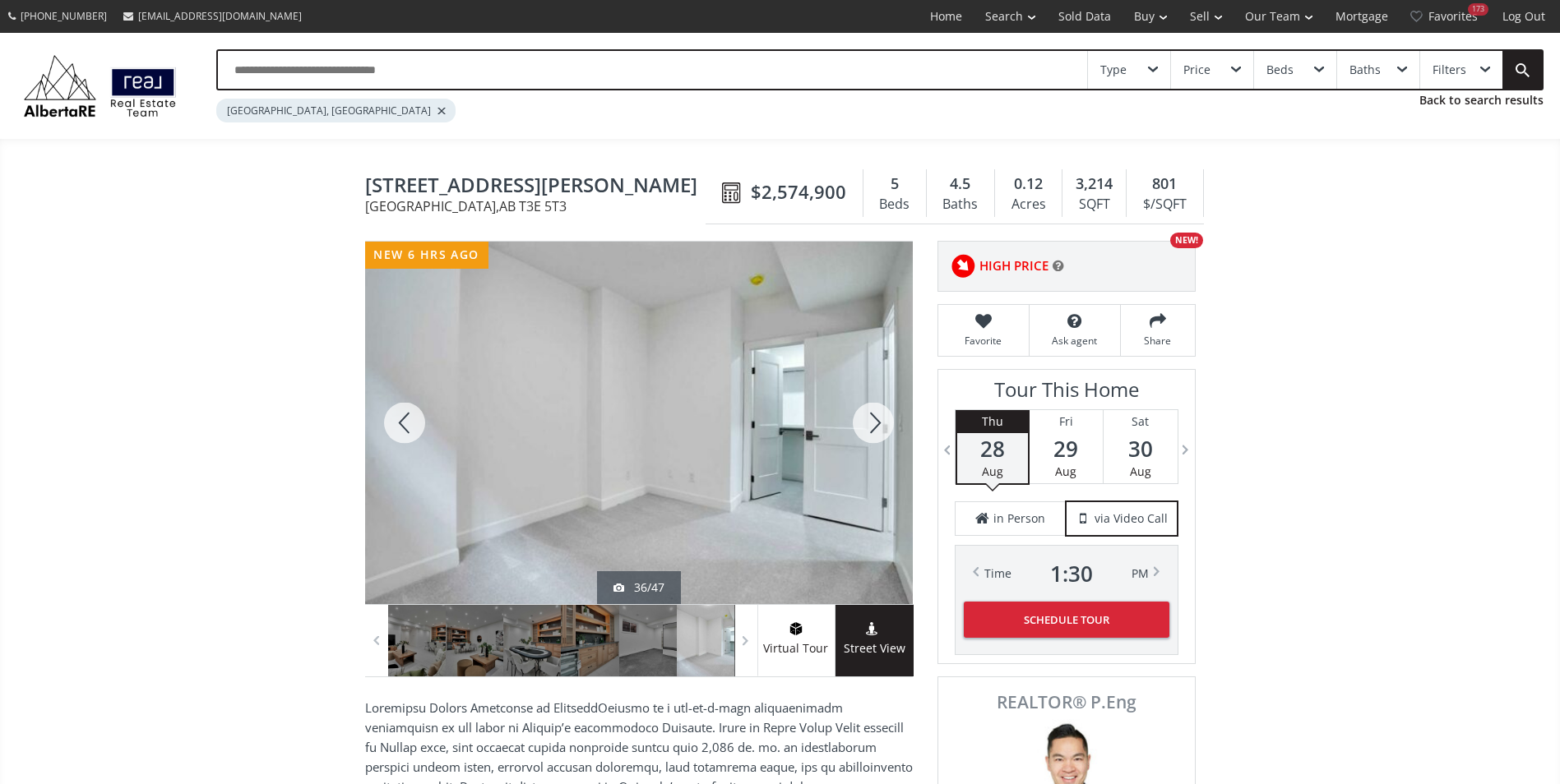
click at [886, 417] on div at bounding box center [873, 423] width 79 height 363
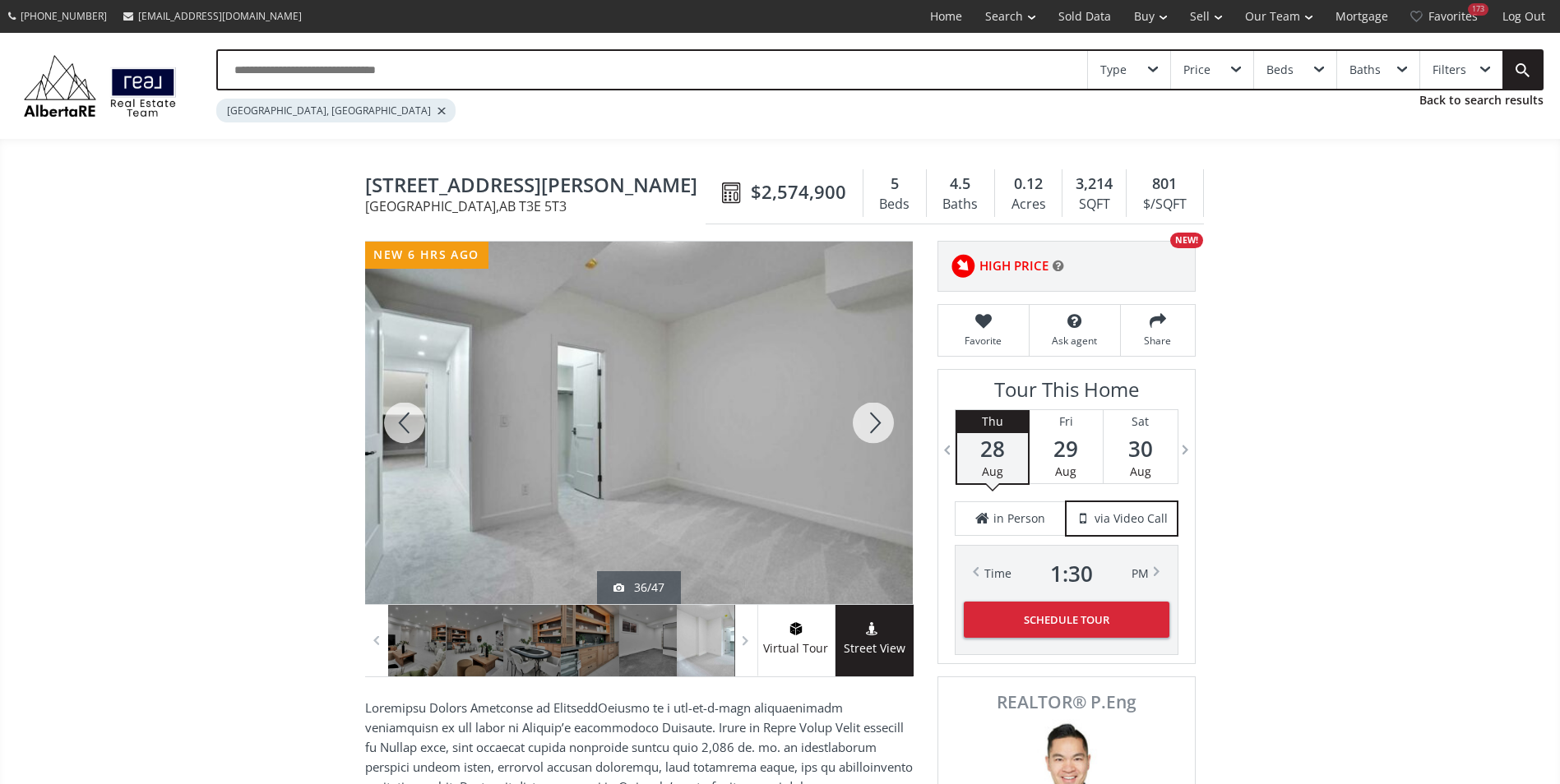
click at [886, 417] on div at bounding box center [873, 423] width 79 height 363
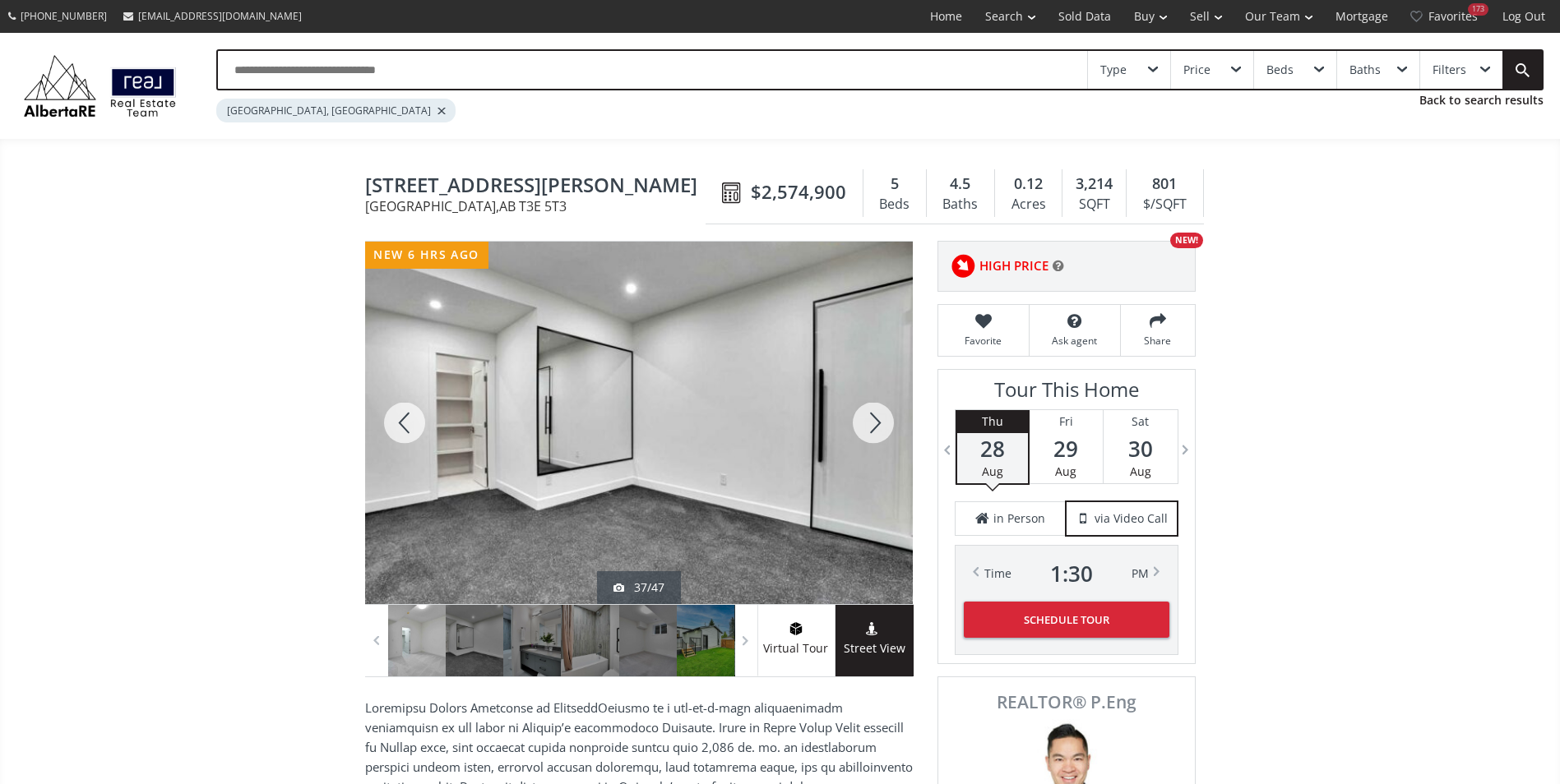
click at [886, 417] on div at bounding box center [873, 423] width 79 height 363
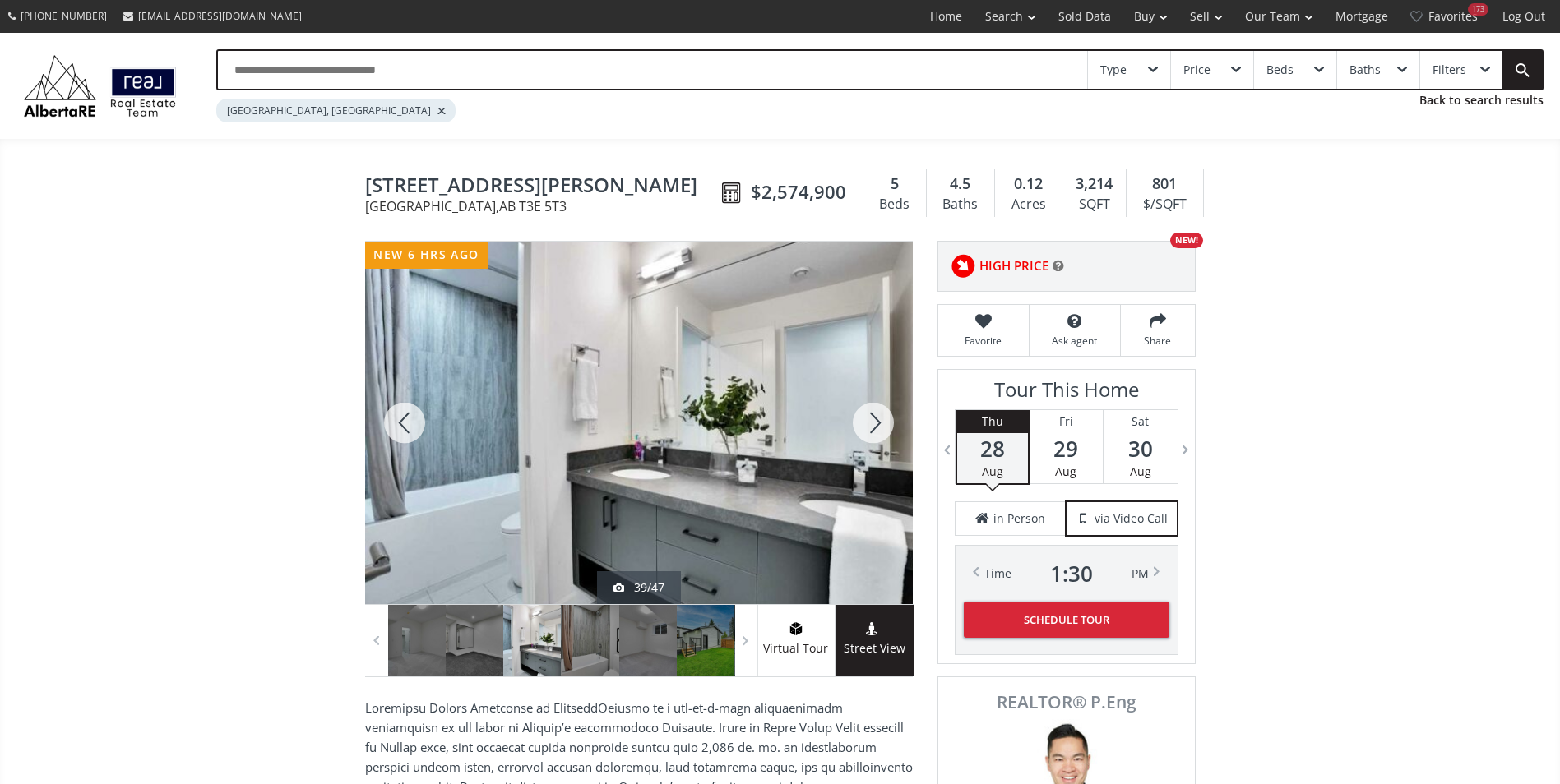
click at [886, 417] on div at bounding box center [873, 423] width 79 height 363
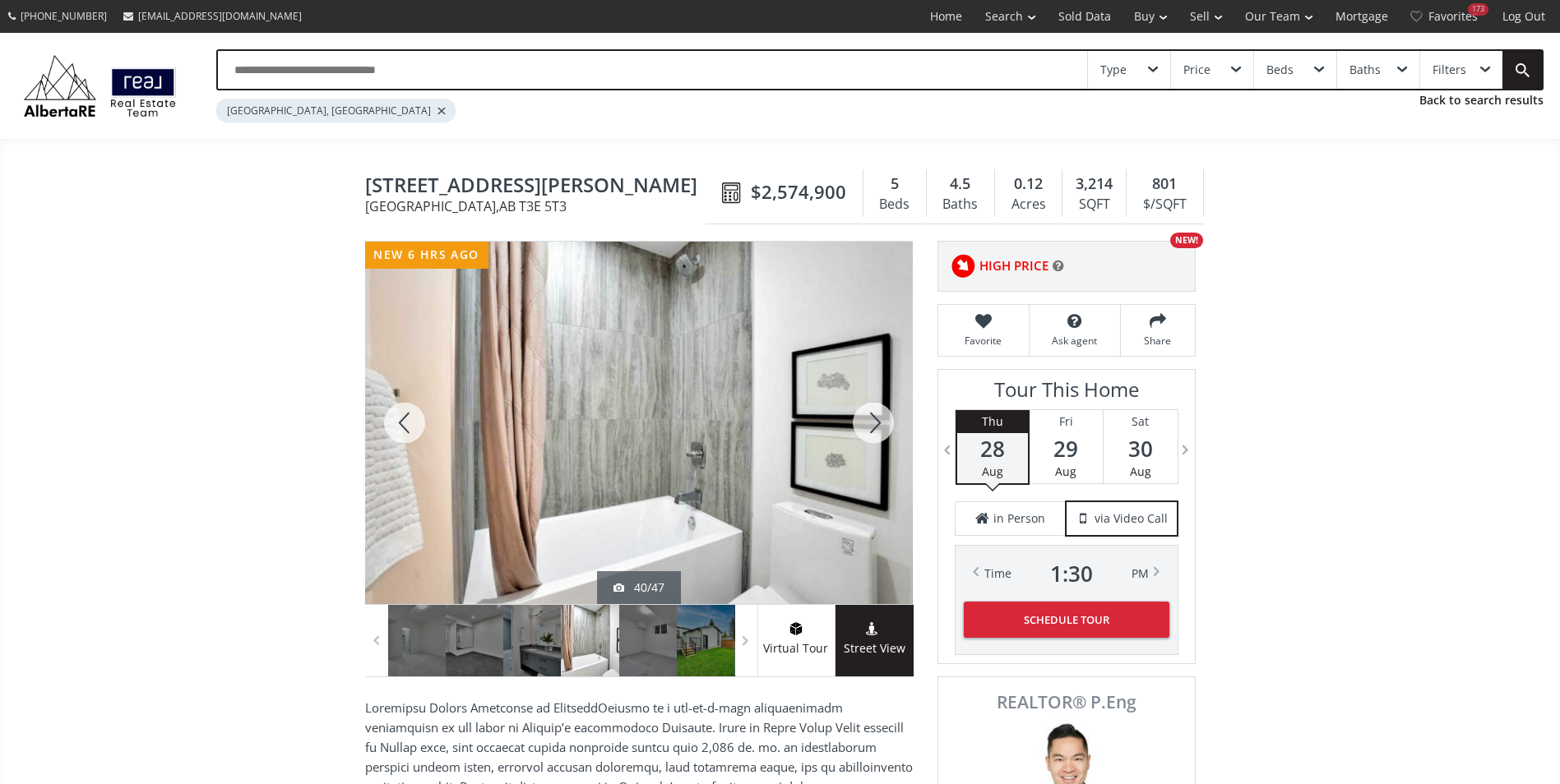
click at [886, 417] on div at bounding box center [873, 423] width 79 height 363
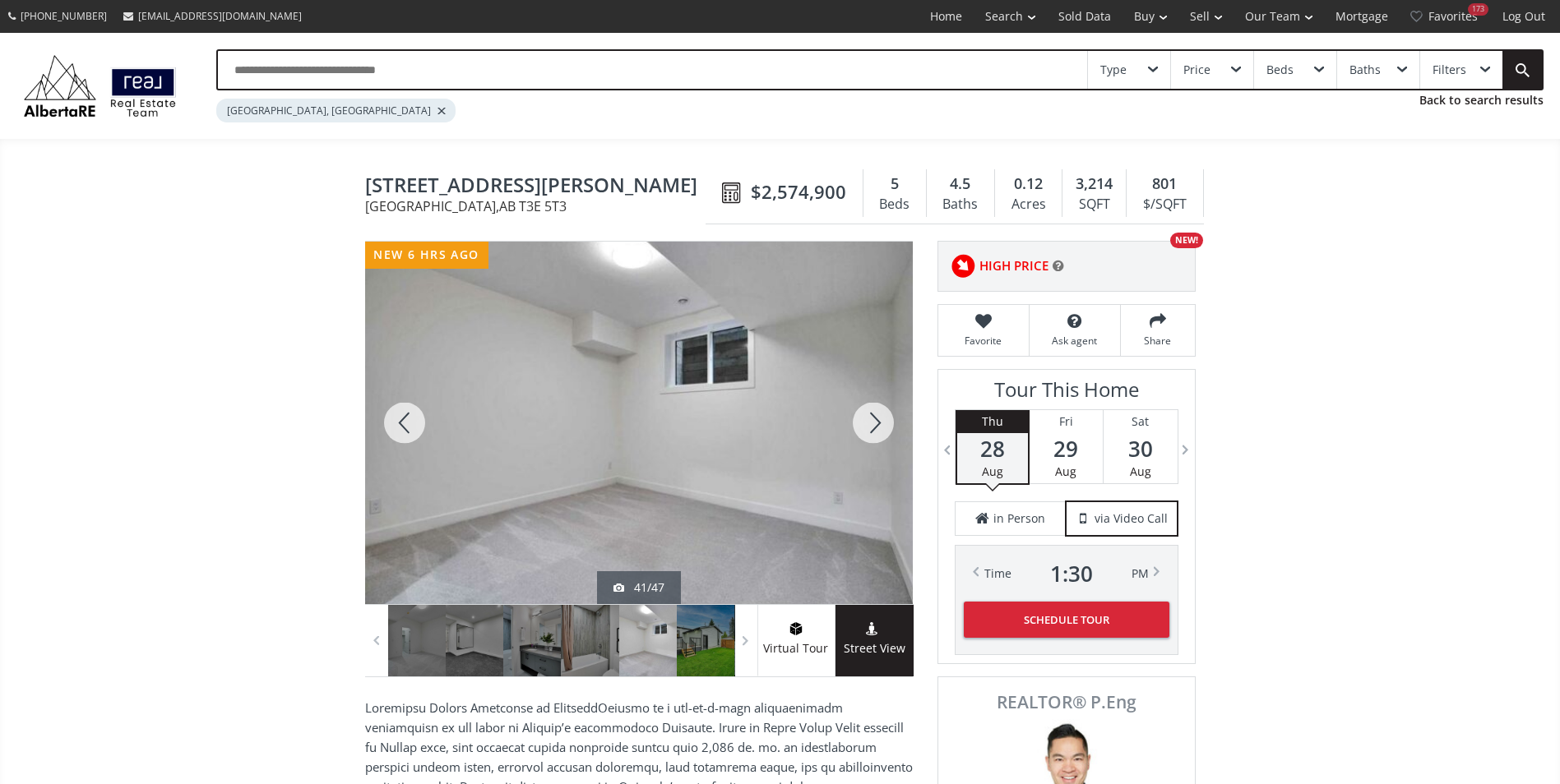
click at [886, 417] on div at bounding box center [873, 423] width 79 height 363
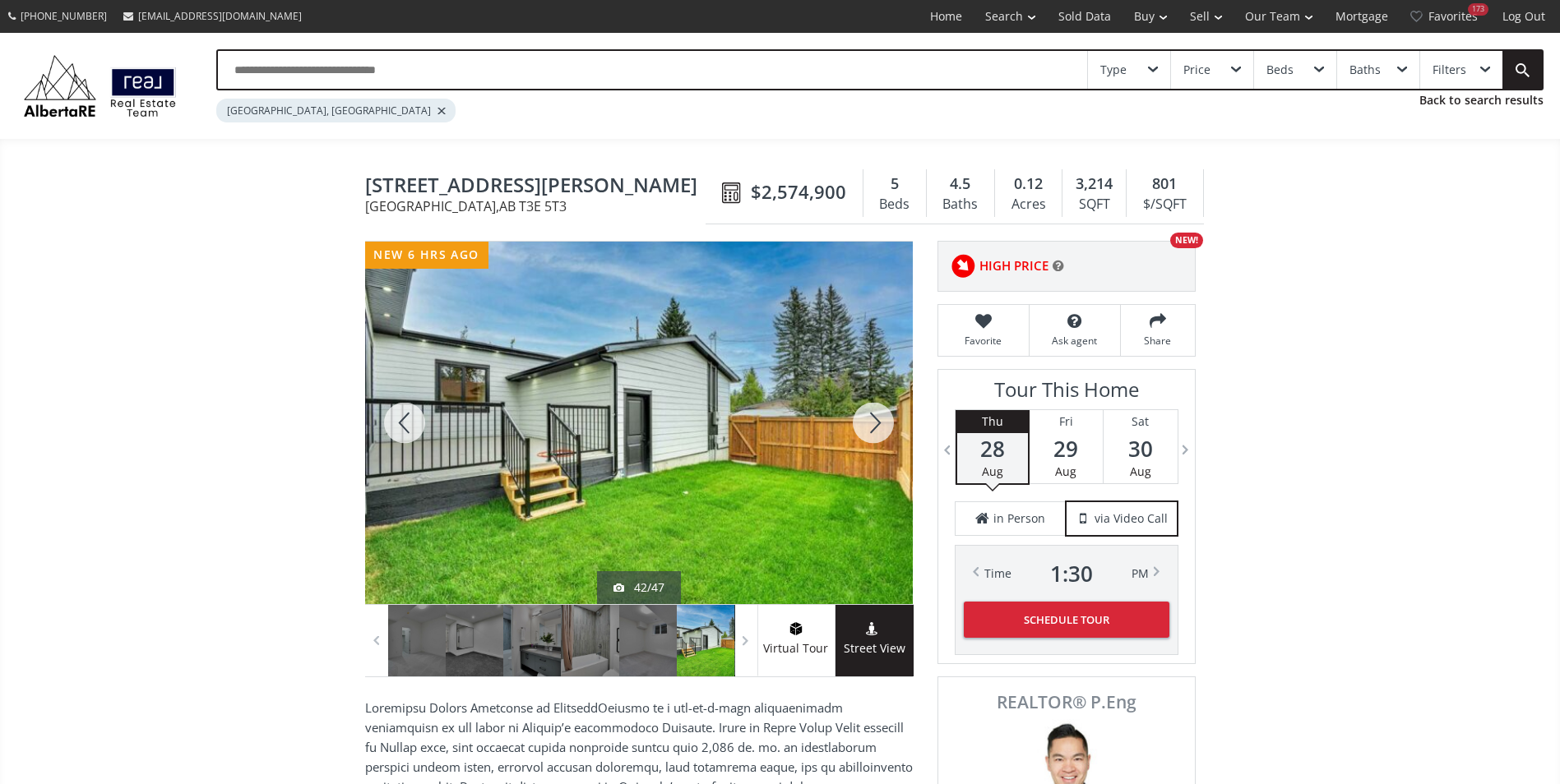
click at [886, 417] on div at bounding box center [873, 423] width 79 height 363
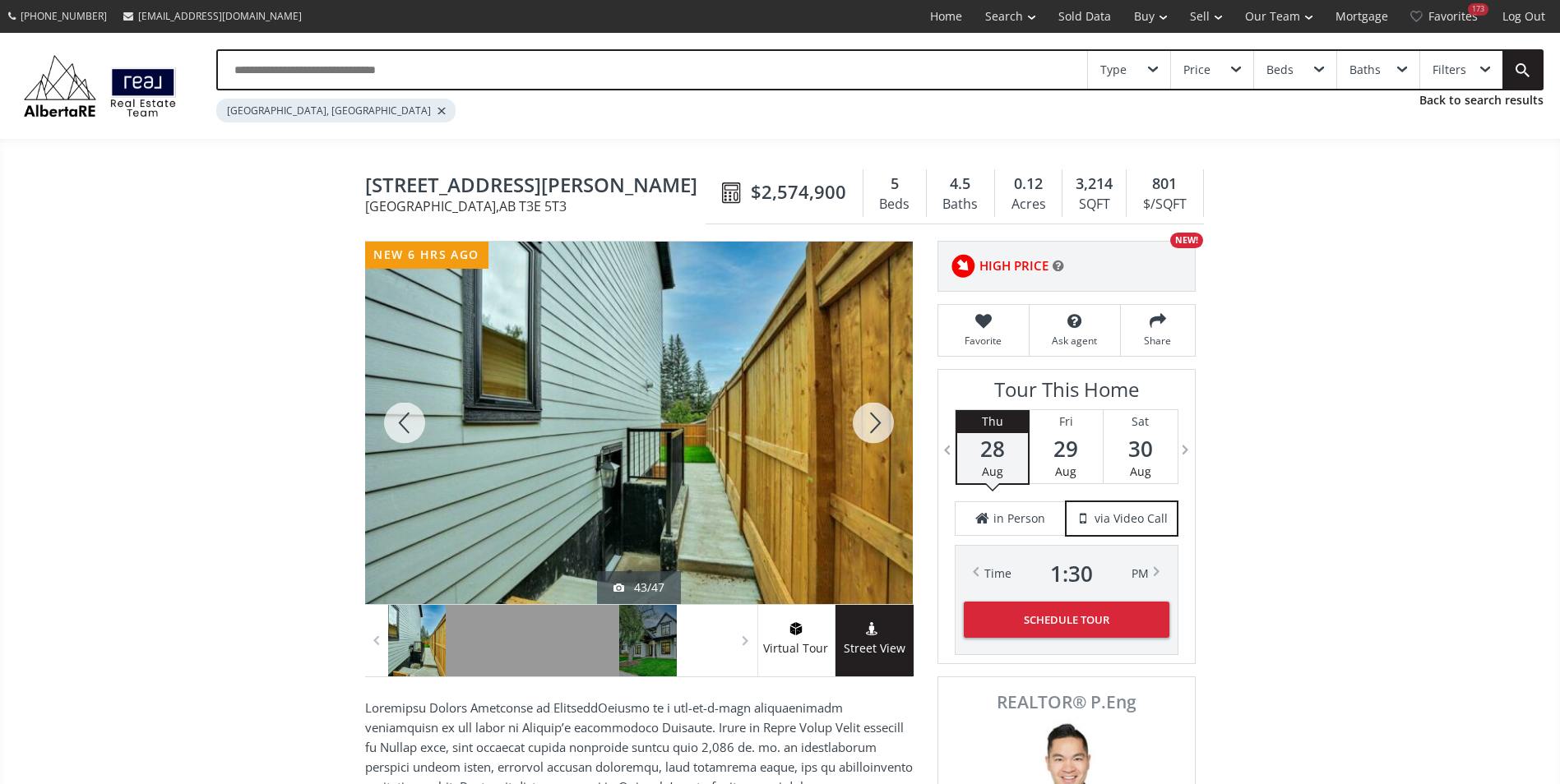
click at [886, 417] on div at bounding box center [873, 423] width 79 height 363
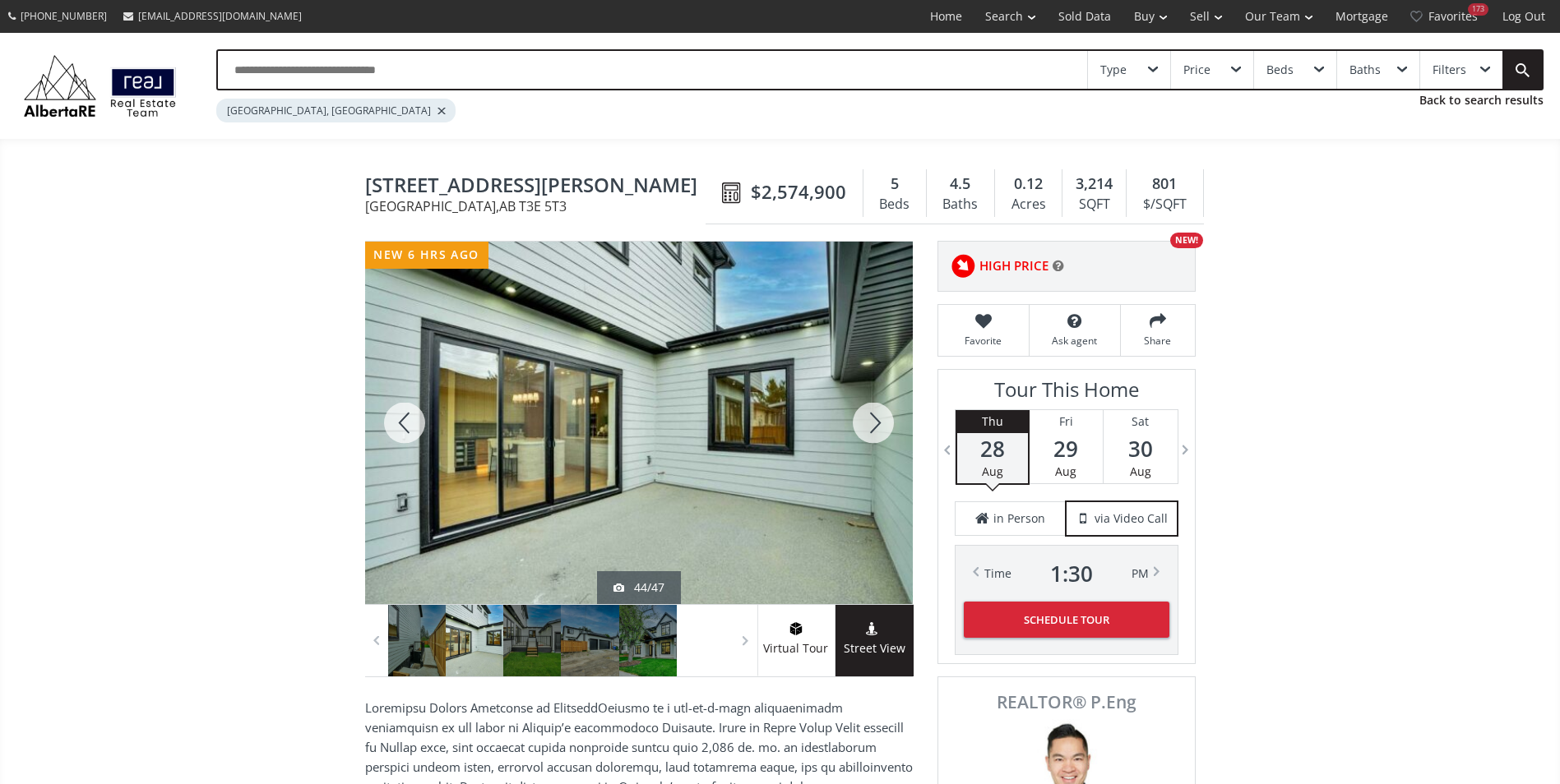
click at [886, 417] on div at bounding box center [873, 423] width 79 height 363
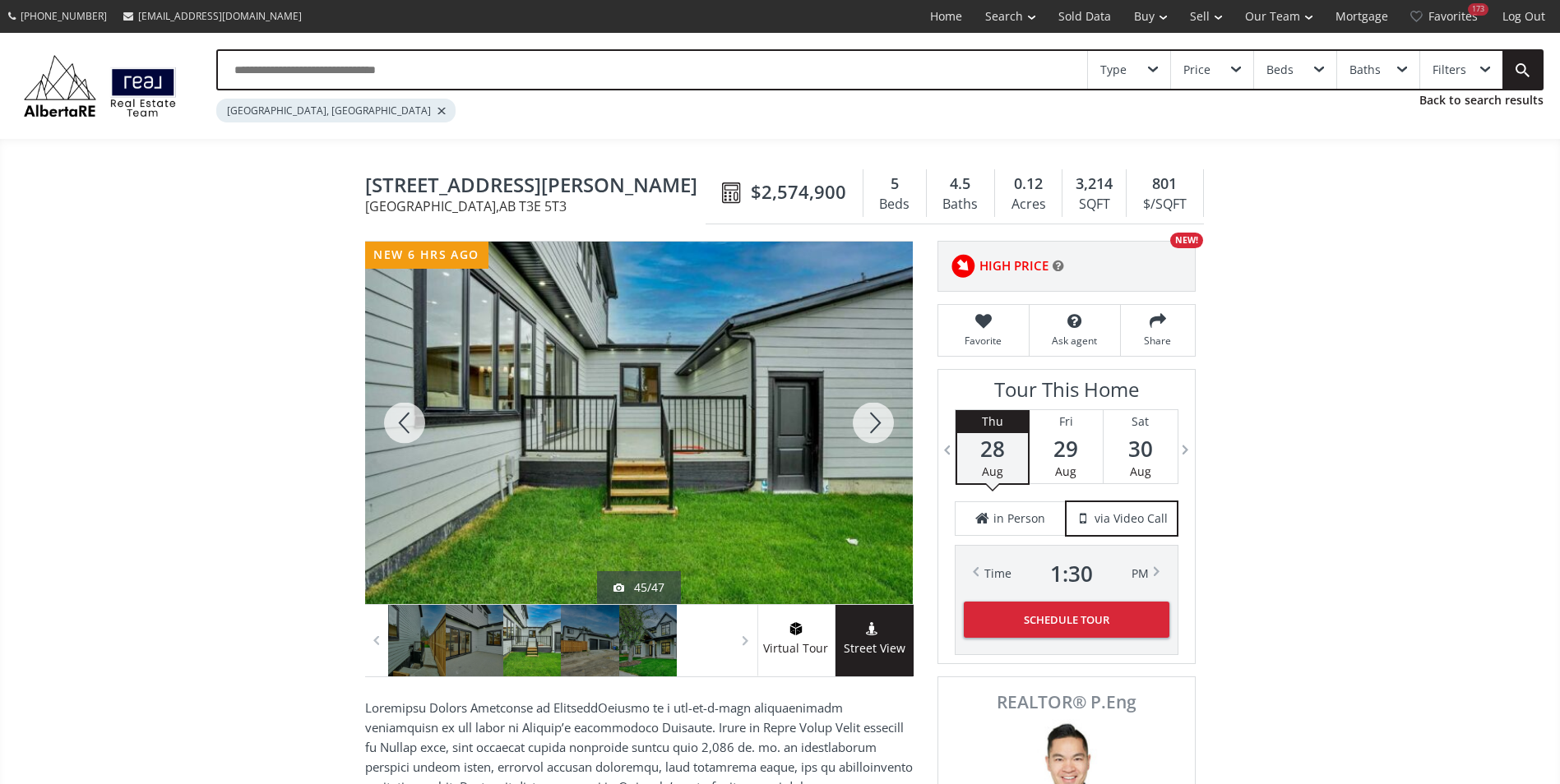
click at [886, 418] on div at bounding box center [873, 423] width 79 height 363
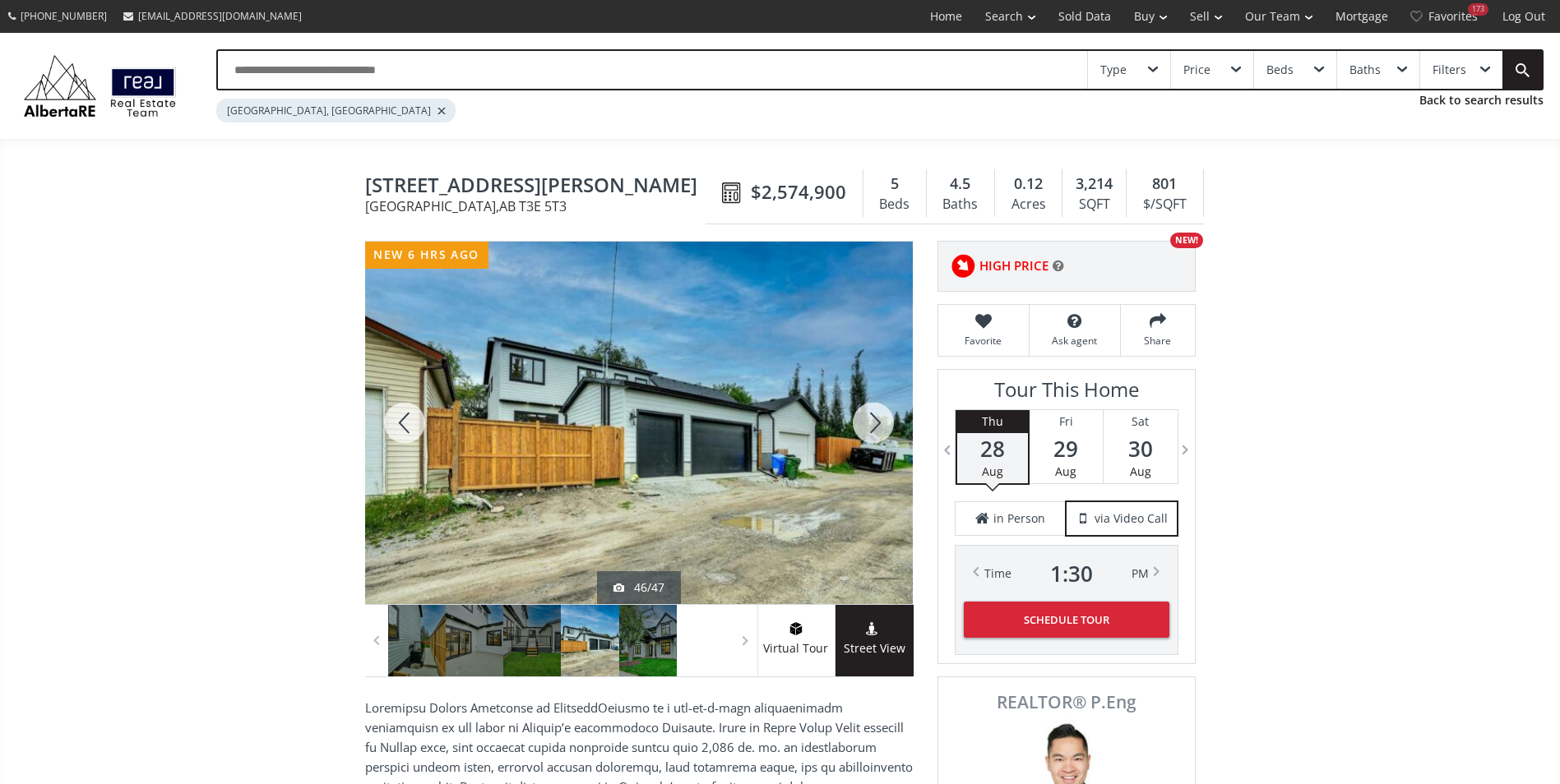
click at [886, 418] on div at bounding box center [873, 423] width 79 height 363
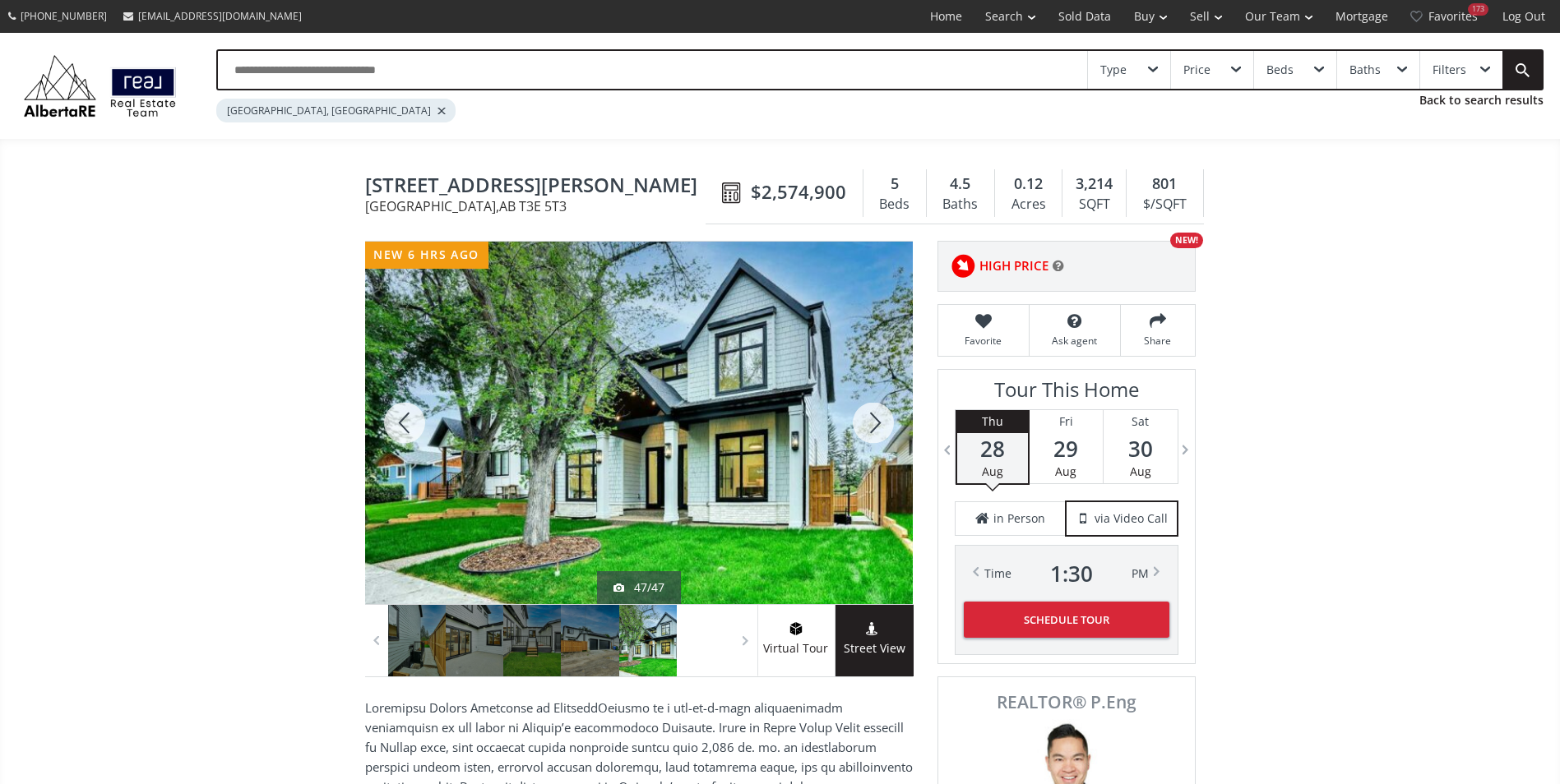
click at [881, 420] on div at bounding box center [873, 423] width 79 height 363
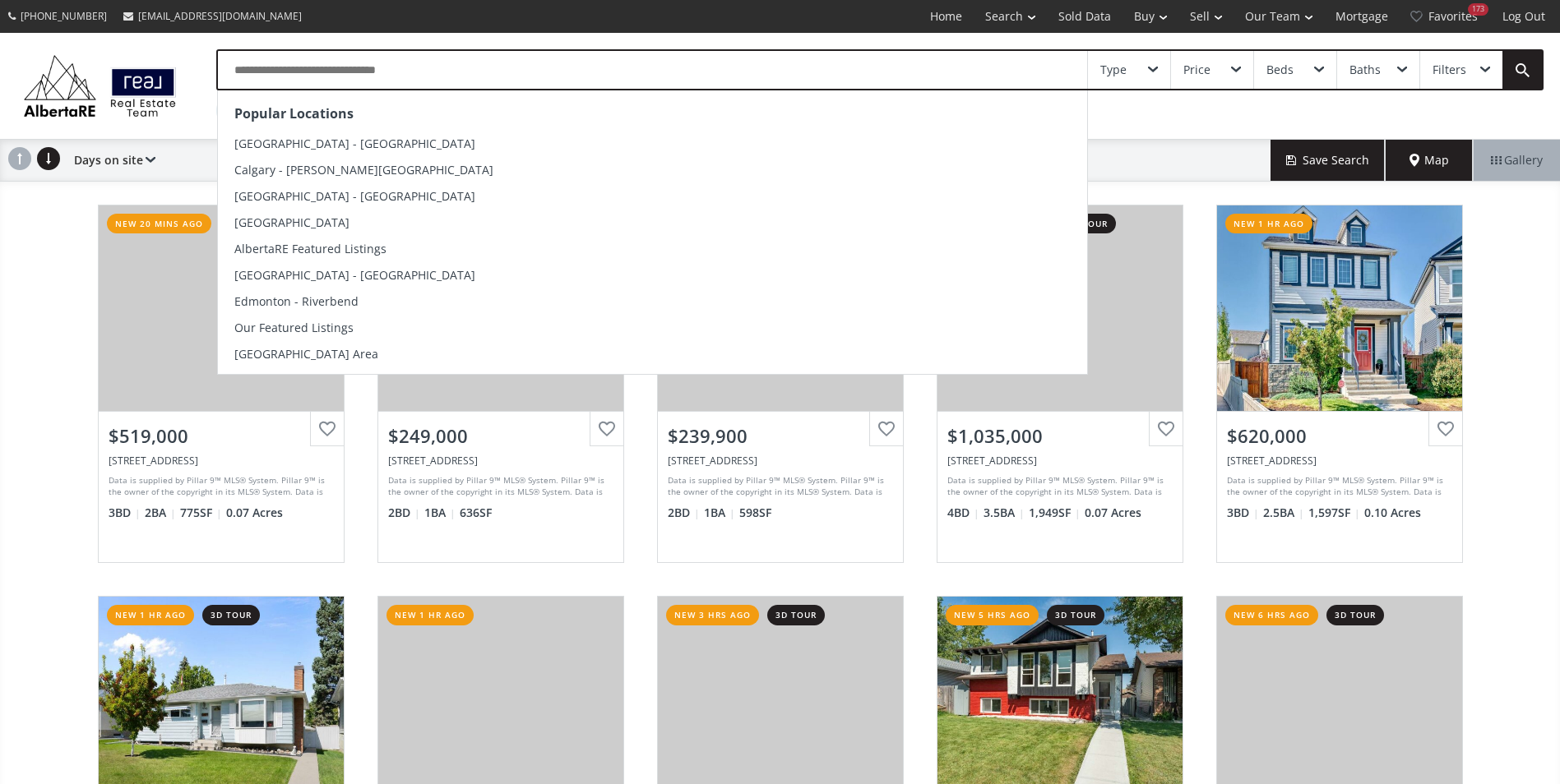
click at [246, 82] on input "text" at bounding box center [652, 70] width 869 height 38
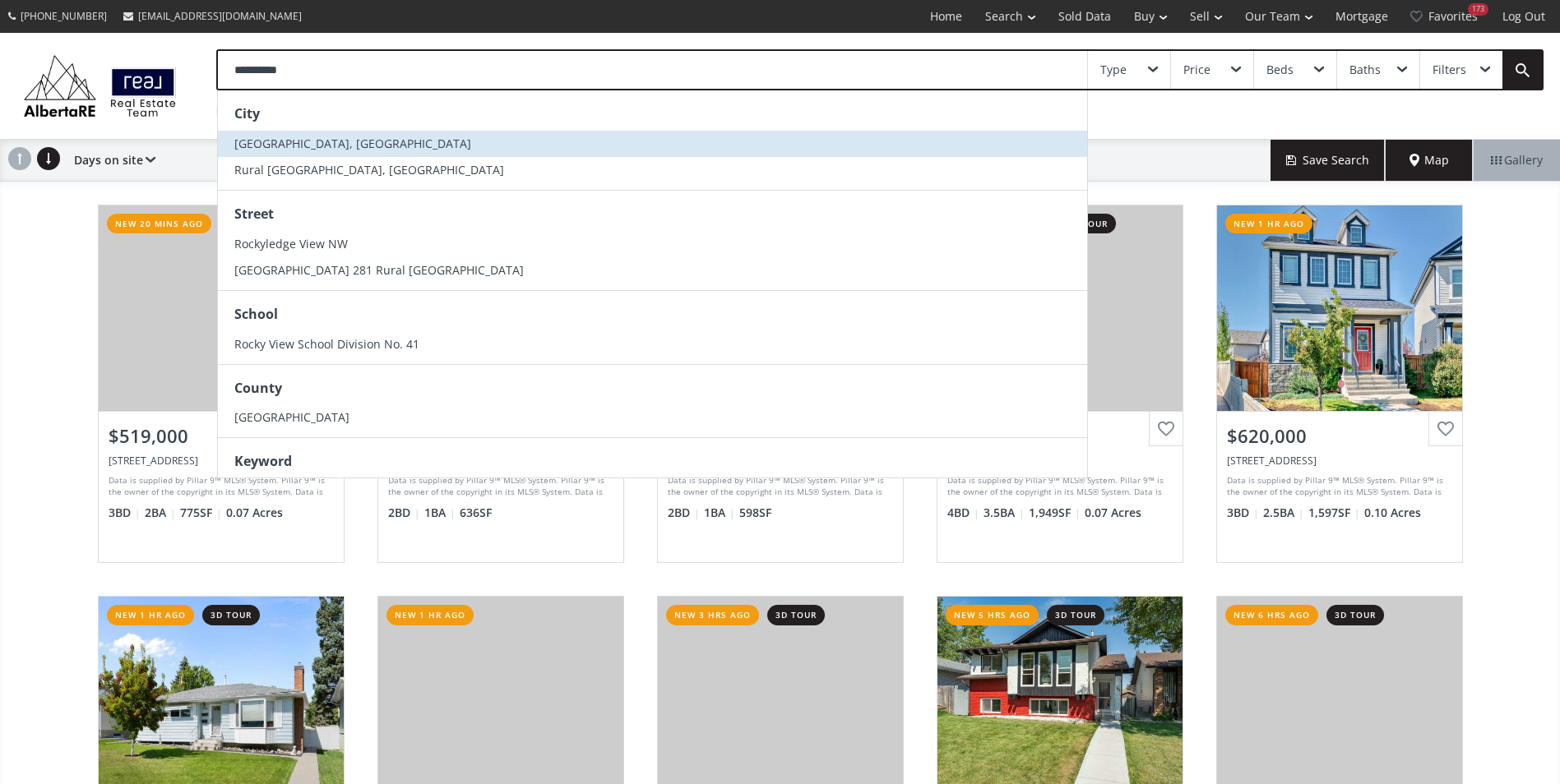
type input "**********"
click at [296, 139] on span "[GEOGRAPHIC_DATA], [GEOGRAPHIC_DATA]" at bounding box center [353, 143] width 237 height 15
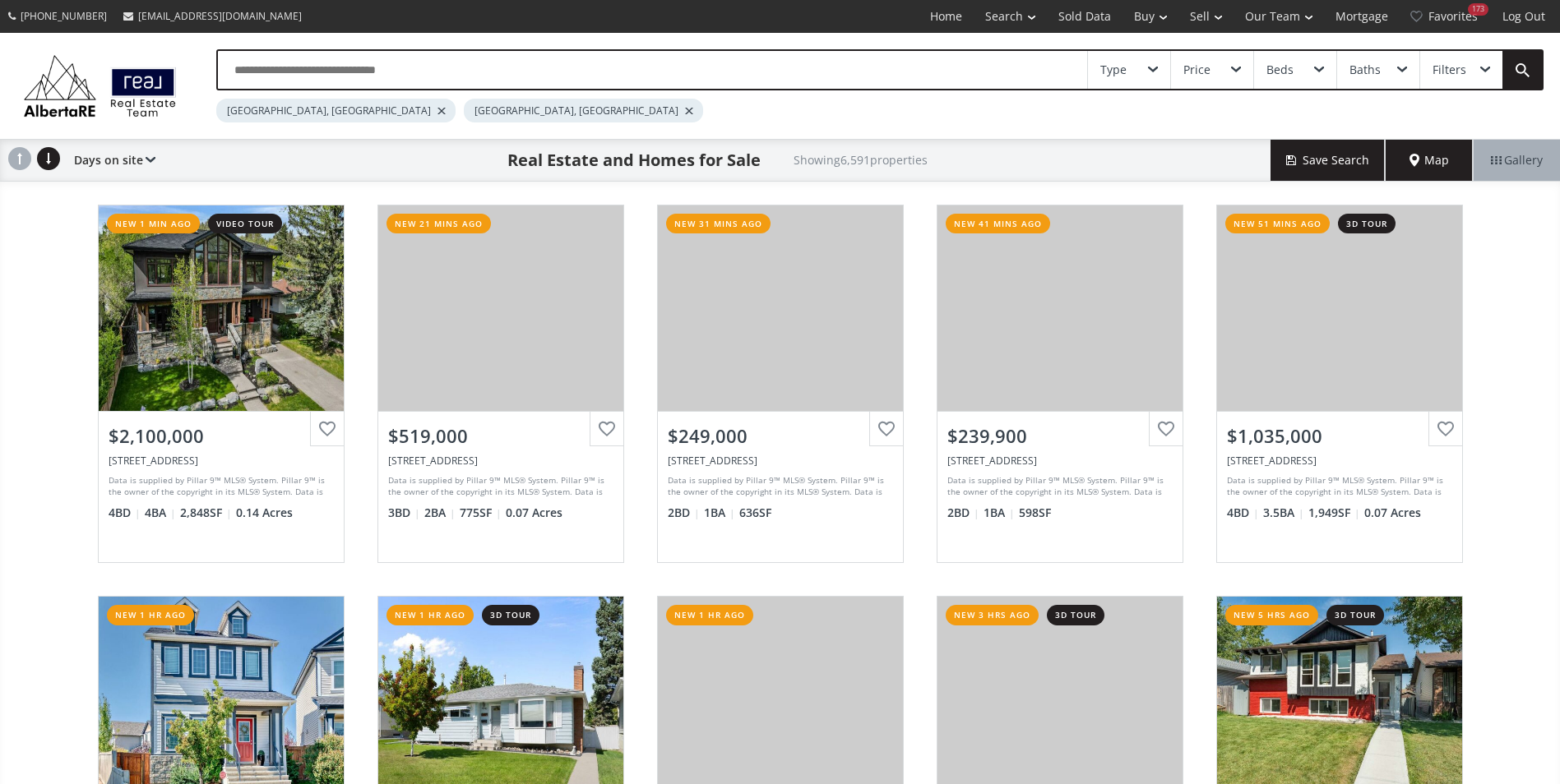
click at [438, 111] on div at bounding box center [441, 110] width 8 height 6
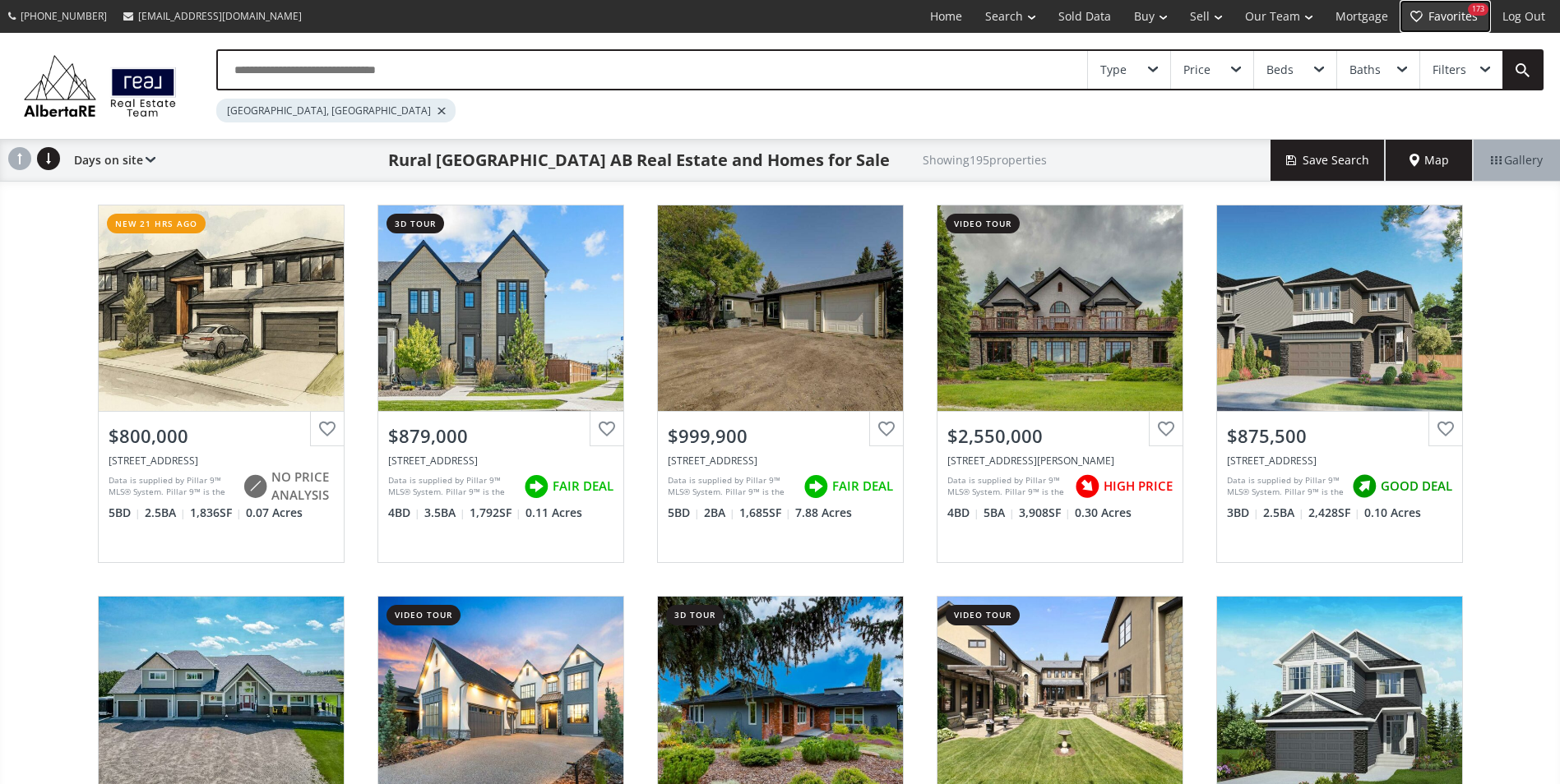
click at [1438, 5] on link "Favorites 173" at bounding box center [1446, 16] width 92 height 33
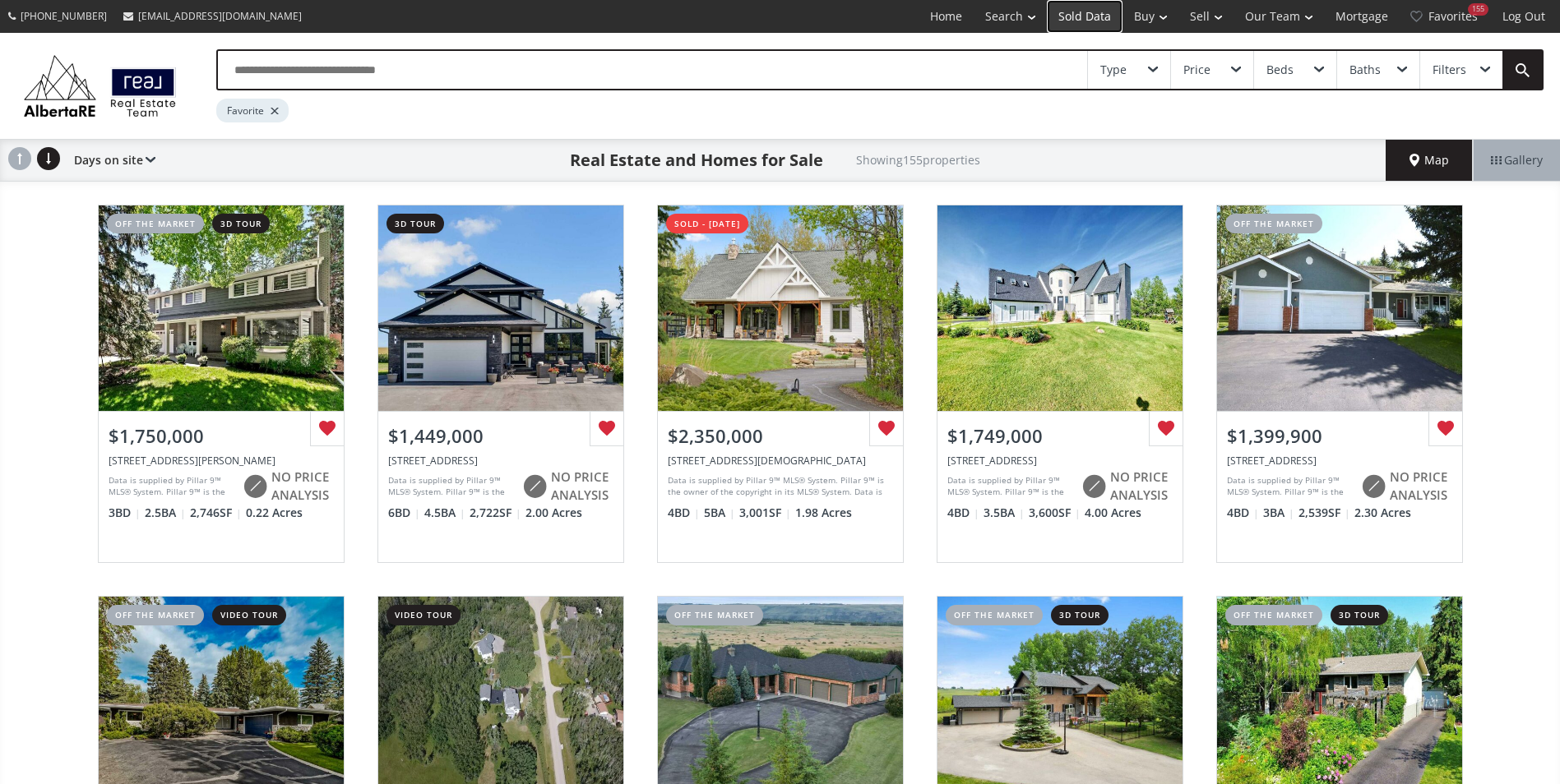
click at [1102, 15] on link "Sold Data" at bounding box center [1085, 16] width 75 height 33
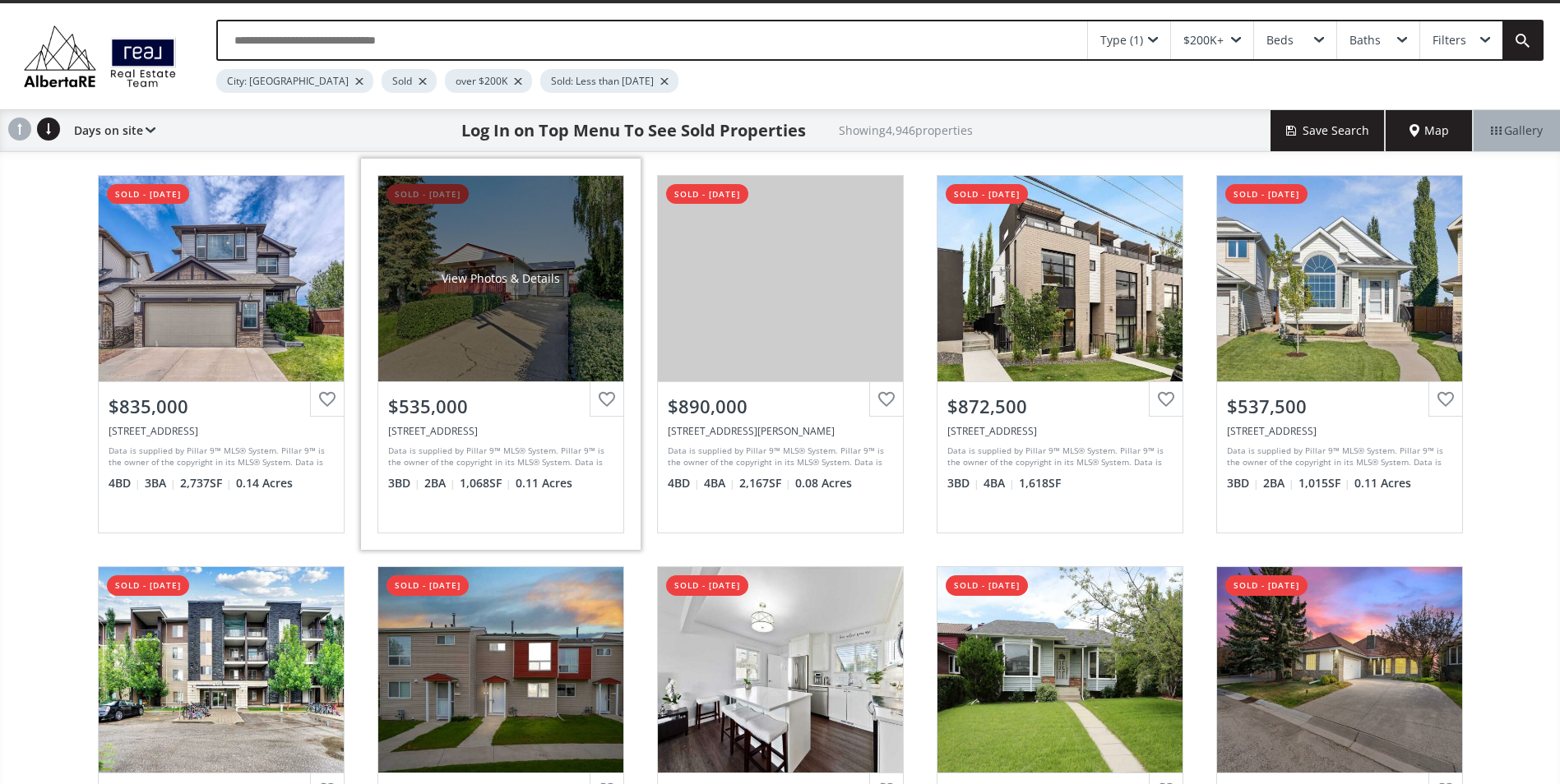
scroll to position [83, 0]
